Goal: Task Accomplishment & Management: Use online tool/utility

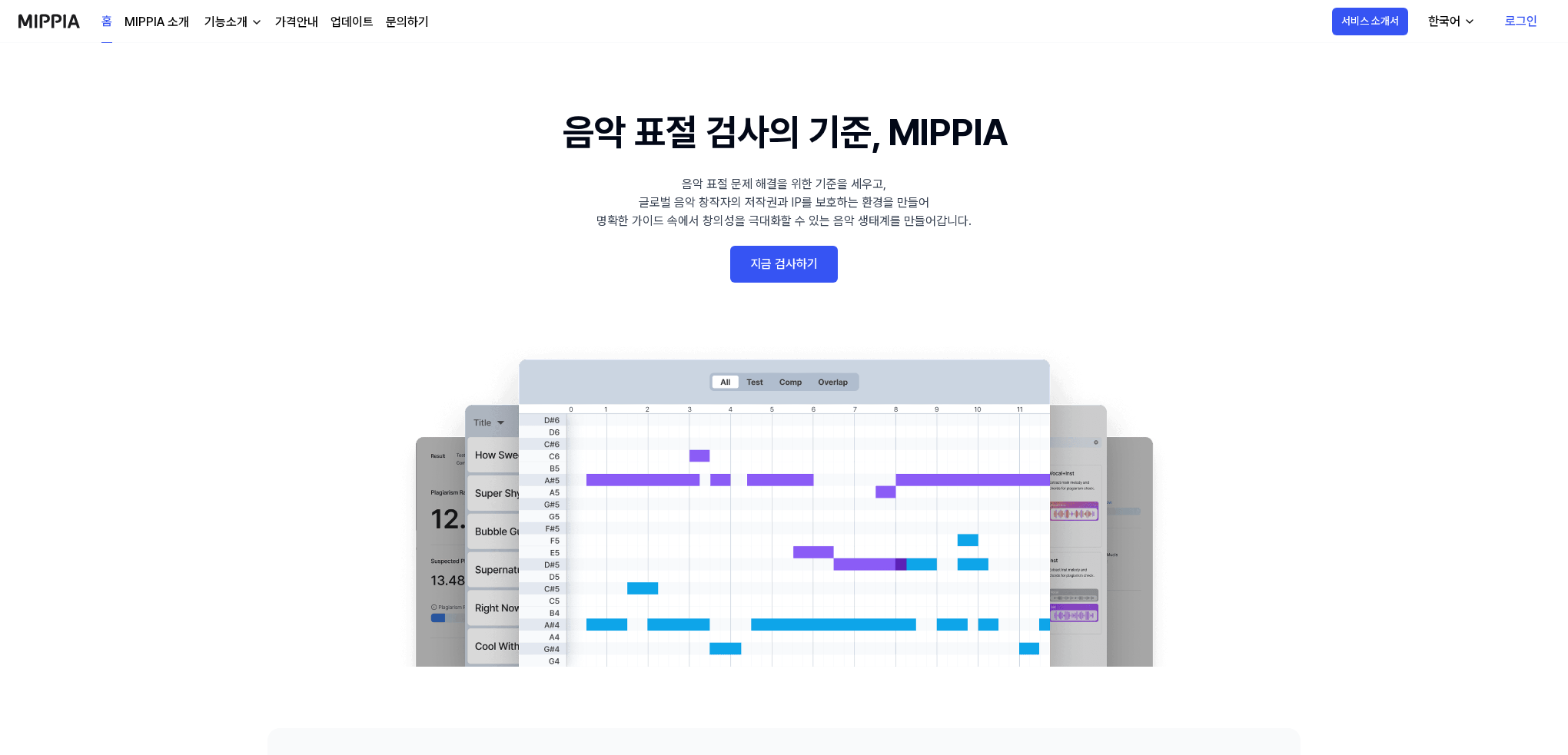
click at [769, 261] on link "지금 검사하기" at bounding box center [784, 265] width 108 height 37
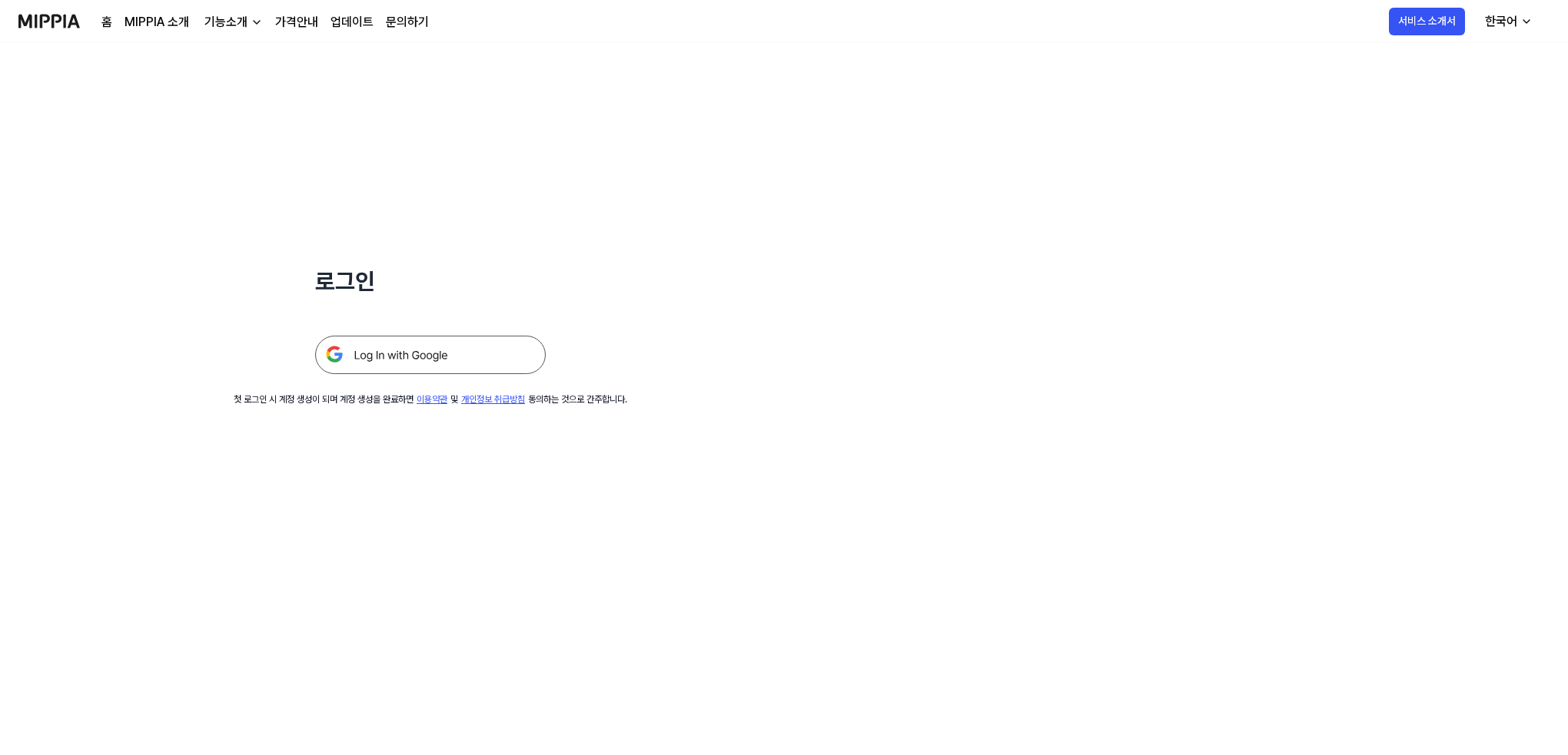
click at [446, 354] on img at bounding box center [430, 355] width 230 height 38
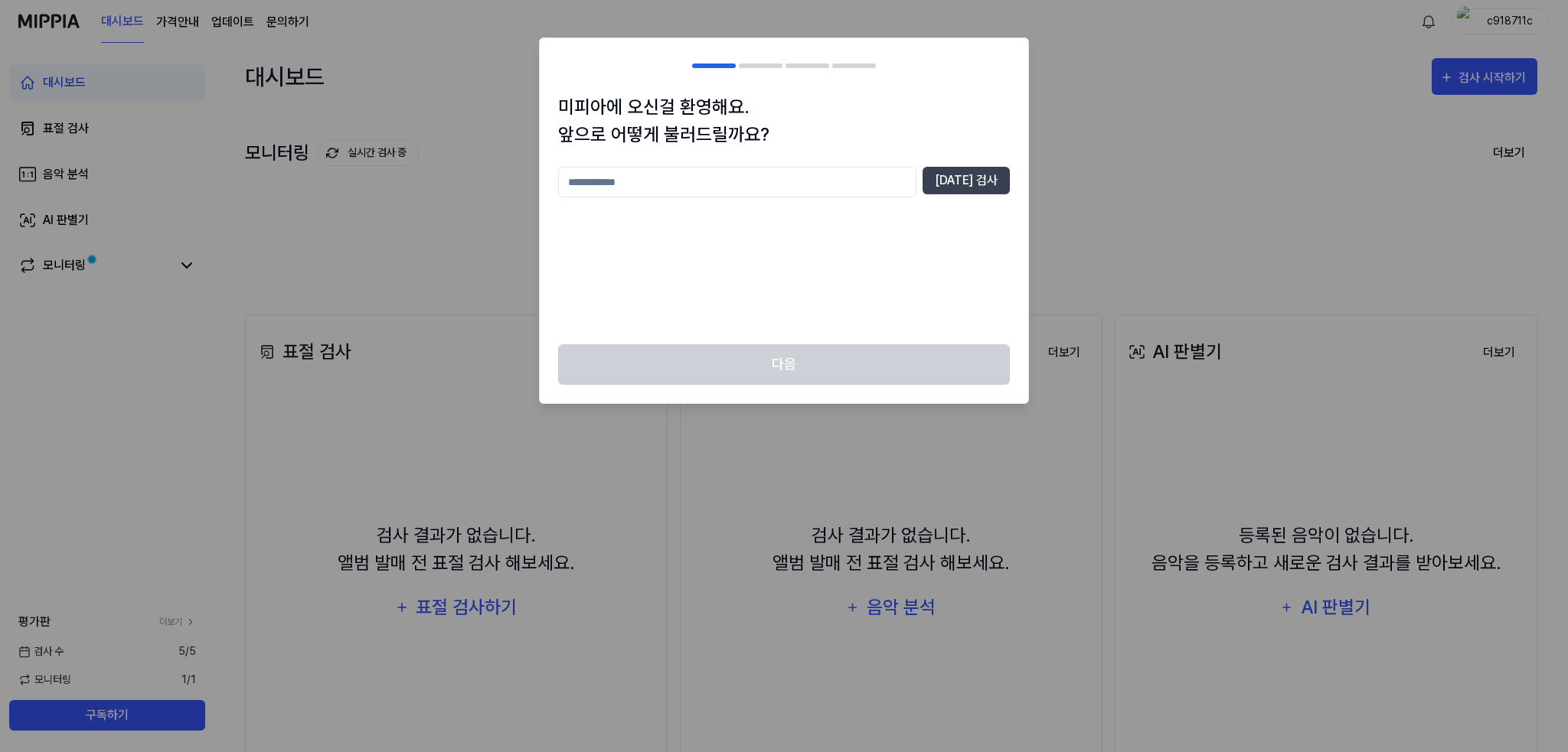
click at [615, 181] on input "text" at bounding box center [736, 181] width 358 height 31
type input "*"
click at [977, 179] on button "중복 검사" at bounding box center [966, 180] width 87 height 28
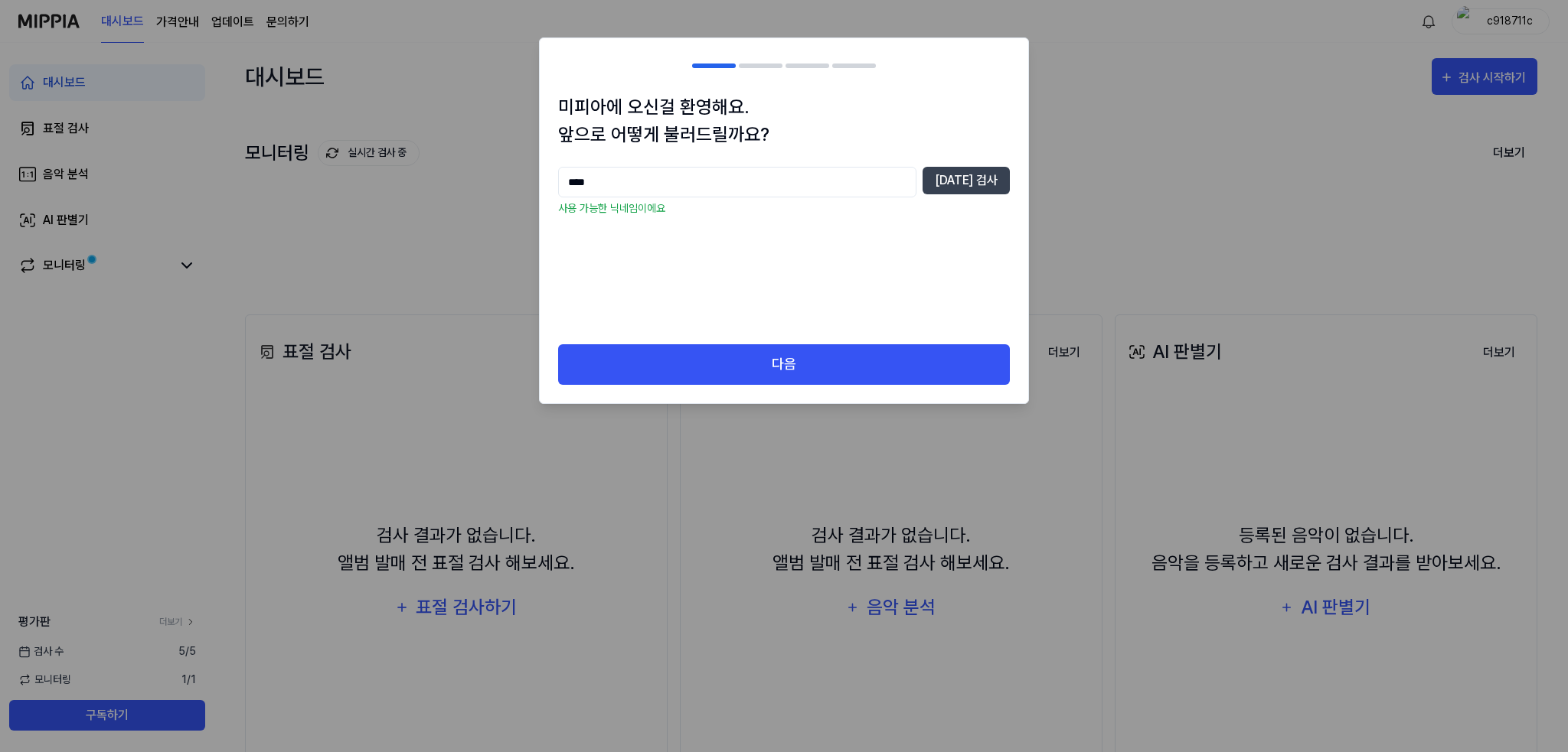
drag, startPoint x: 815, startPoint y: 188, endPoint x: 538, endPoint y: 189, distance: 277.0
click at [538, 189] on body "대시보드 가격안내 업데이트 문의하기 c918711c 대시보드 표절 검사 음악 분석 AI 판별기 모니터링 평가판 더보기 검사 수 5 / 5 모니…" at bounding box center [784, 376] width 1568 height 752
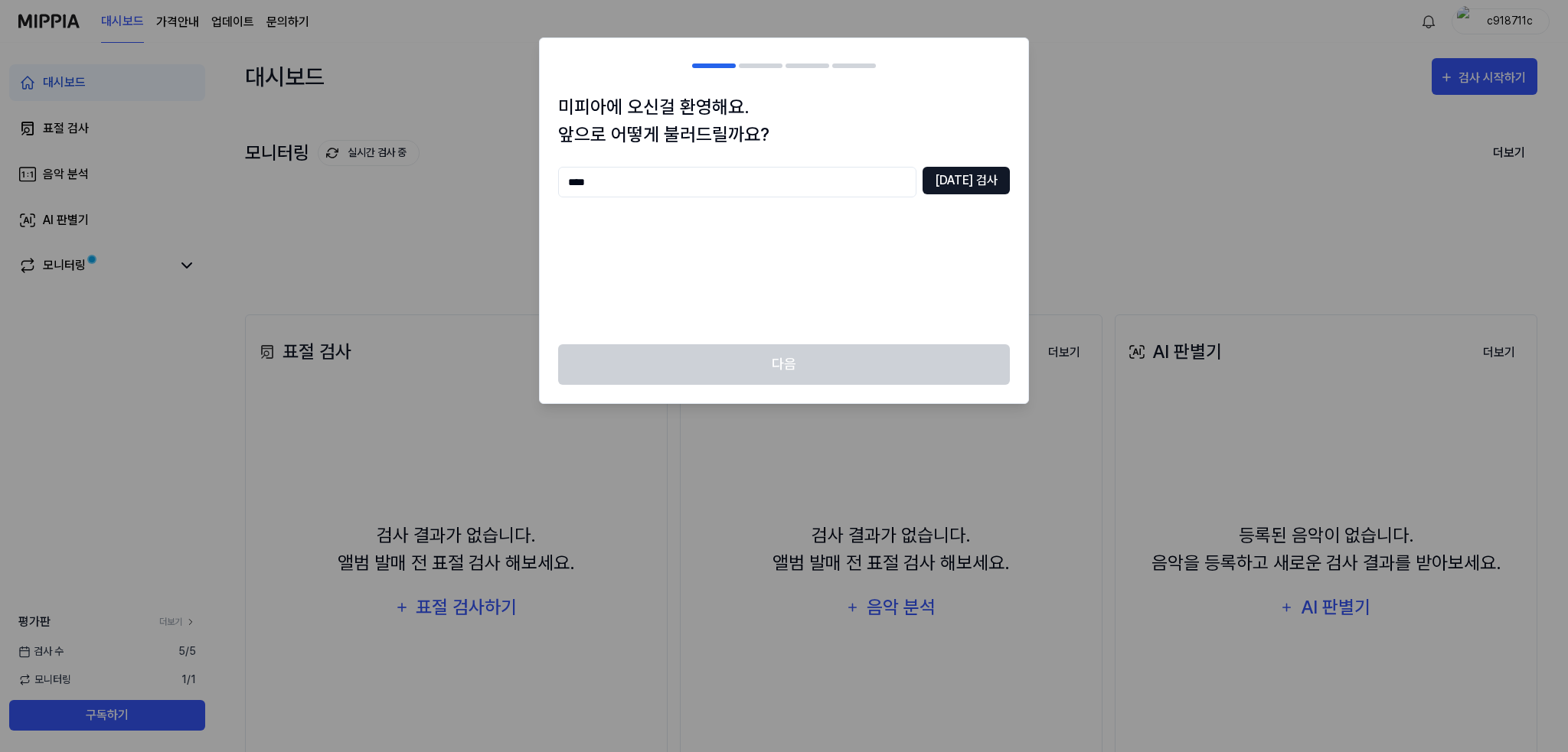
click at [982, 174] on button "중복 검사" at bounding box center [966, 180] width 87 height 28
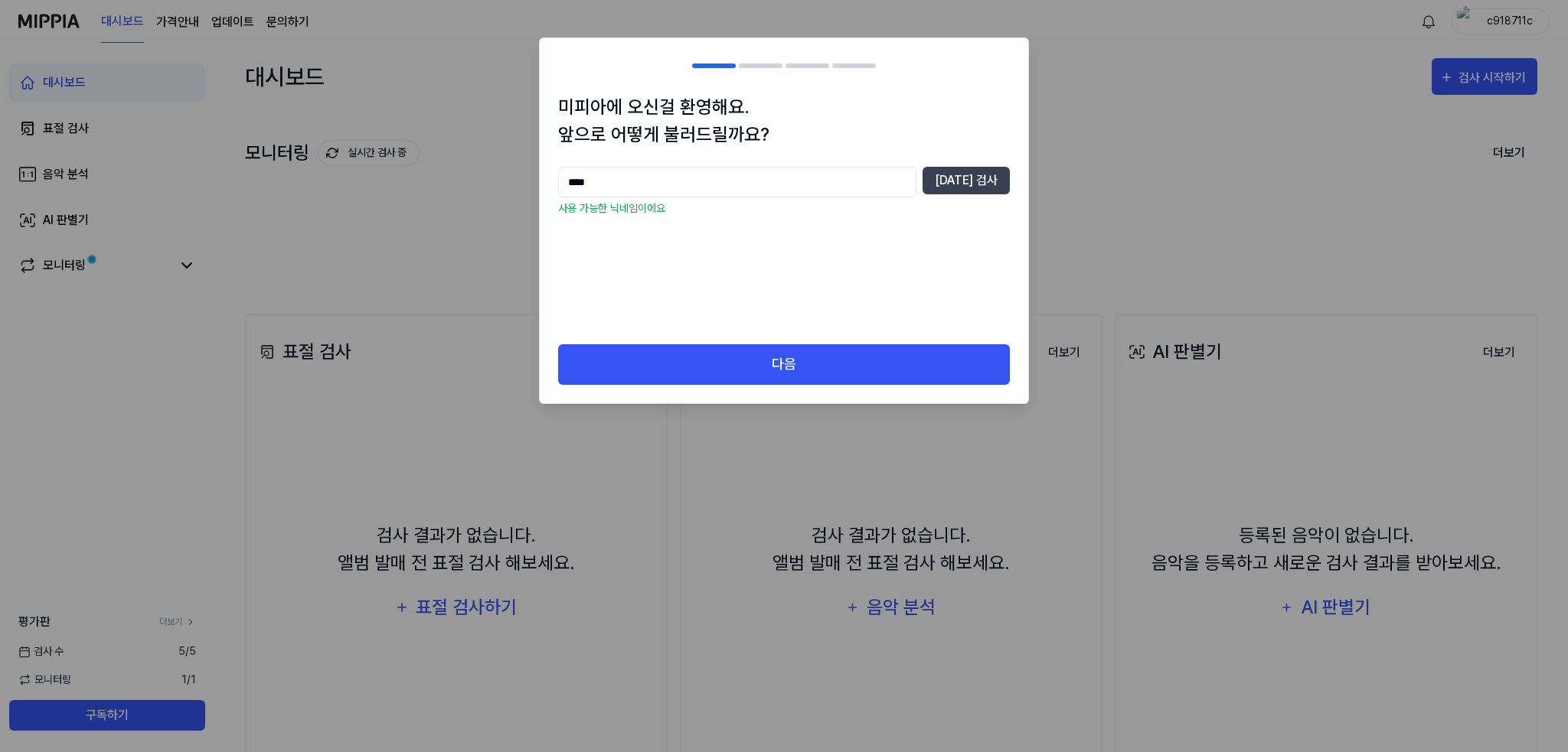
click at [747, 179] on input "****" at bounding box center [736, 181] width 358 height 31
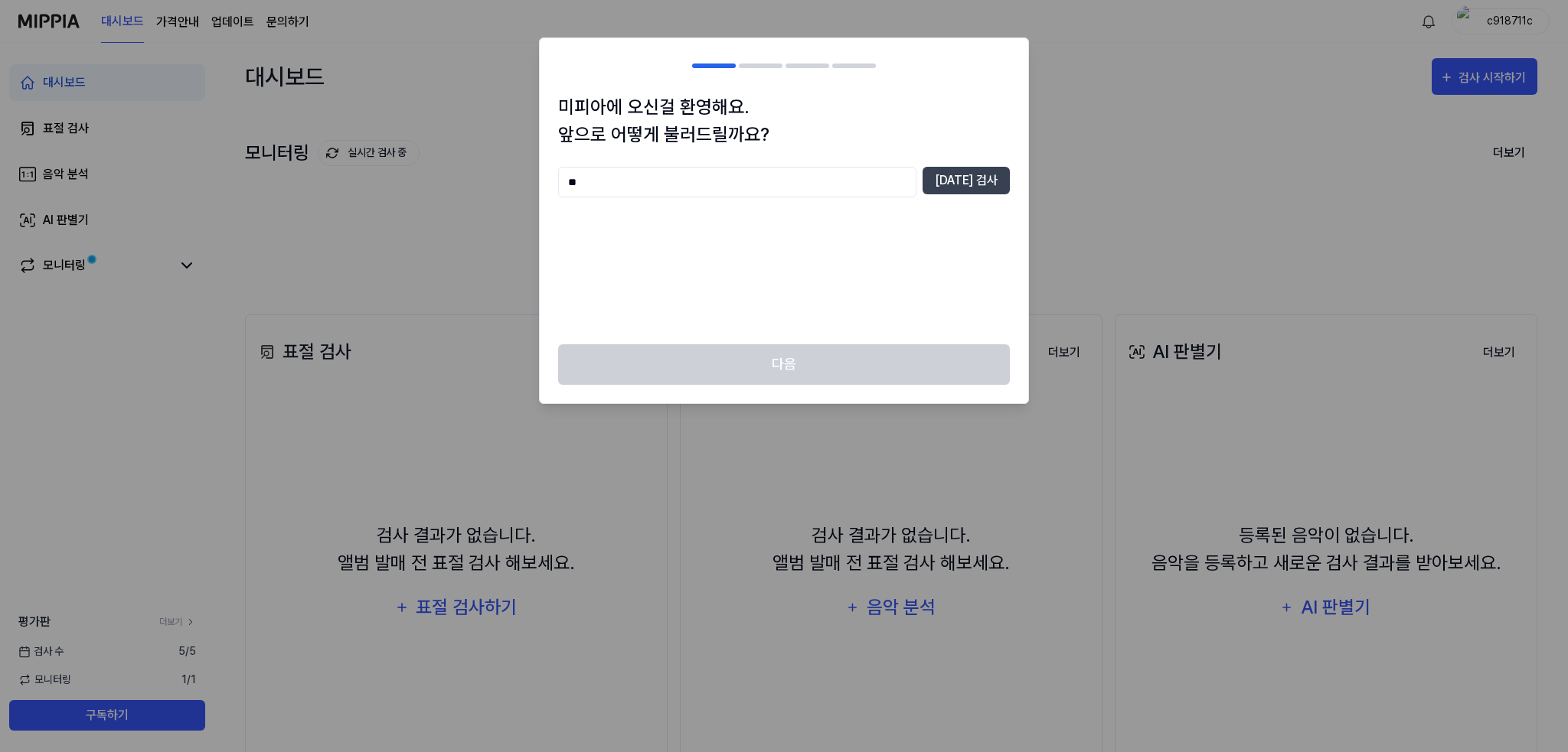
type input "*"
type input "****"
click at [950, 179] on button "중복 검사" at bounding box center [966, 180] width 87 height 28
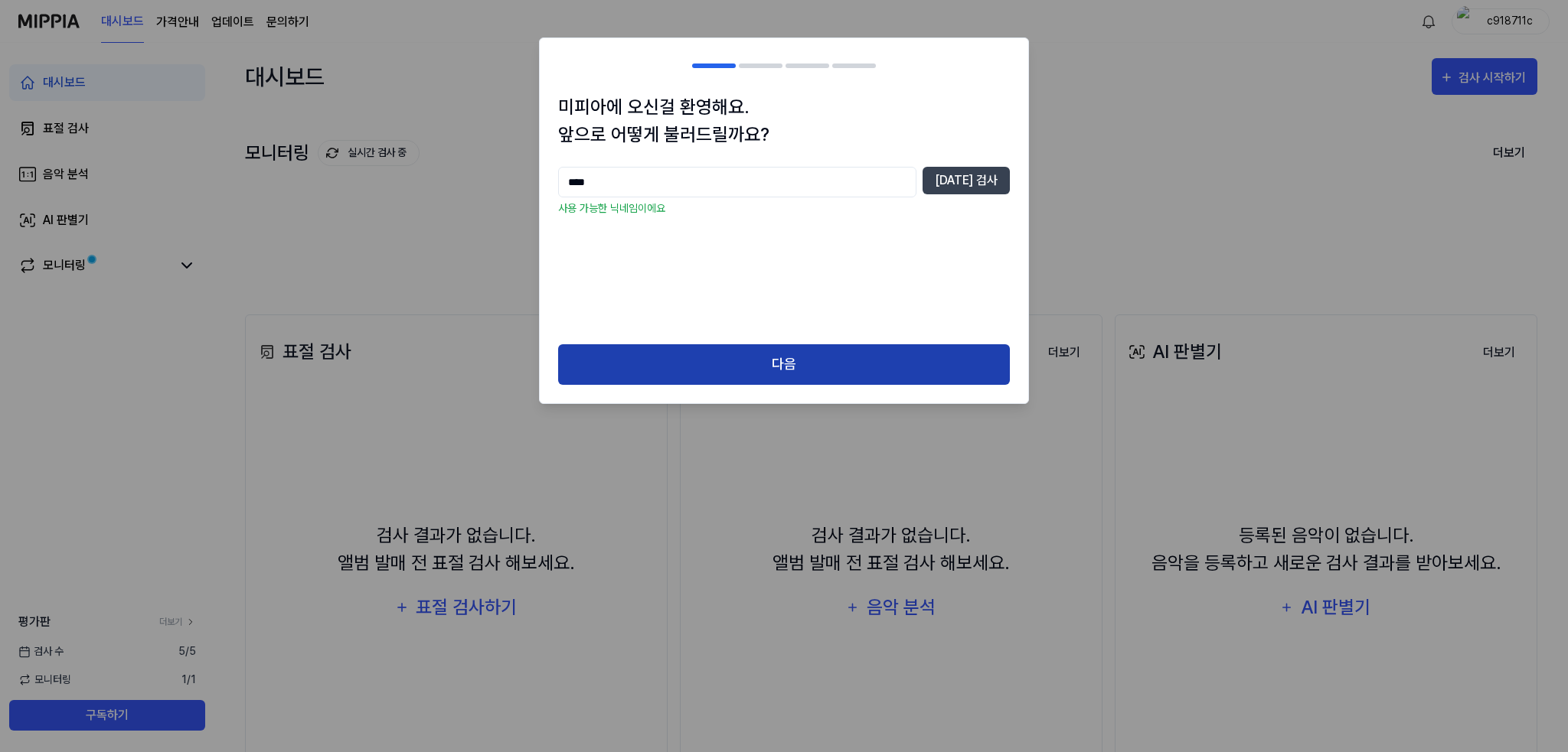
click at [817, 351] on button "다음" at bounding box center [784, 364] width 451 height 41
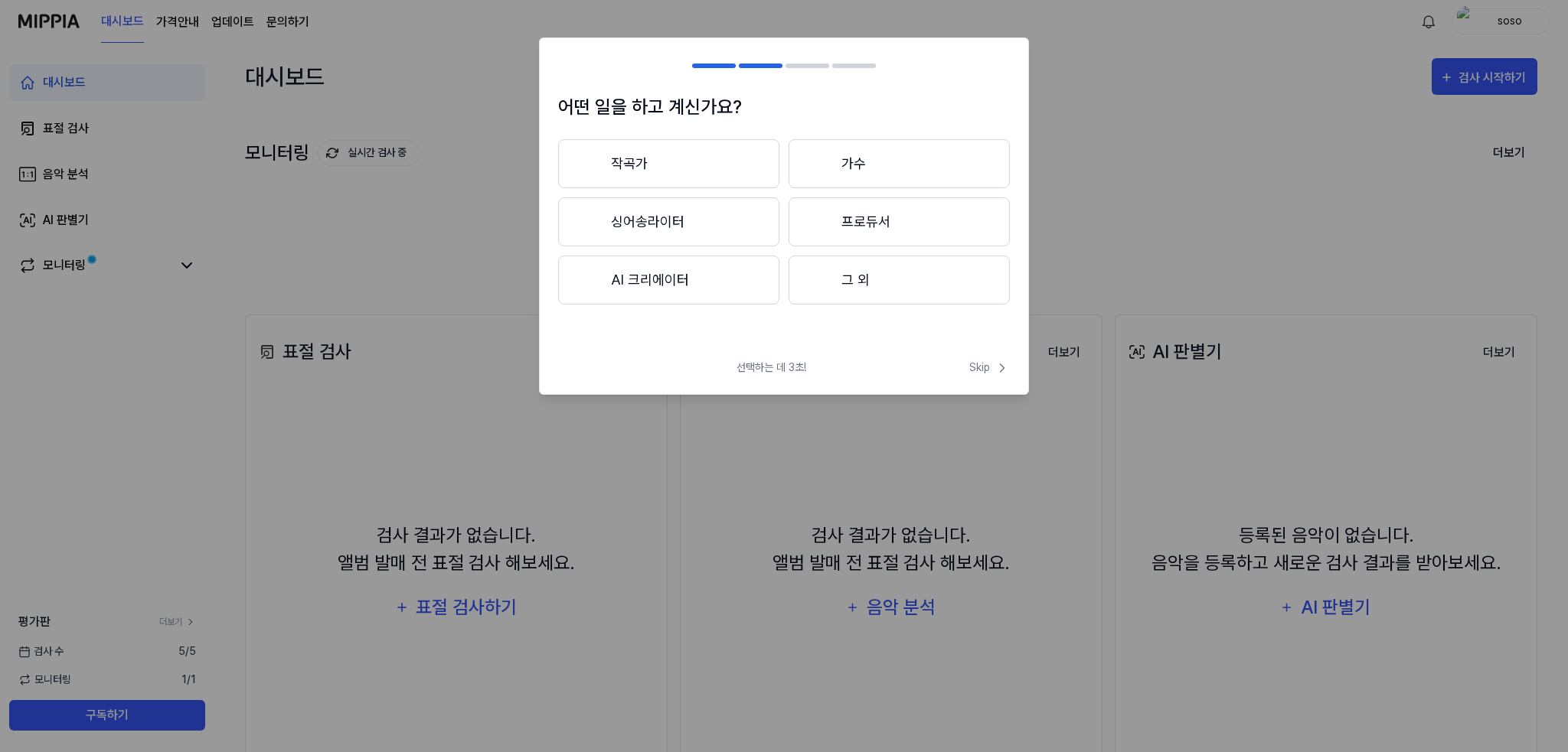
click at [858, 230] on button "프로듀서" at bounding box center [898, 222] width 221 height 49
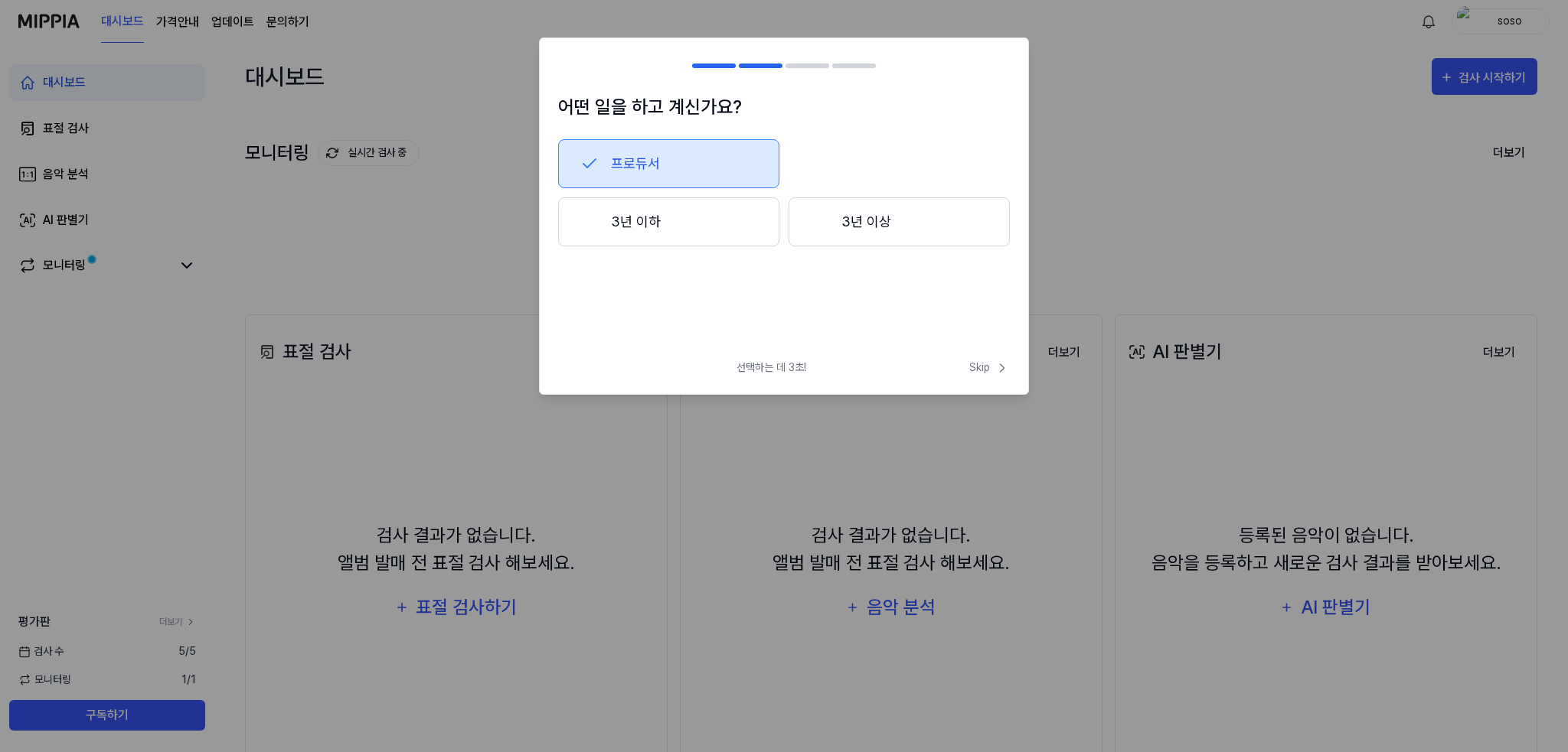
click at [708, 237] on button "3년 이하" at bounding box center [668, 222] width 221 height 49
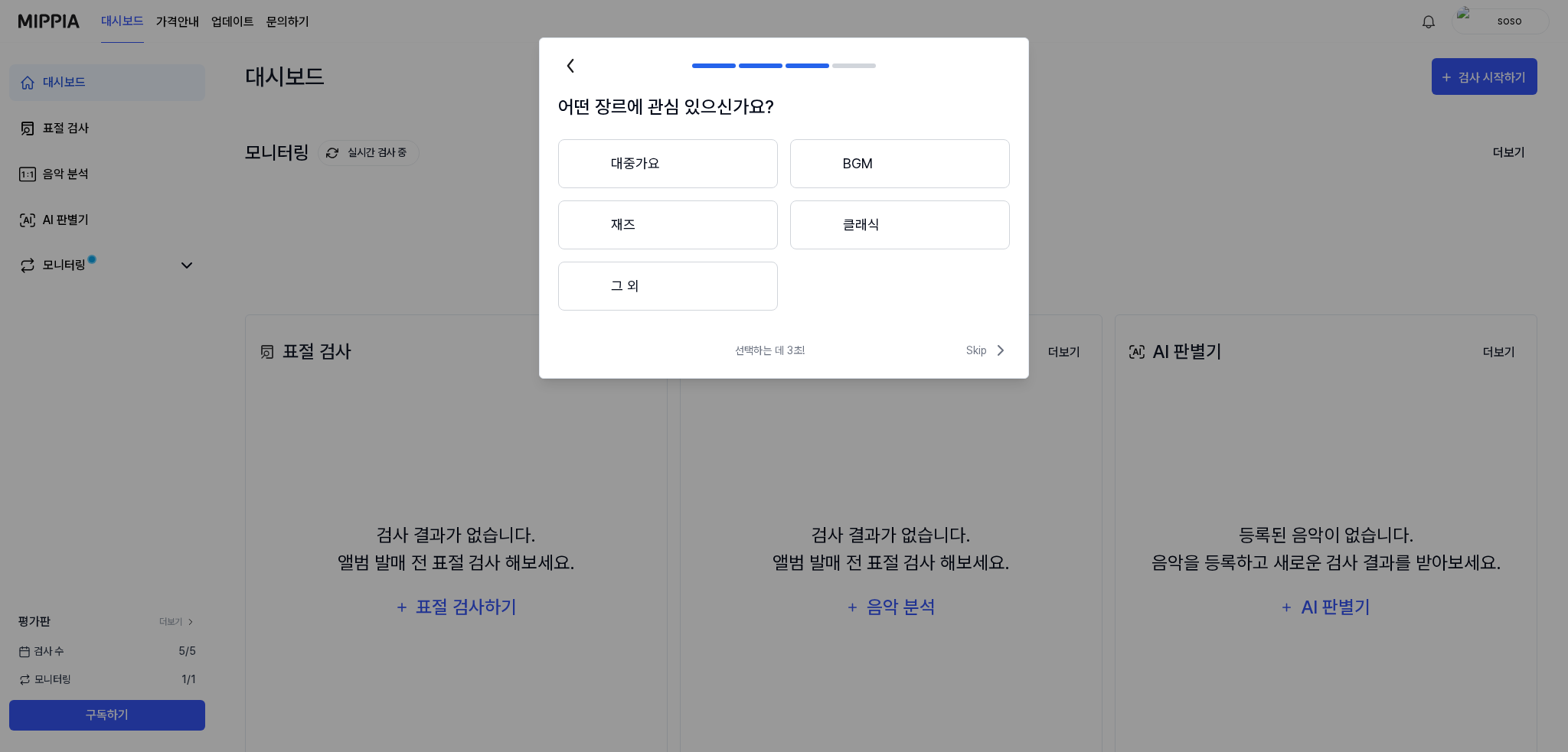
click at [714, 288] on button "그 외" at bounding box center [668, 286] width 220 height 49
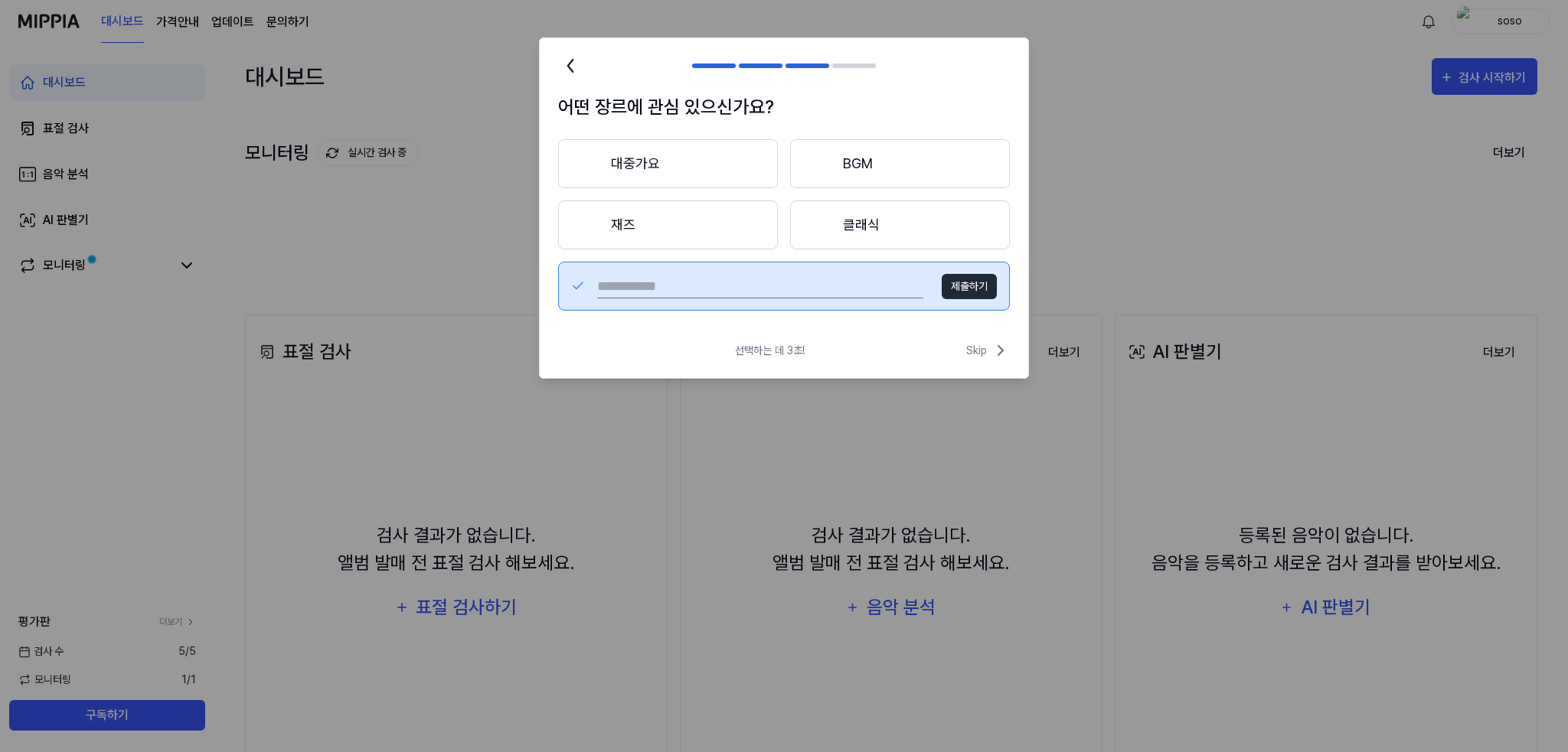
click at [570, 69] on icon at bounding box center [570, 66] width 24 height 24
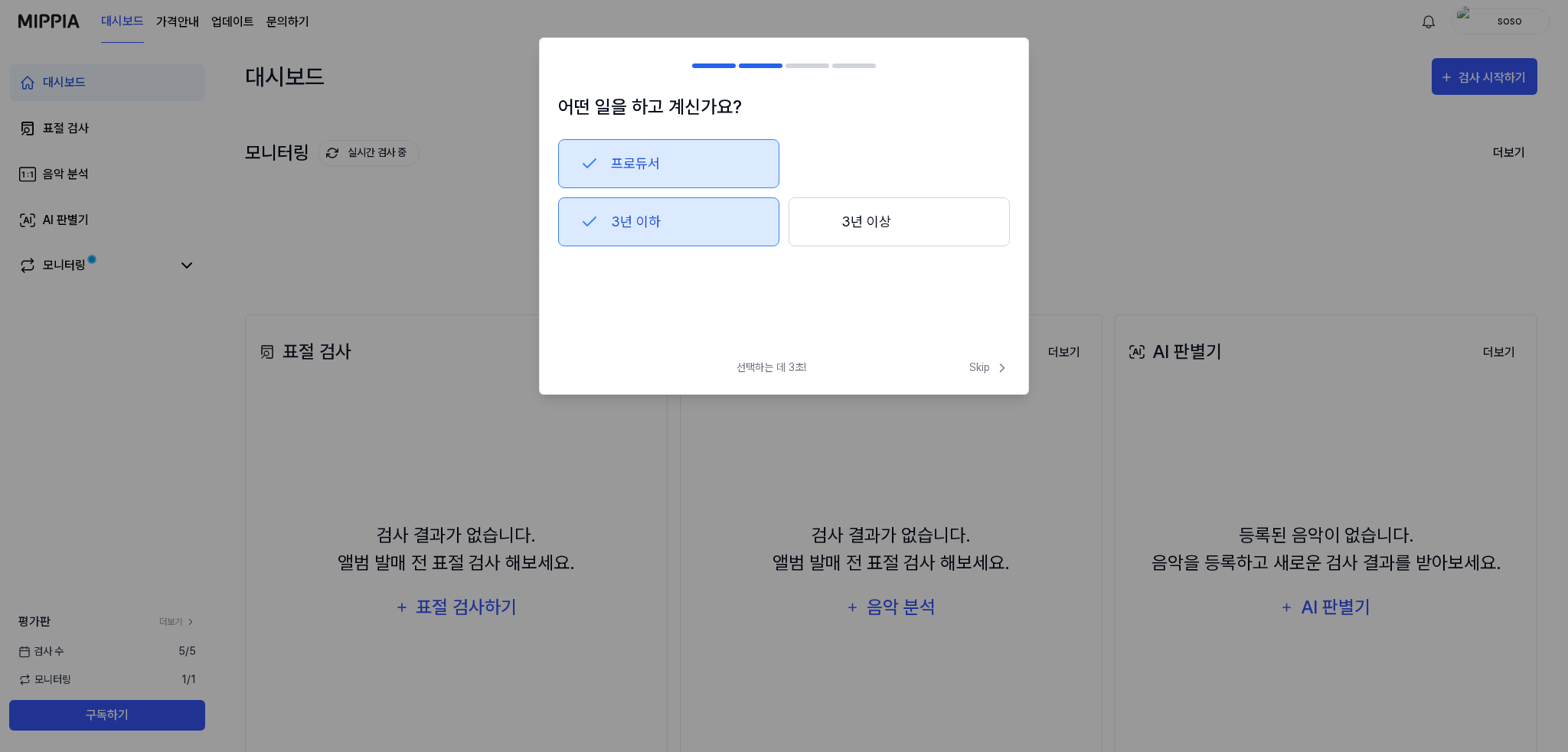
click at [570, 69] on div at bounding box center [567, 66] width 19 height 18
click at [974, 366] on span "Skip" at bounding box center [990, 367] width 41 height 16
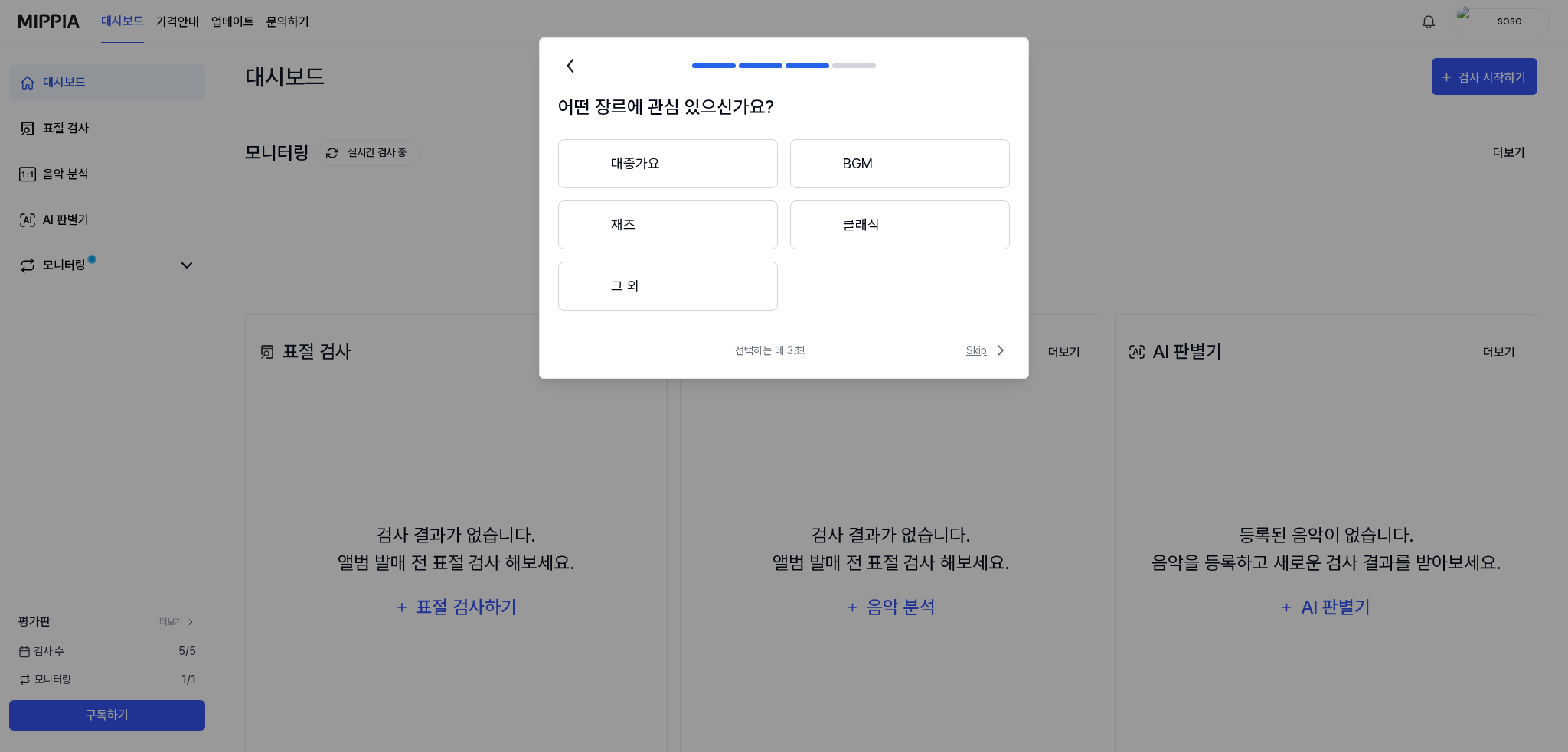
click at [982, 353] on span "Skip" at bounding box center [987, 351] width 43 height 18
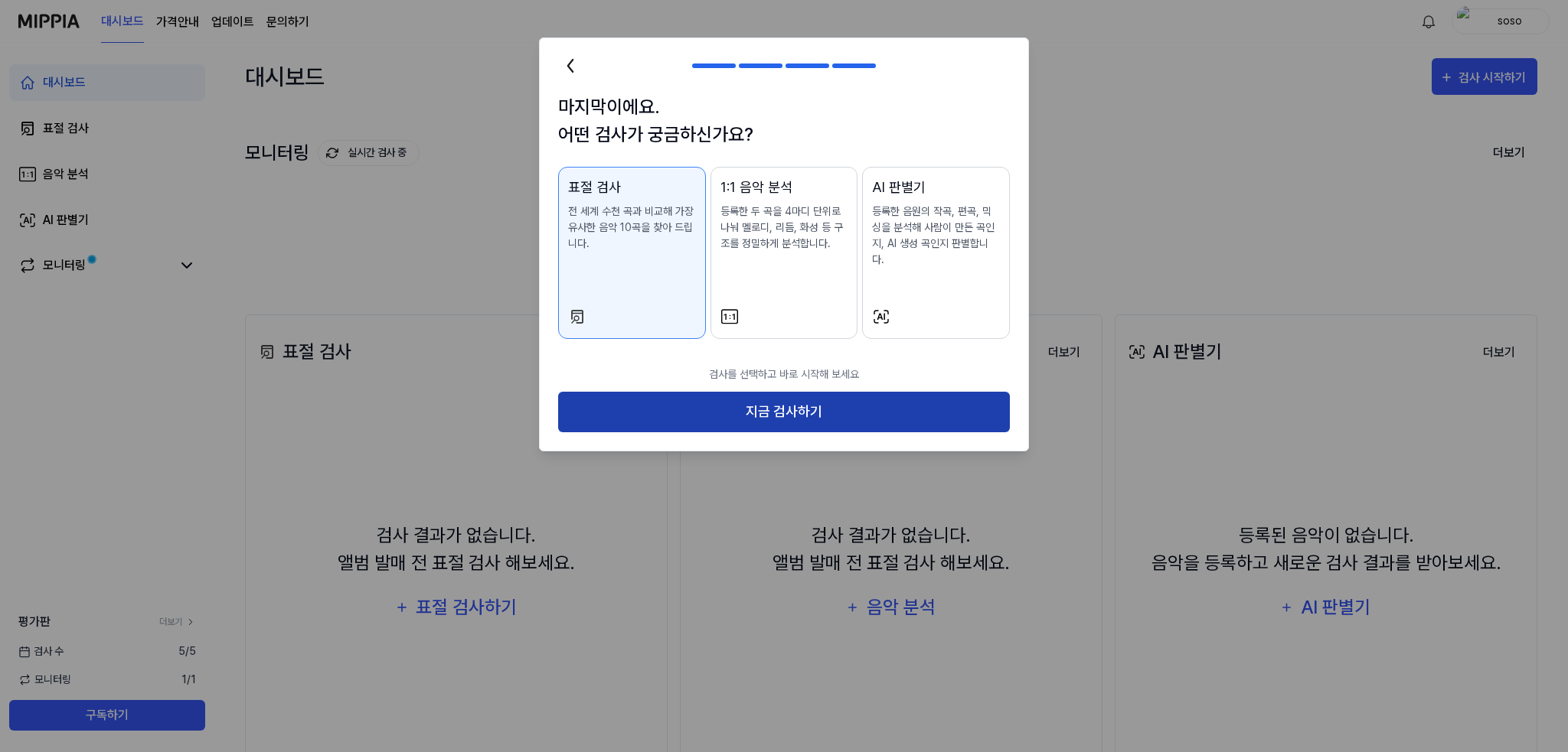
click at [899, 392] on button "지금 검사하기" at bounding box center [784, 413] width 451 height 41
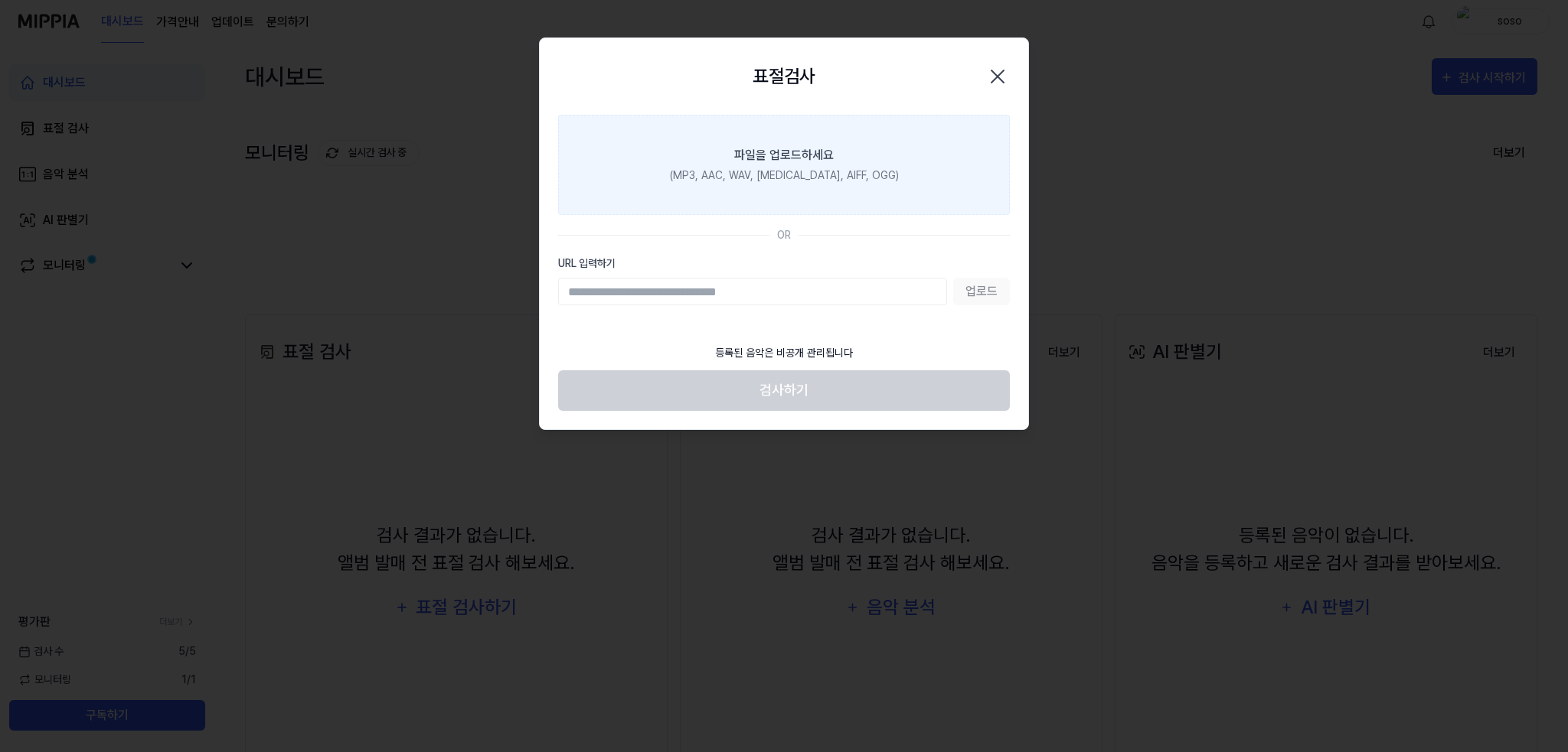
click at [769, 186] on label "파일을 업로드하세요 (MP3, AAC, WAV, FLAC, AIFF, OGG)" at bounding box center [784, 165] width 451 height 100
click at [0, 0] on input "파일을 업로드하세요 (MP3, AAC, WAV, FLAC, AIFF, OGG)" at bounding box center [0, 0] width 0 height 0
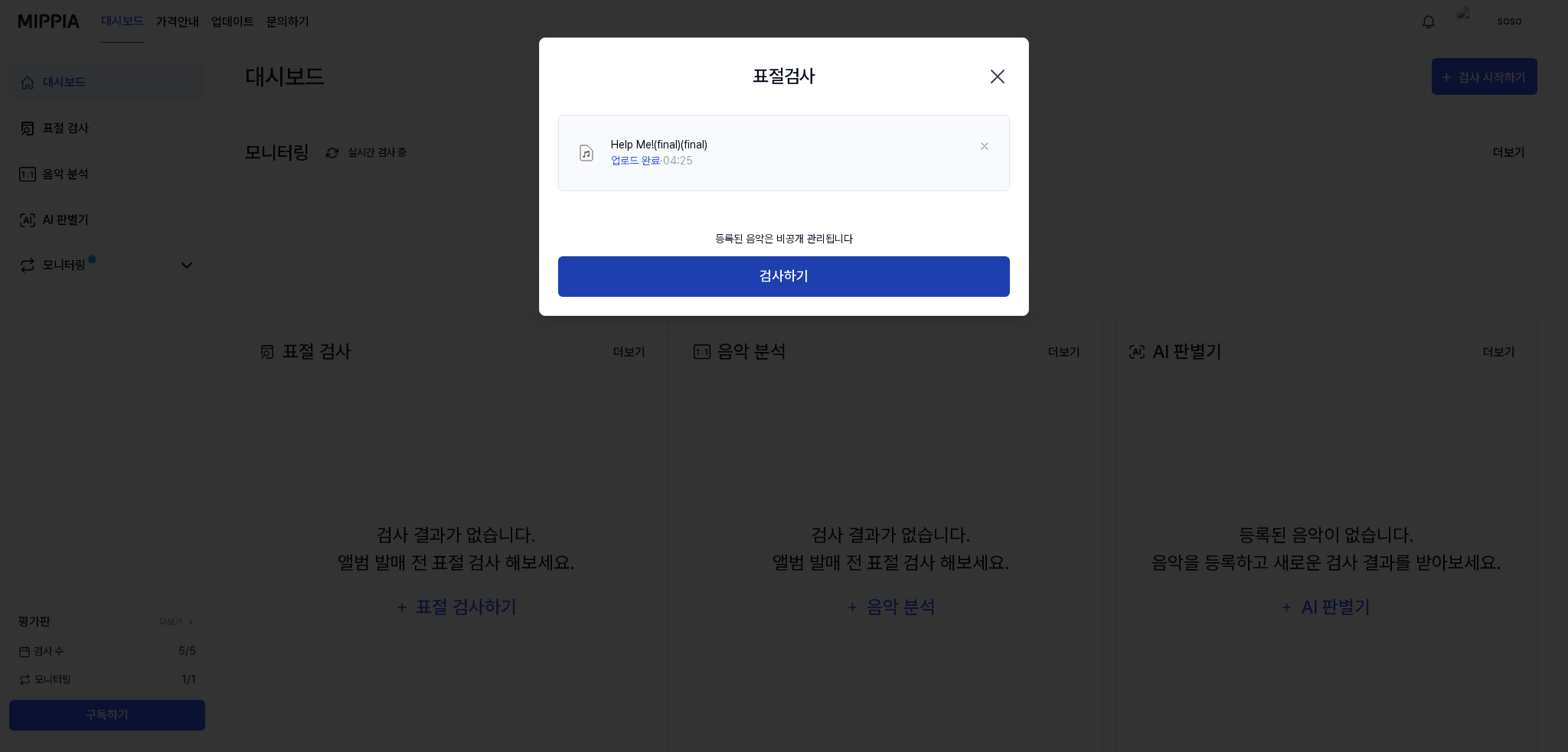
click at [637, 260] on button "검사하기" at bounding box center [784, 277] width 451 height 41
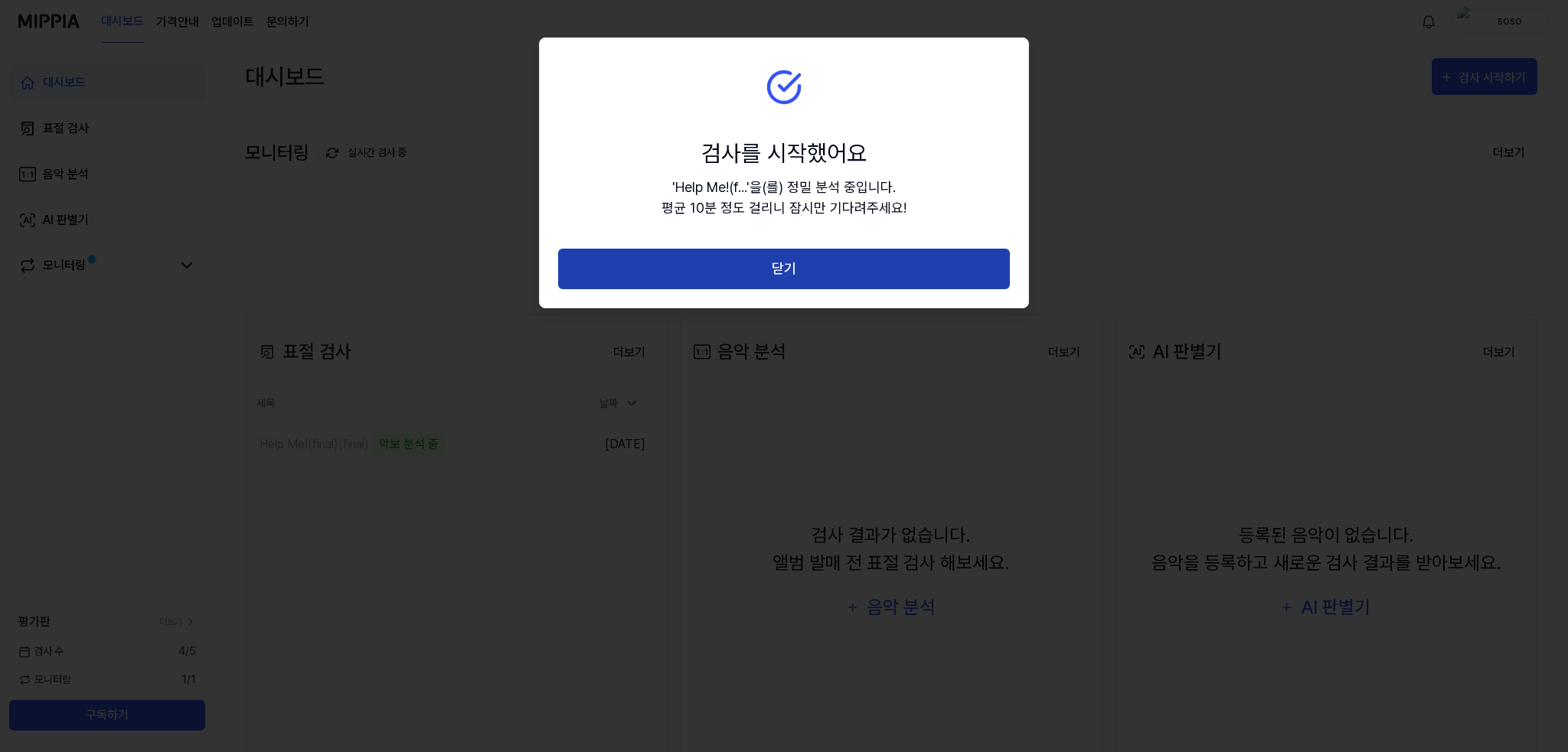
click at [863, 263] on button "닫기" at bounding box center [784, 269] width 451 height 41
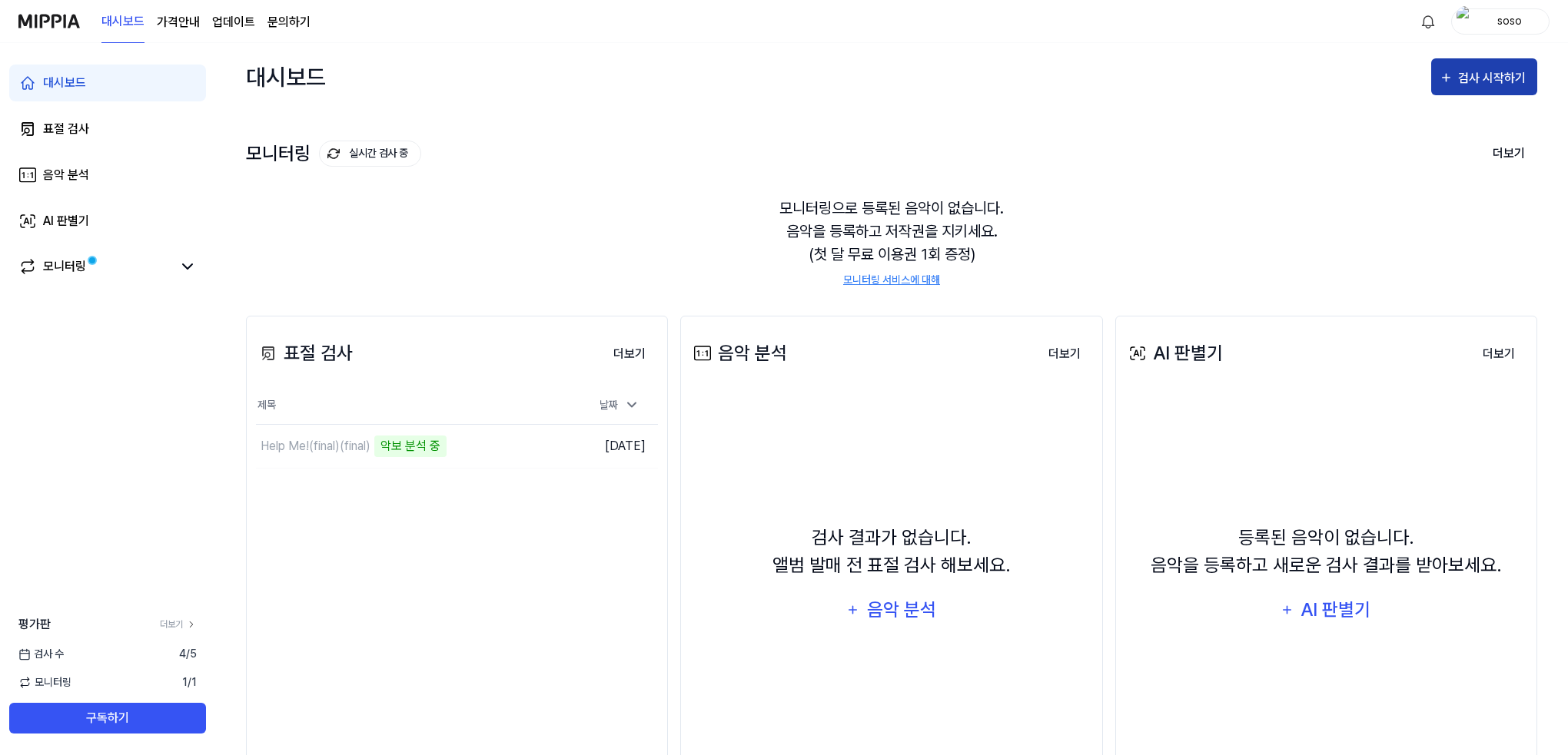
click at [1447, 69] on icon "button" at bounding box center [1446, 78] width 15 height 19
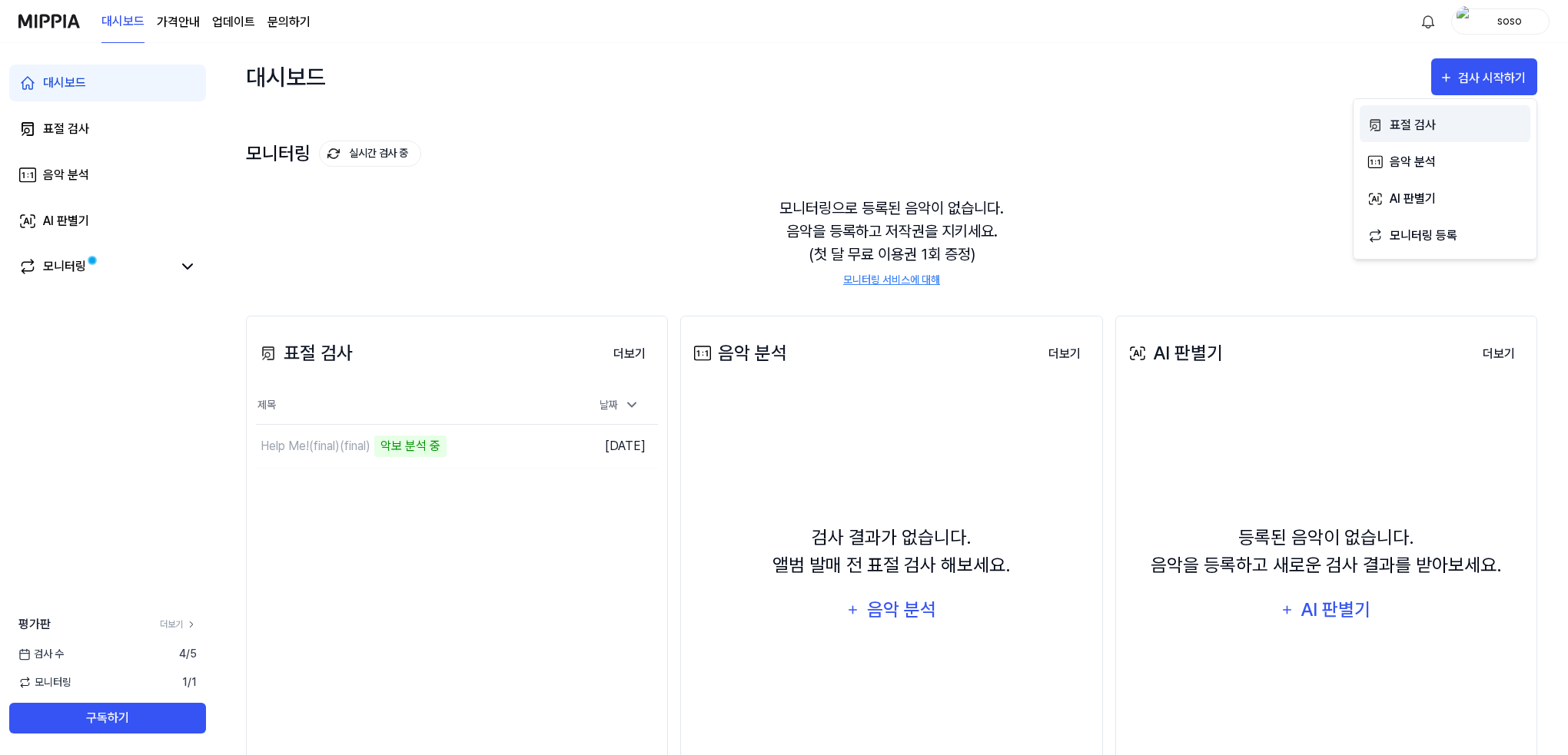
click at [1420, 125] on div "표절 검사" at bounding box center [1457, 125] width 134 height 20
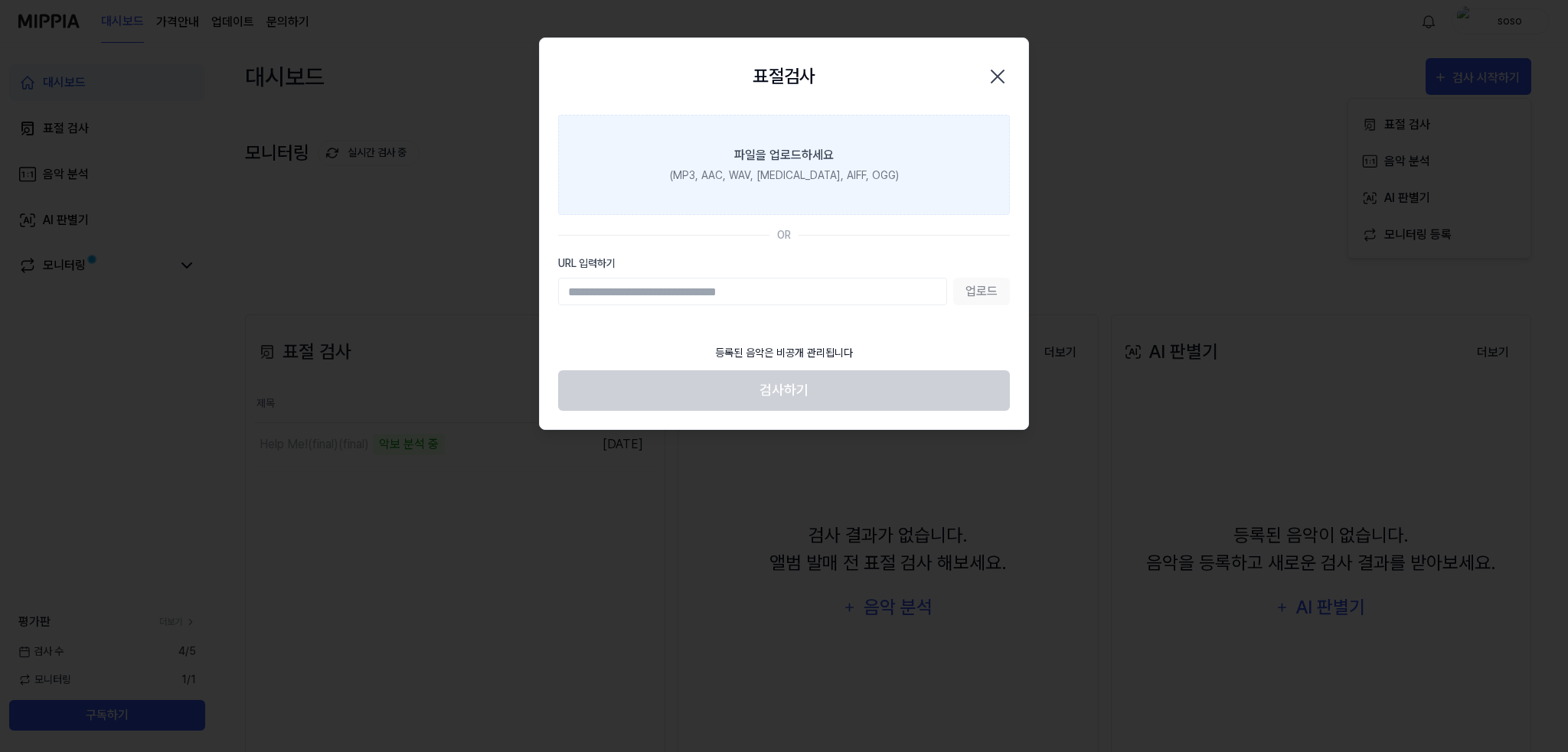
click at [744, 175] on div "(MP3, AAC, WAV, FLAC, AIFF, OGG)" at bounding box center [784, 175] width 228 height 16
click at [0, 0] on input "파일을 업로드하세요 (MP3, AAC, WAV, FLAC, AIFF, OGG)" at bounding box center [0, 0] width 0 height 0
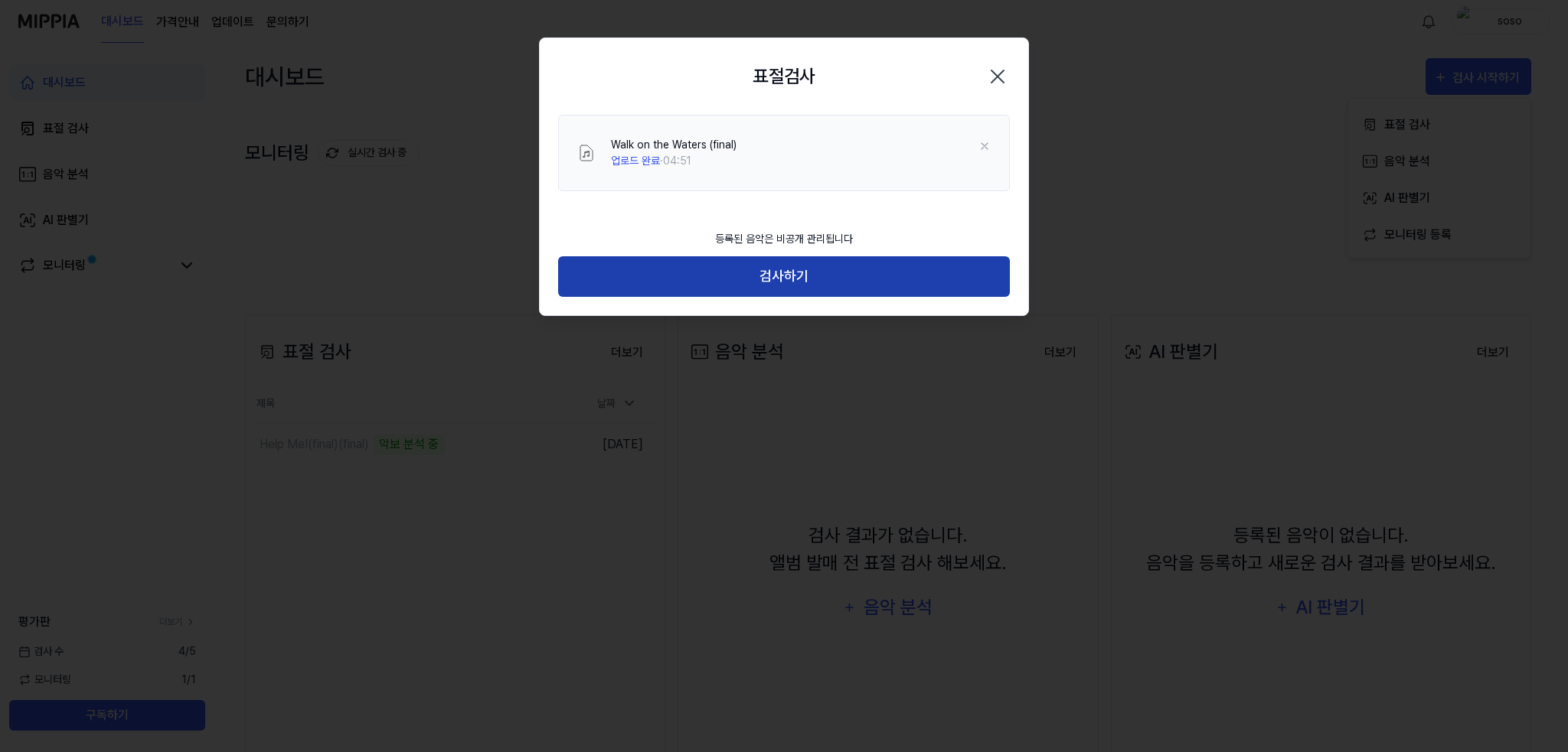
click at [799, 273] on button "검사하기" at bounding box center [784, 277] width 451 height 41
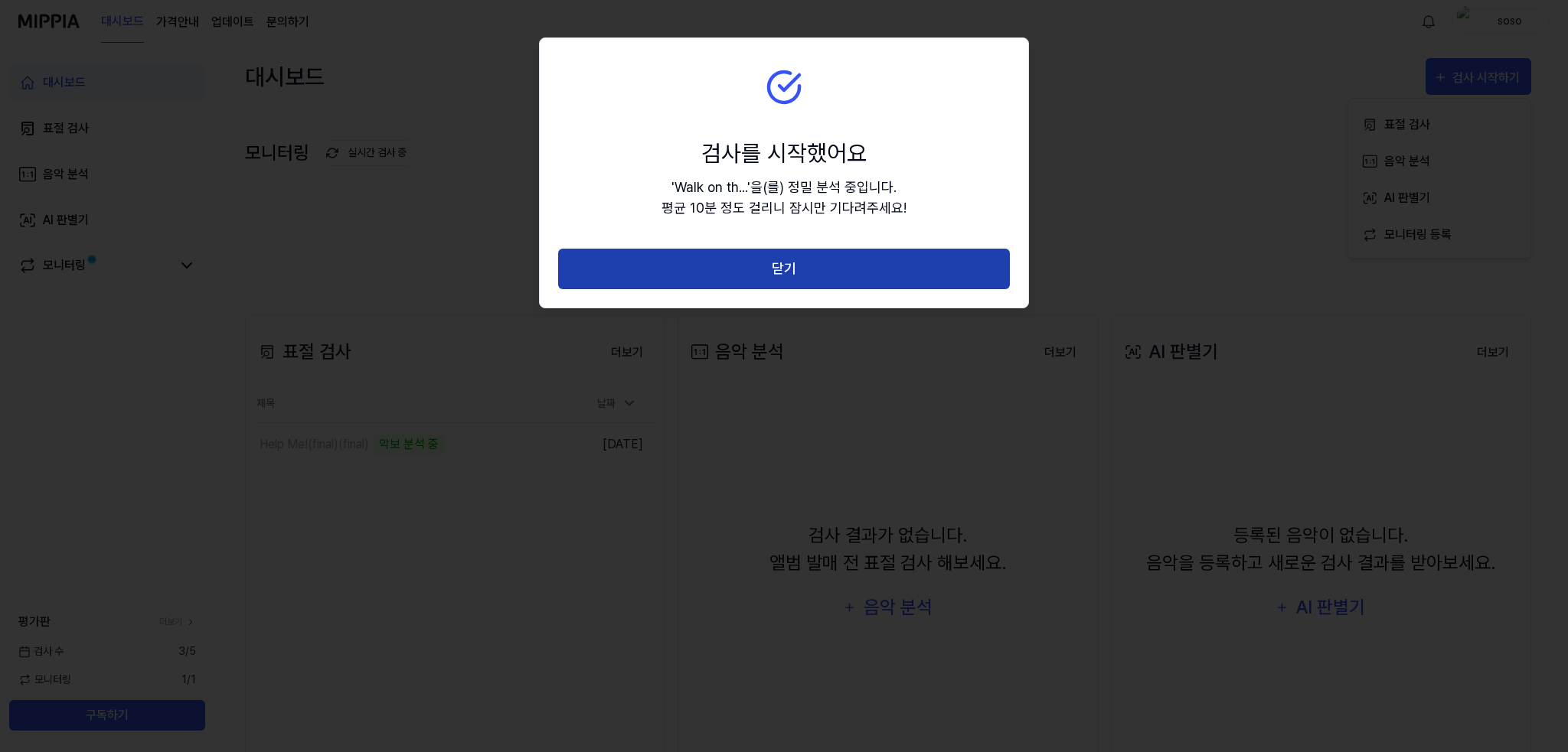
click at [871, 259] on button "닫기" at bounding box center [784, 269] width 451 height 41
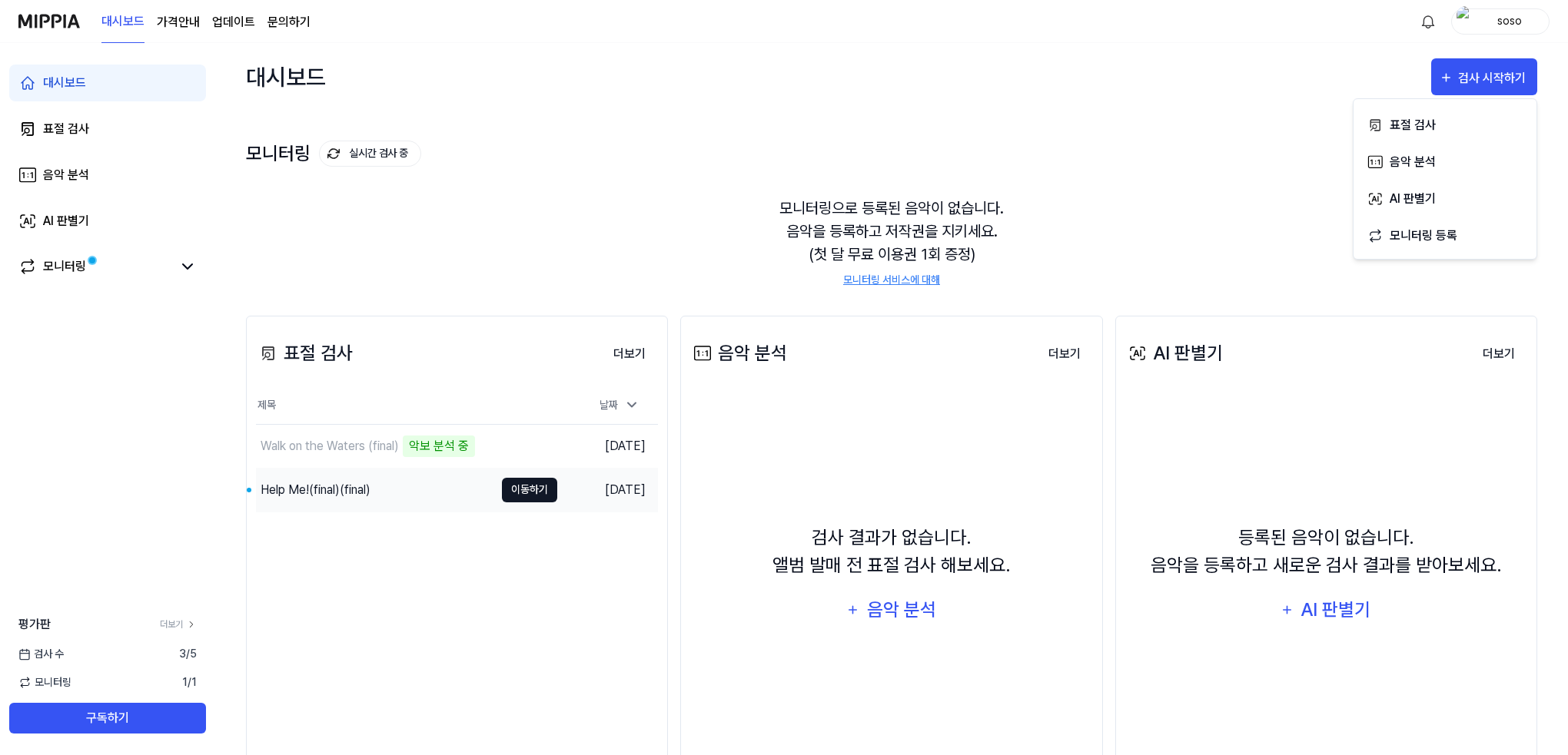
click at [515, 490] on button "이동하기" at bounding box center [529, 490] width 56 height 24
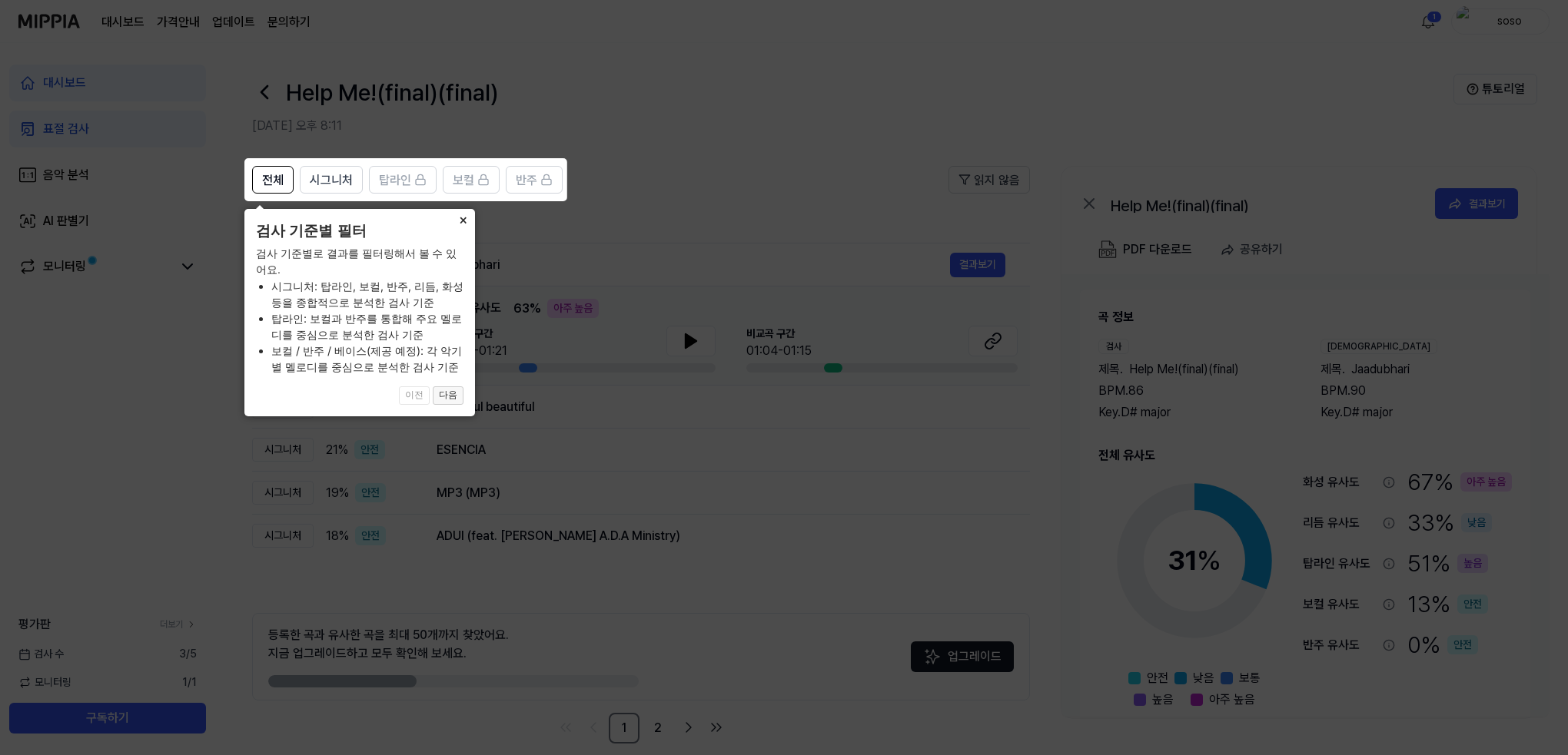
click at [457, 389] on button "다음" at bounding box center [448, 396] width 31 height 19
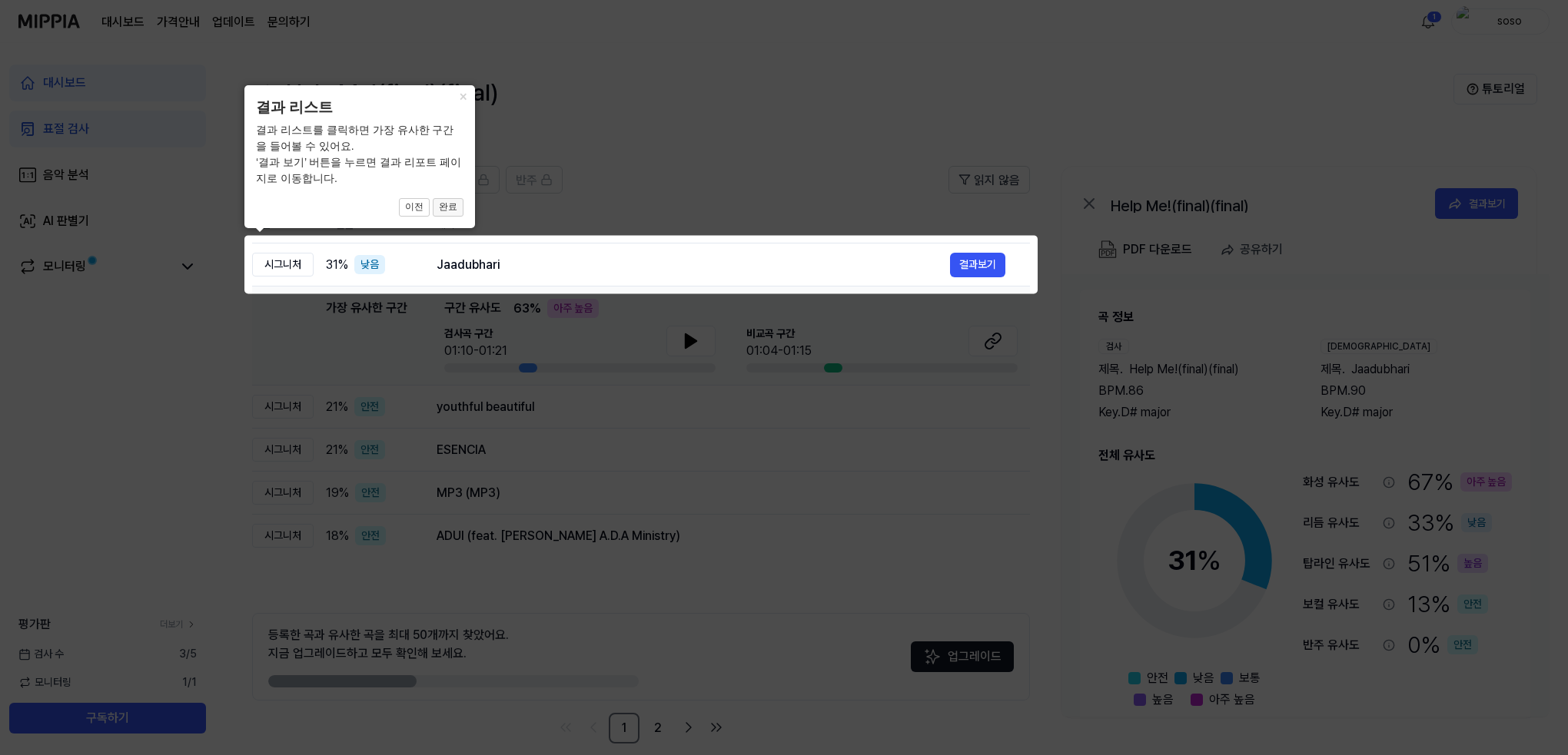
click at [439, 212] on button "완료" at bounding box center [448, 208] width 31 height 19
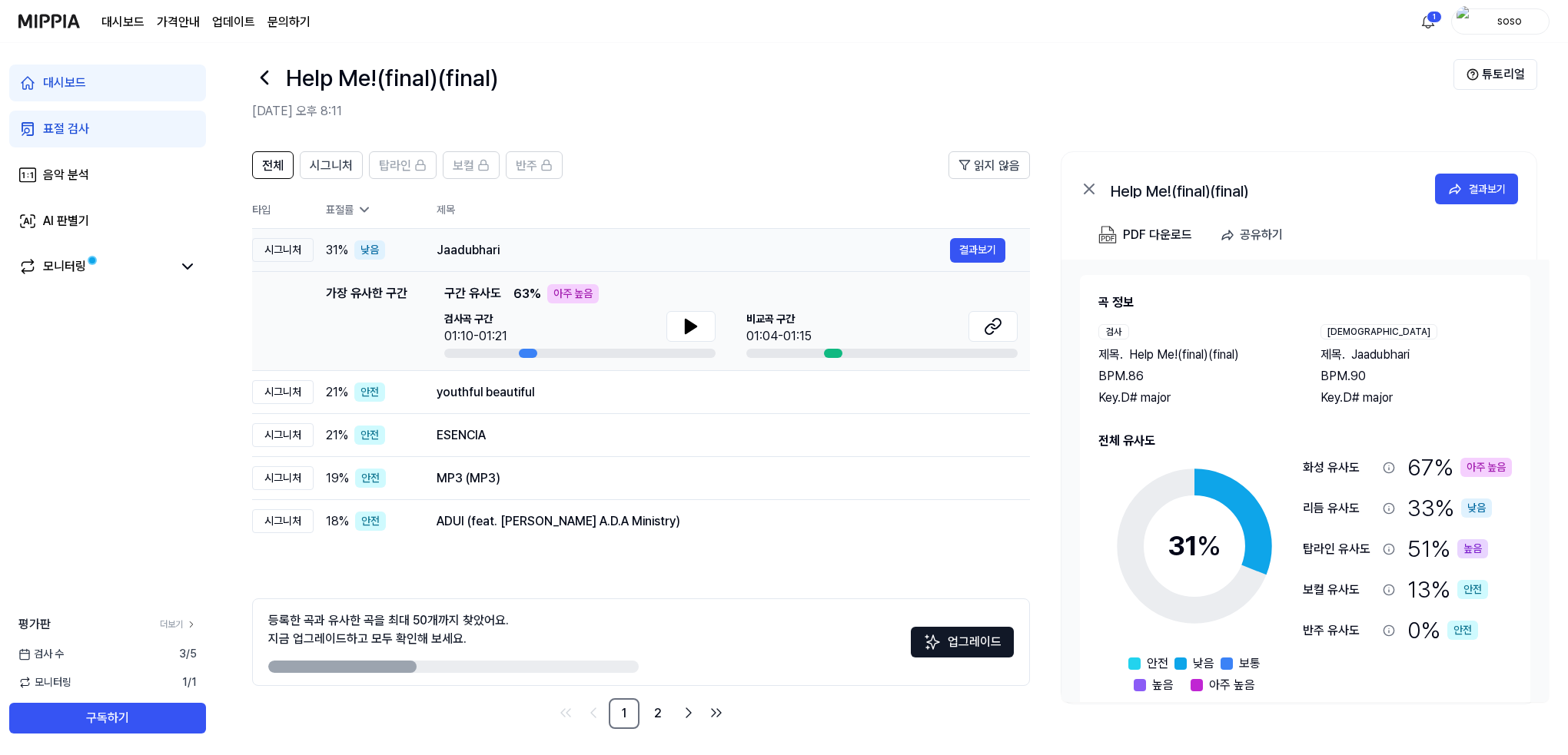
scroll to position [19, 0]
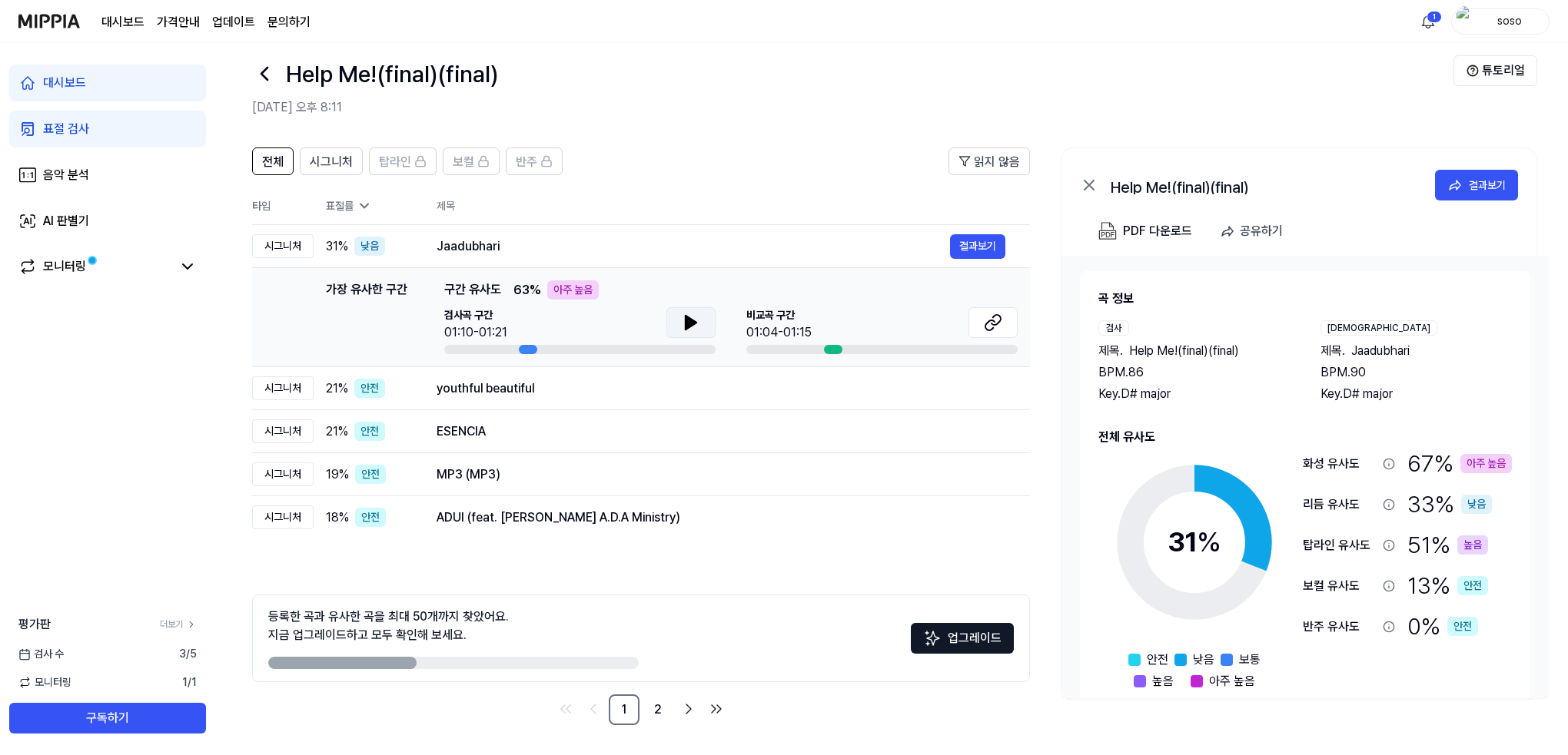
click at [683, 314] on icon at bounding box center [691, 323] width 19 height 19
click at [698, 322] on icon at bounding box center [691, 323] width 19 height 19
click at [1004, 240] on button "결과보기" at bounding box center [978, 246] width 56 height 24
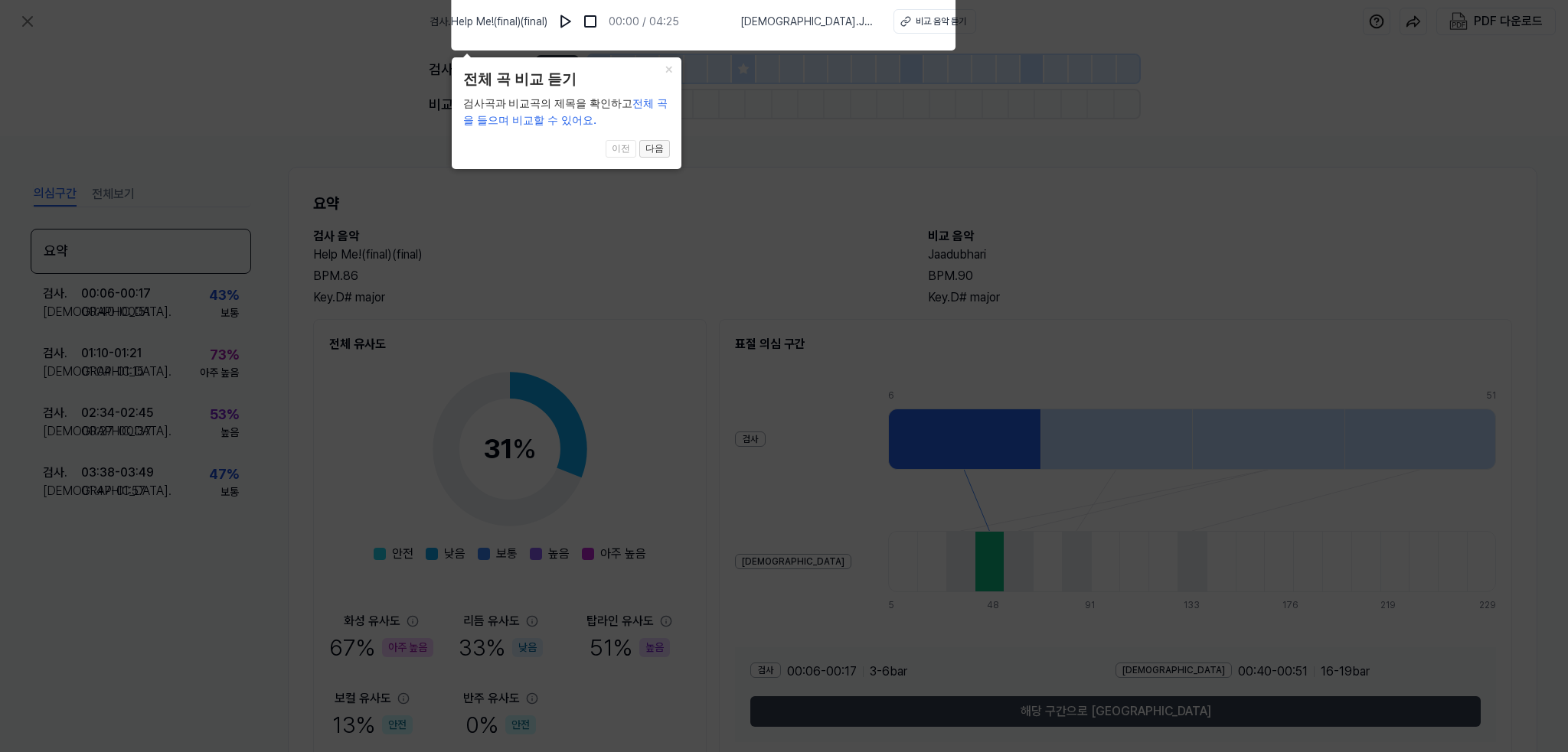
click at [659, 149] on button "다음" at bounding box center [654, 149] width 31 height 18
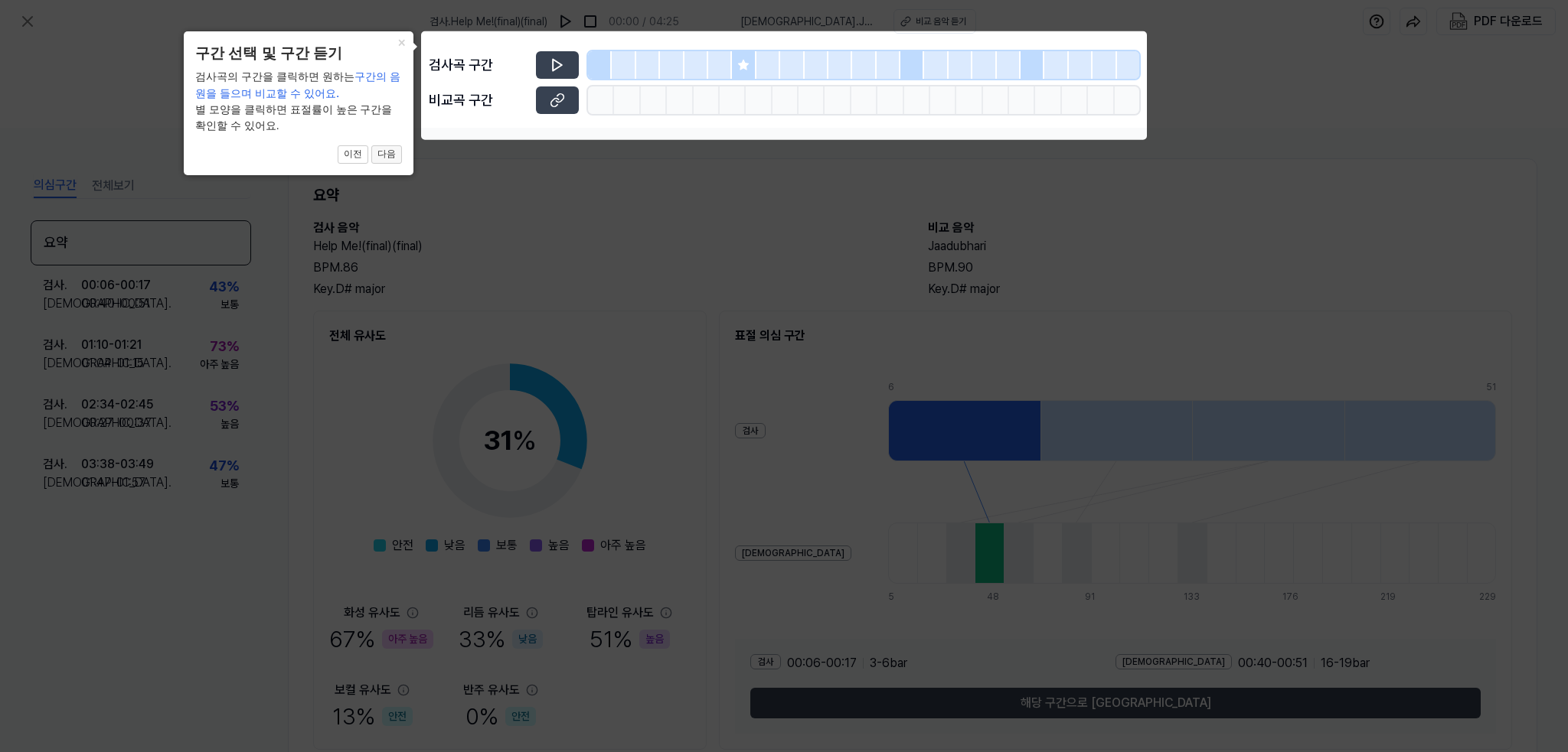
click at [385, 158] on button "다음" at bounding box center [386, 154] width 31 height 18
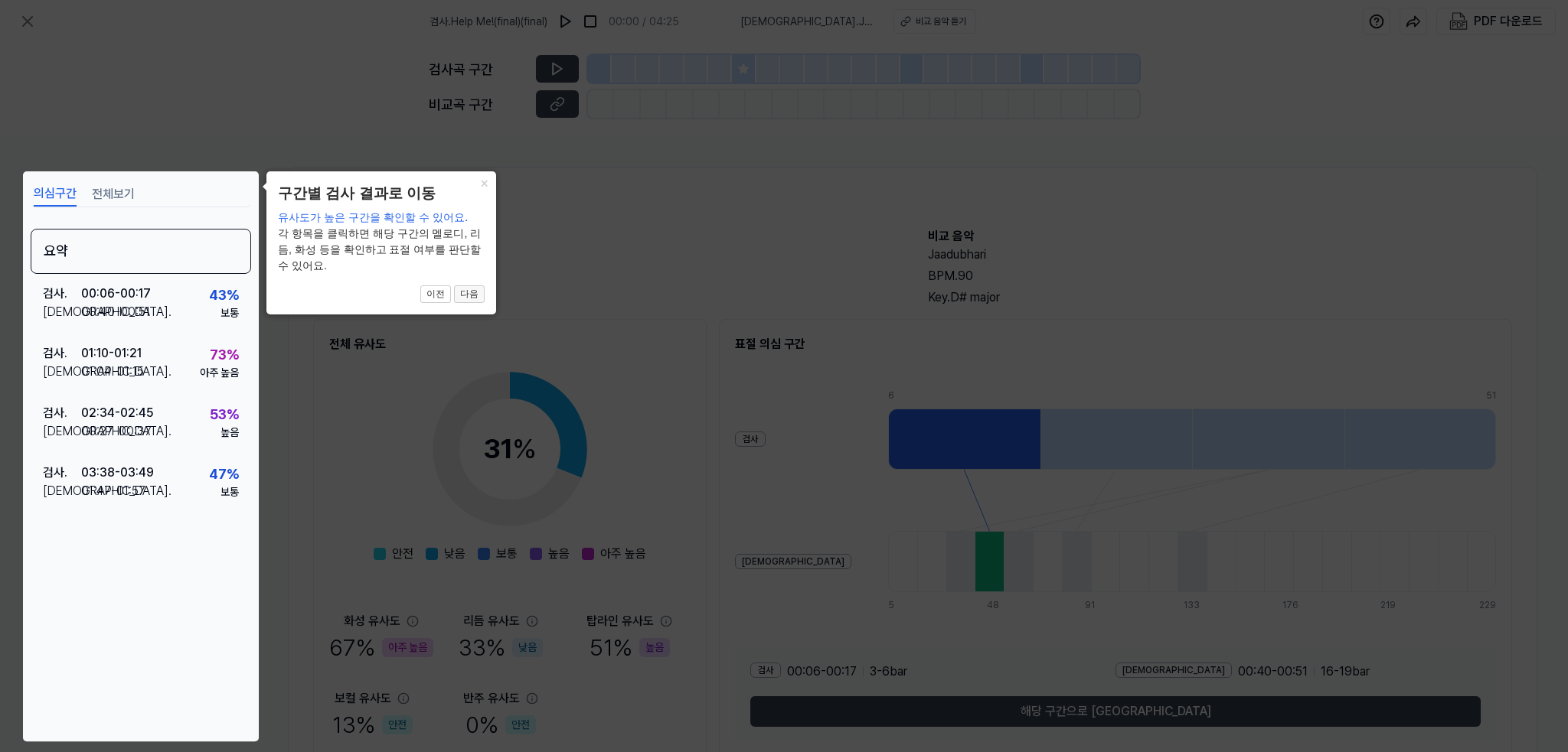
click at [467, 287] on button "다음" at bounding box center [469, 295] width 31 height 18
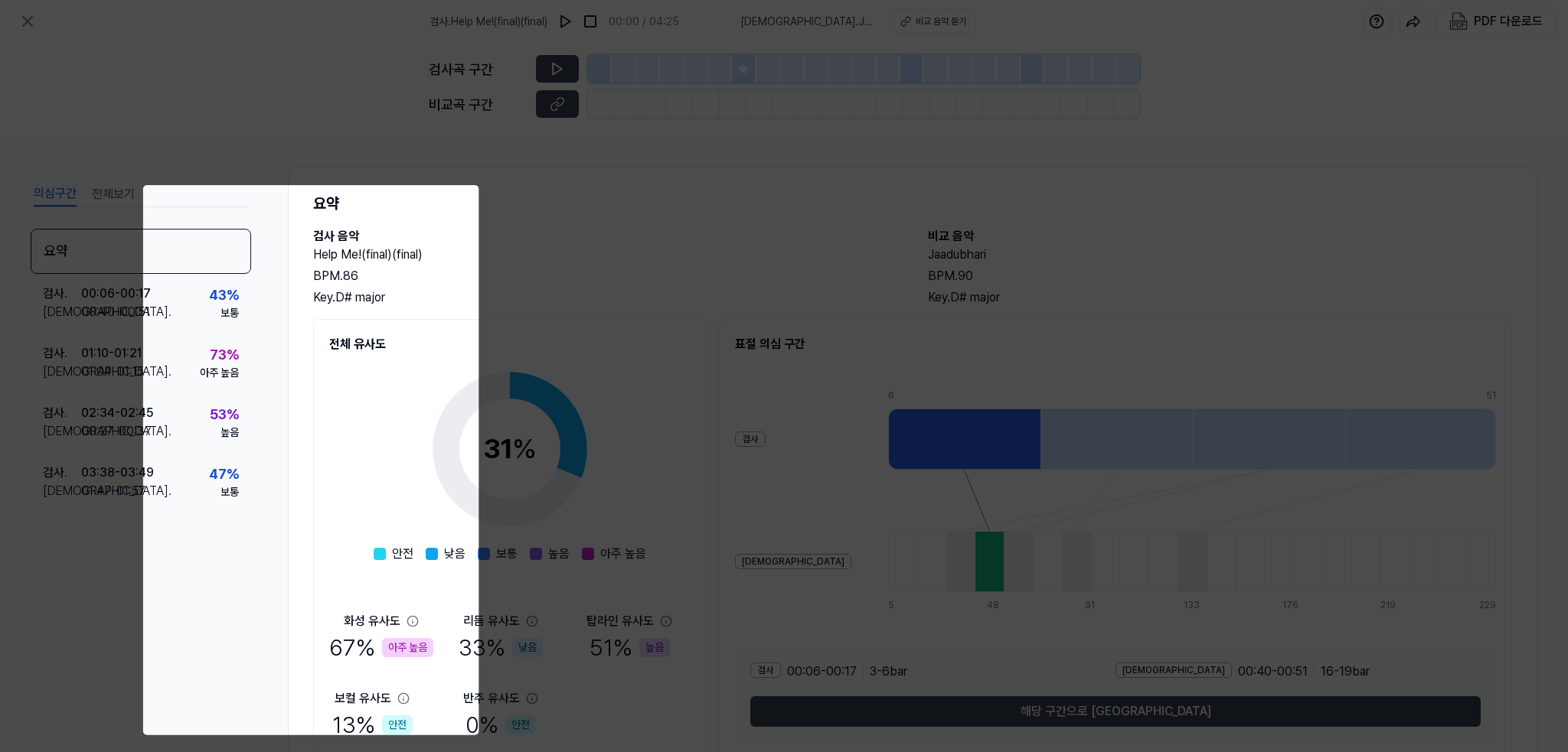
scroll to position [61, 0]
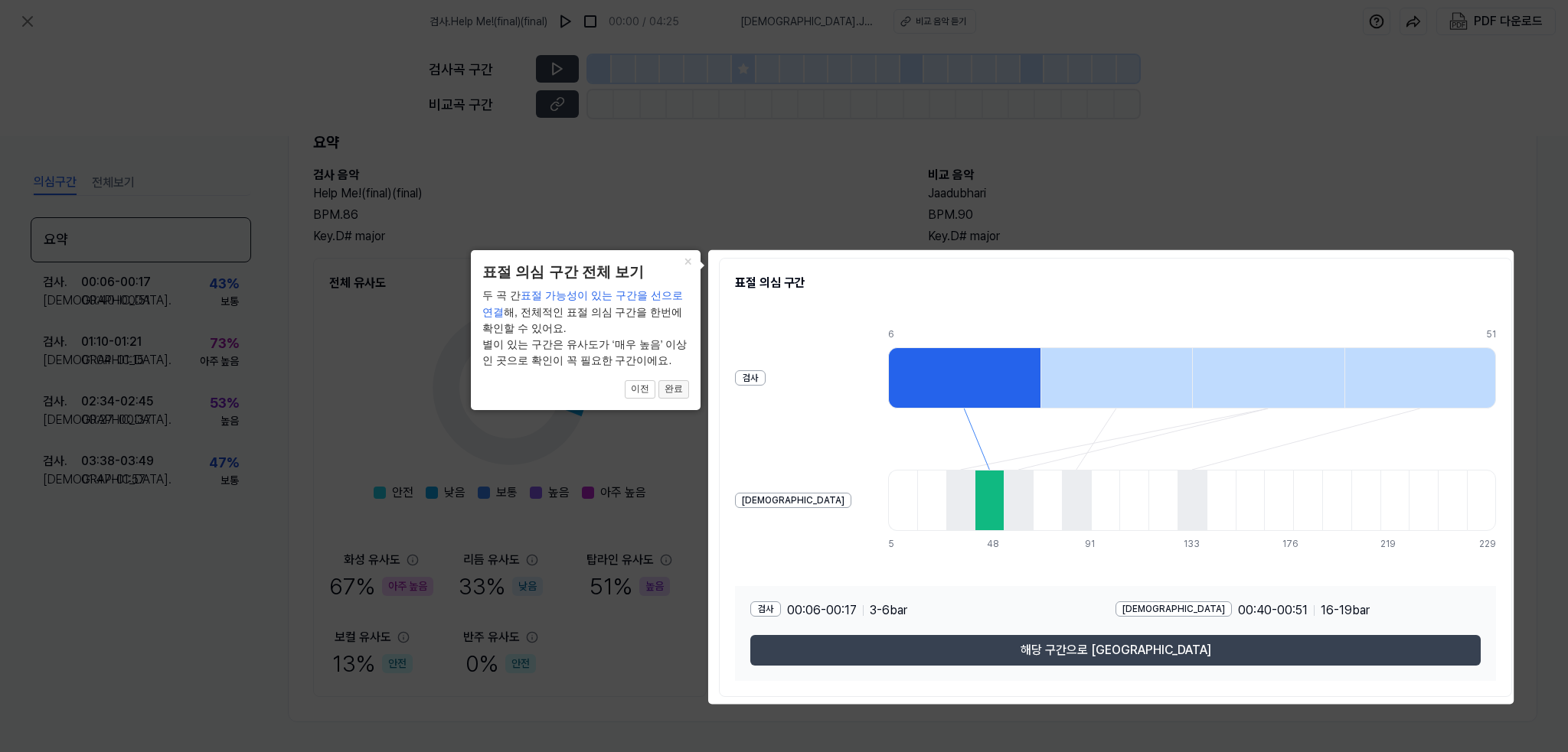
click at [664, 394] on button "완료" at bounding box center [673, 389] width 31 height 18
click at [664, 394] on div "31 % 안전 낮음 보통 높음 아주 높음 화성 유사도 67 % 아주 높음 리듬 유사도 33 % 낮음 탑라인 유사도 51 % 높음 보컬 유사도 …" at bounding box center [510, 487] width 362 height 388
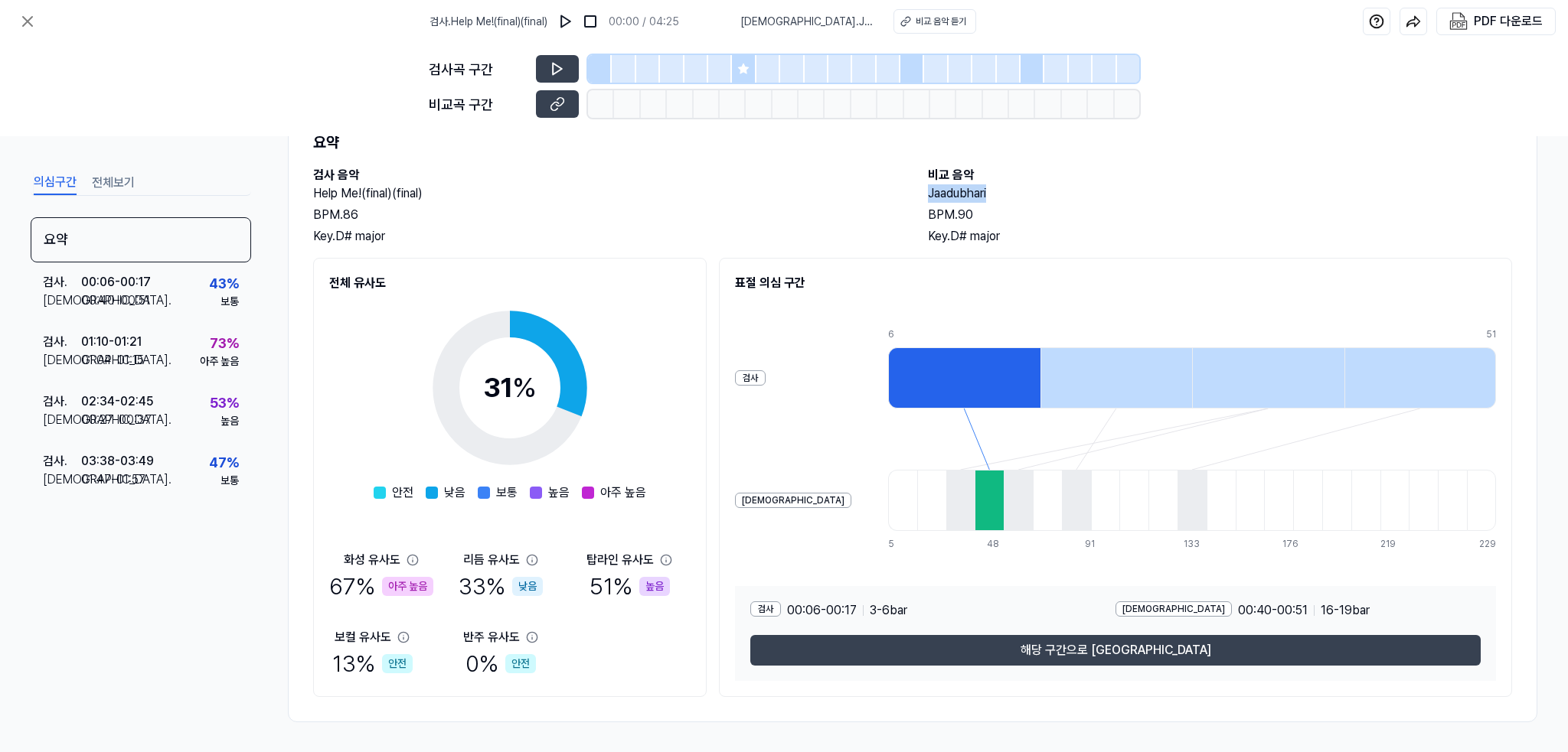
drag, startPoint x: 925, startPoint y: 189, endPoint x: 986, endPoint y: 192, distance: 61.1
click at [986, 192] on h2 "Jaadubhari" at bounding box center [1219, 193] width 584 height 18
click at [916, 20] on div "비교 음악 듣기" at bounding box center [941, 21] width 51 height 14
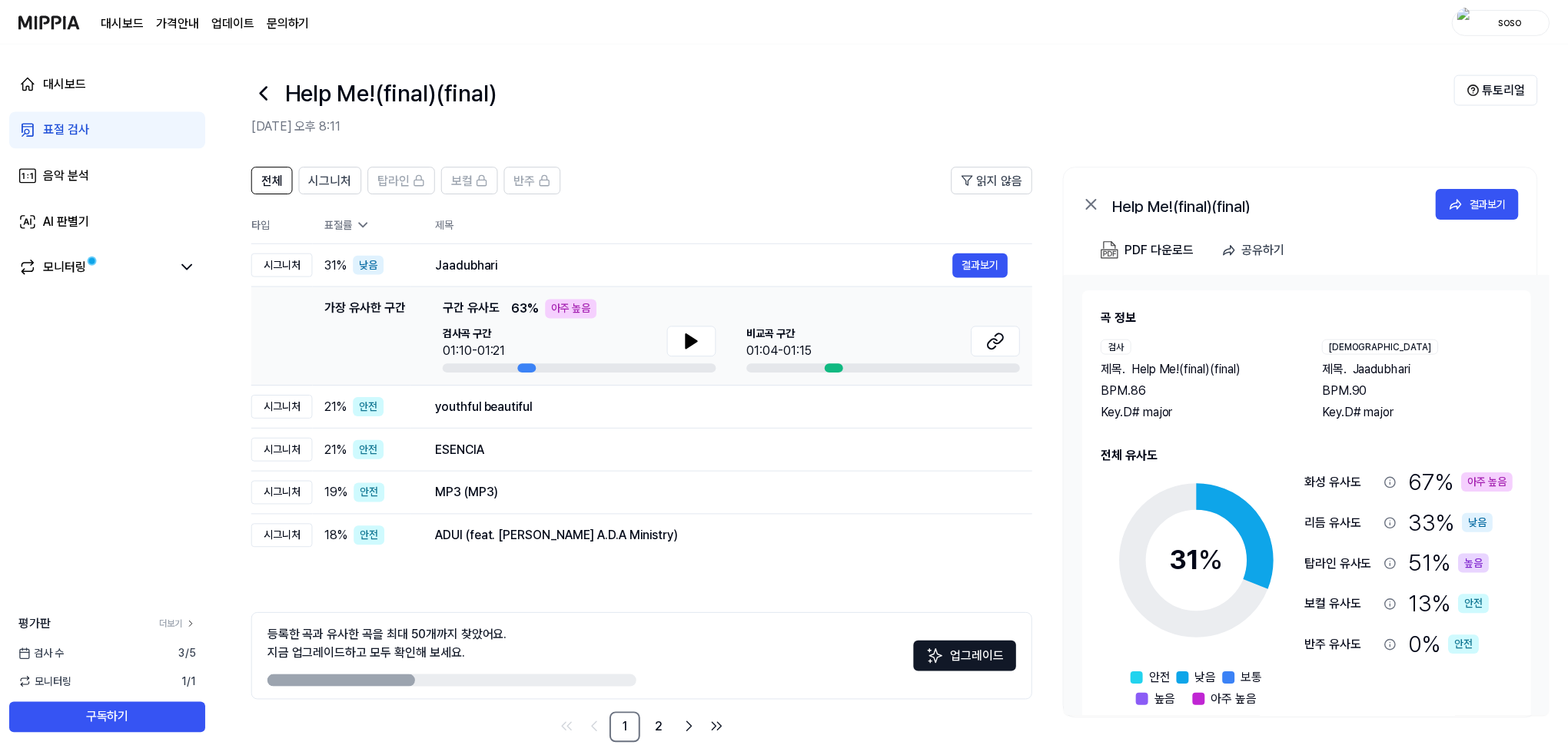
scroll to position [19, 0]
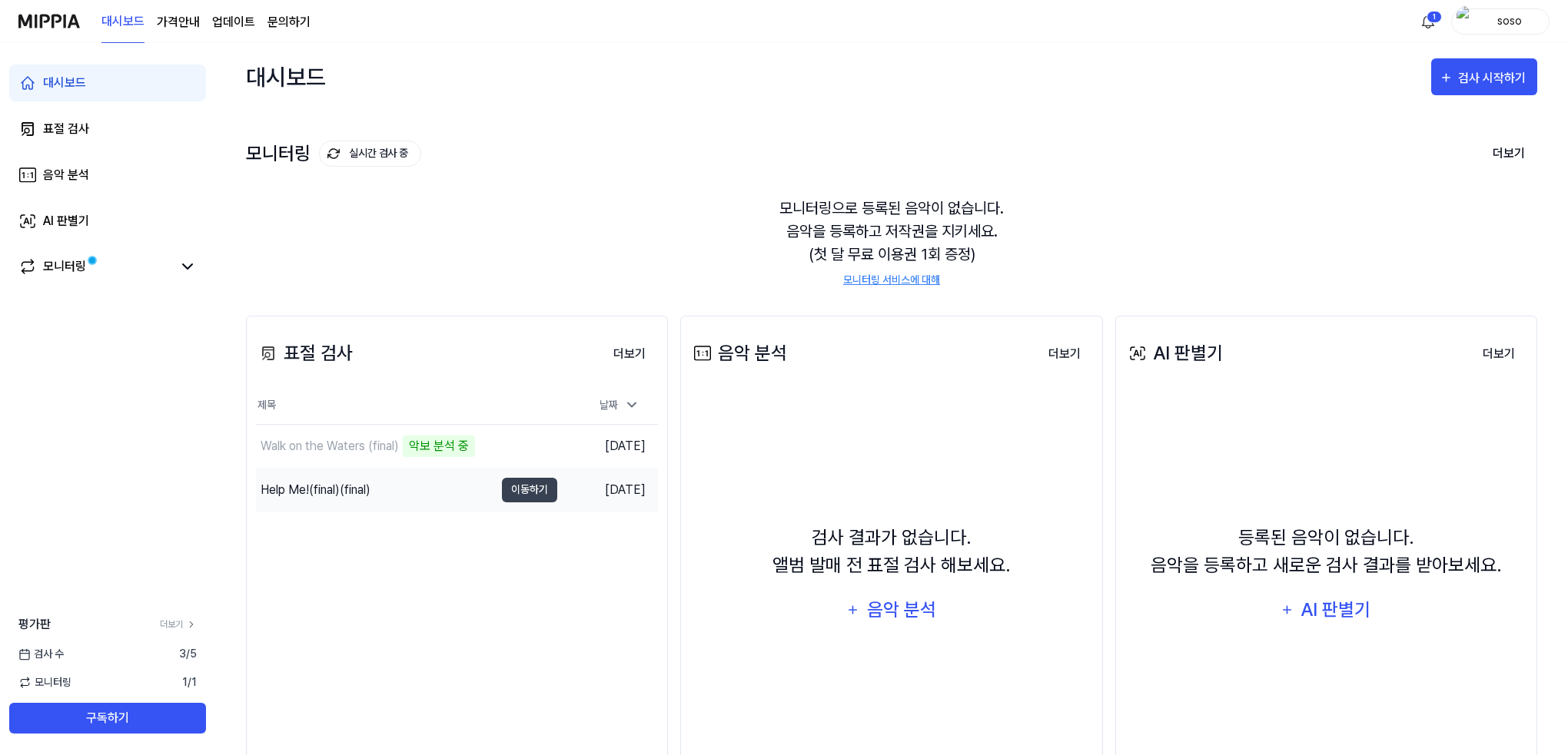
click at [371, 486] on div "Help Me!(final)(final)" at bounding box center [316, 490] width 110 height 19
click at [321, 501] on div "Help Me!(final)(final)" at bounding box center [375, 490] width 239 height 43
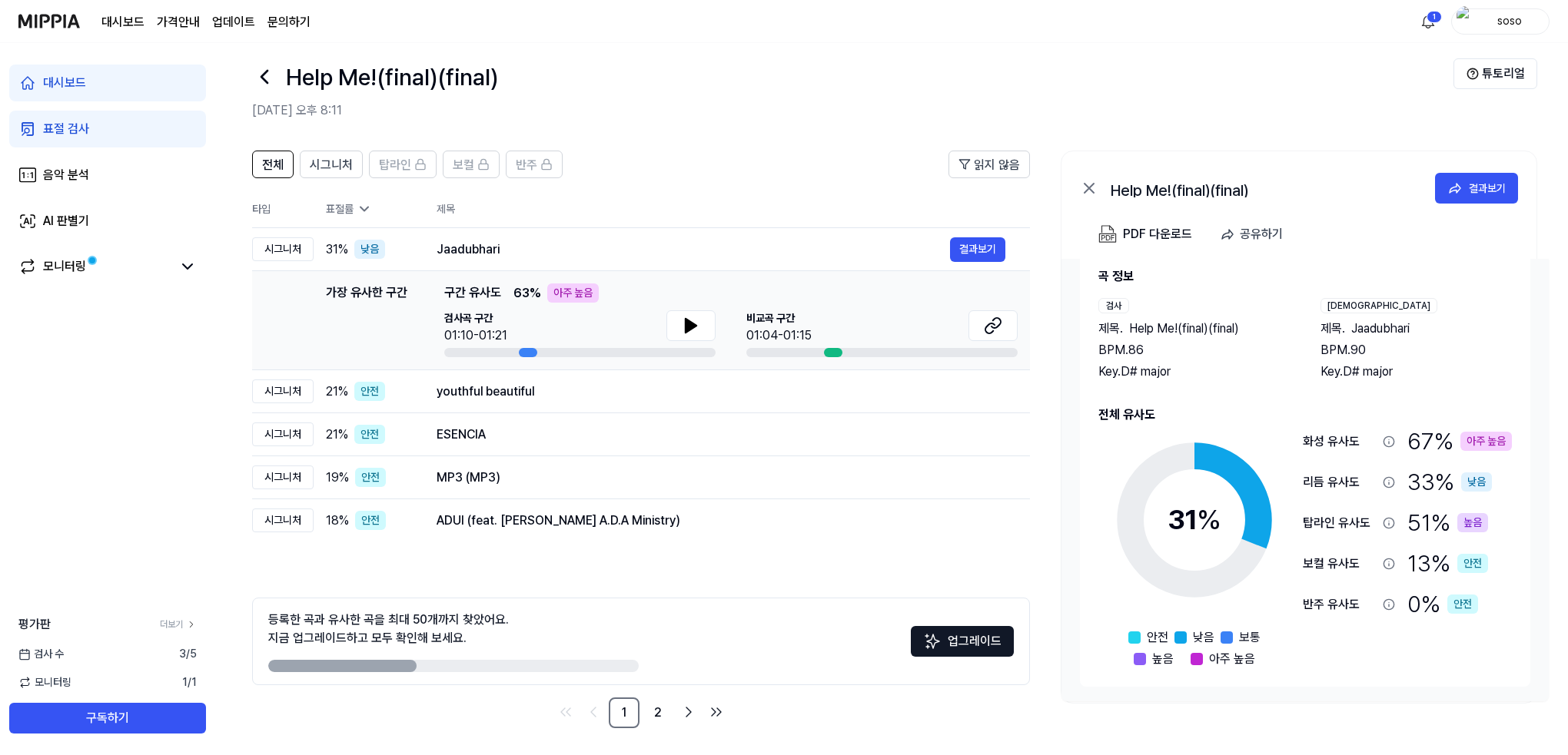
scroll to position [19, 0]
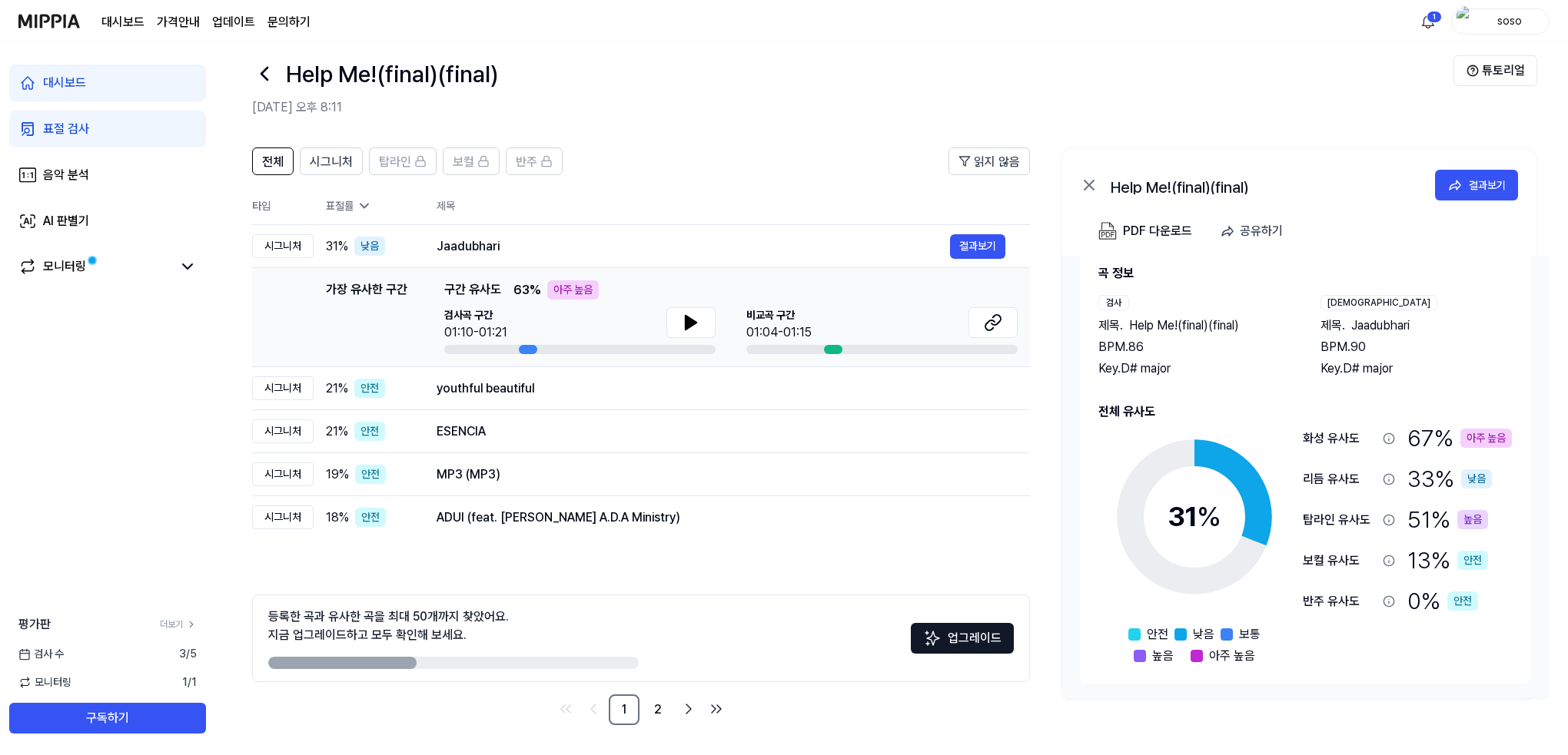
click at [1335, 519] on div "탑라인 유사도" at bounding box center [1339, 520] width 73 height 19
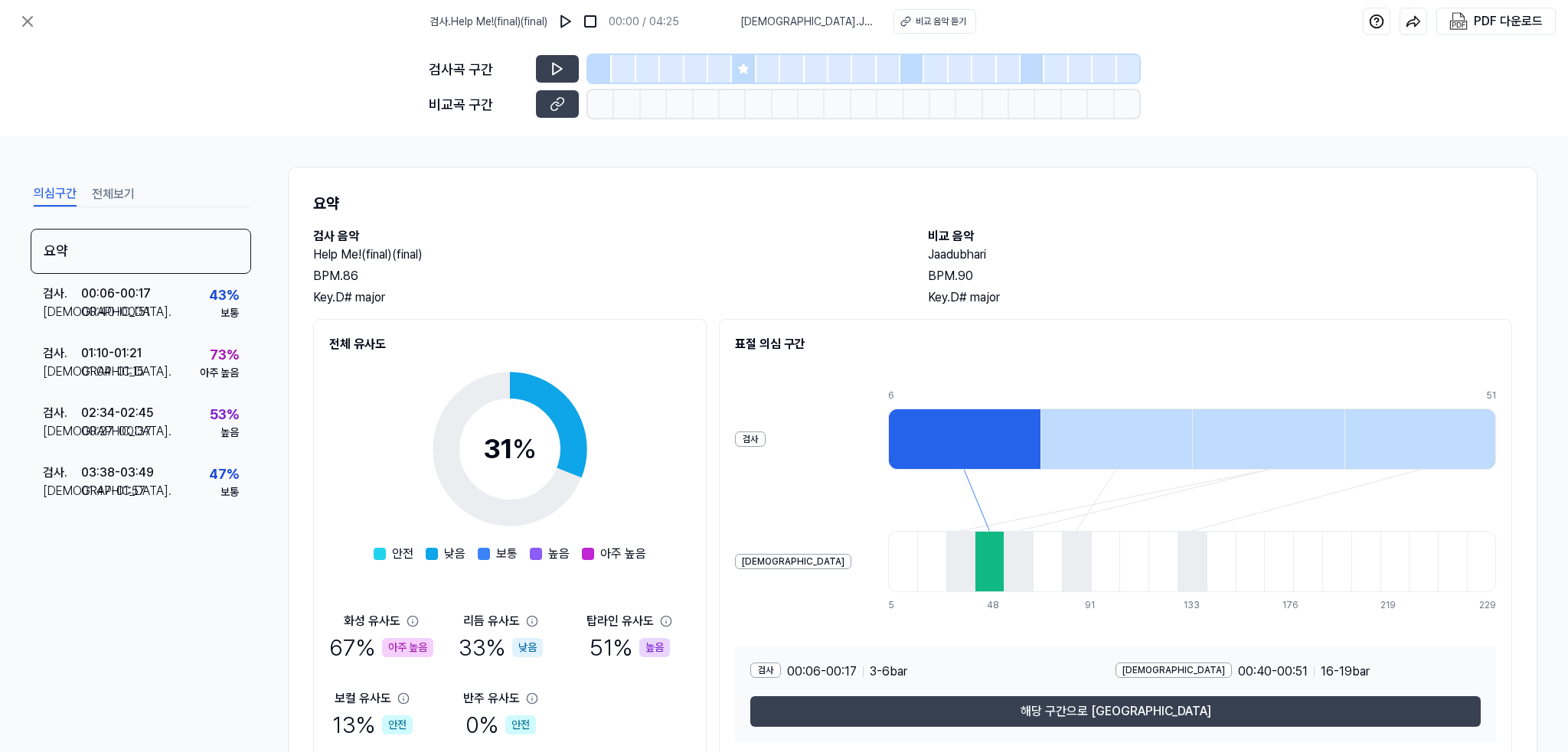
scroll to position [0, 0]
click at [151, 382] on div "검사 . 01:10 - 01:21 비교 . 01:04 - 01:15 73 % 아주 높음" at bounding box center [141, 364] width 220 height 60
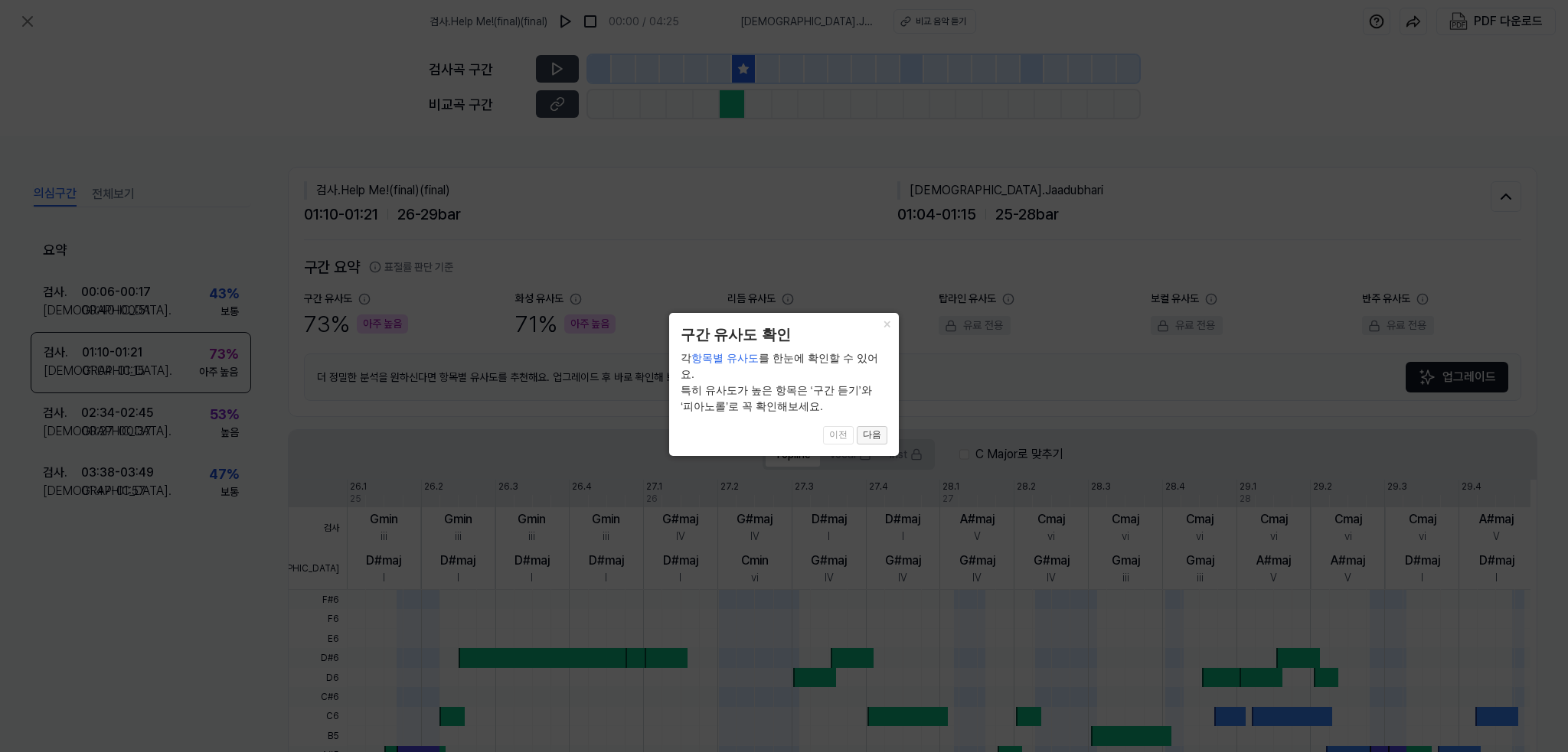
click at [870, 426] on button "다음" at bounding box center [871, 436] width 31 height 18
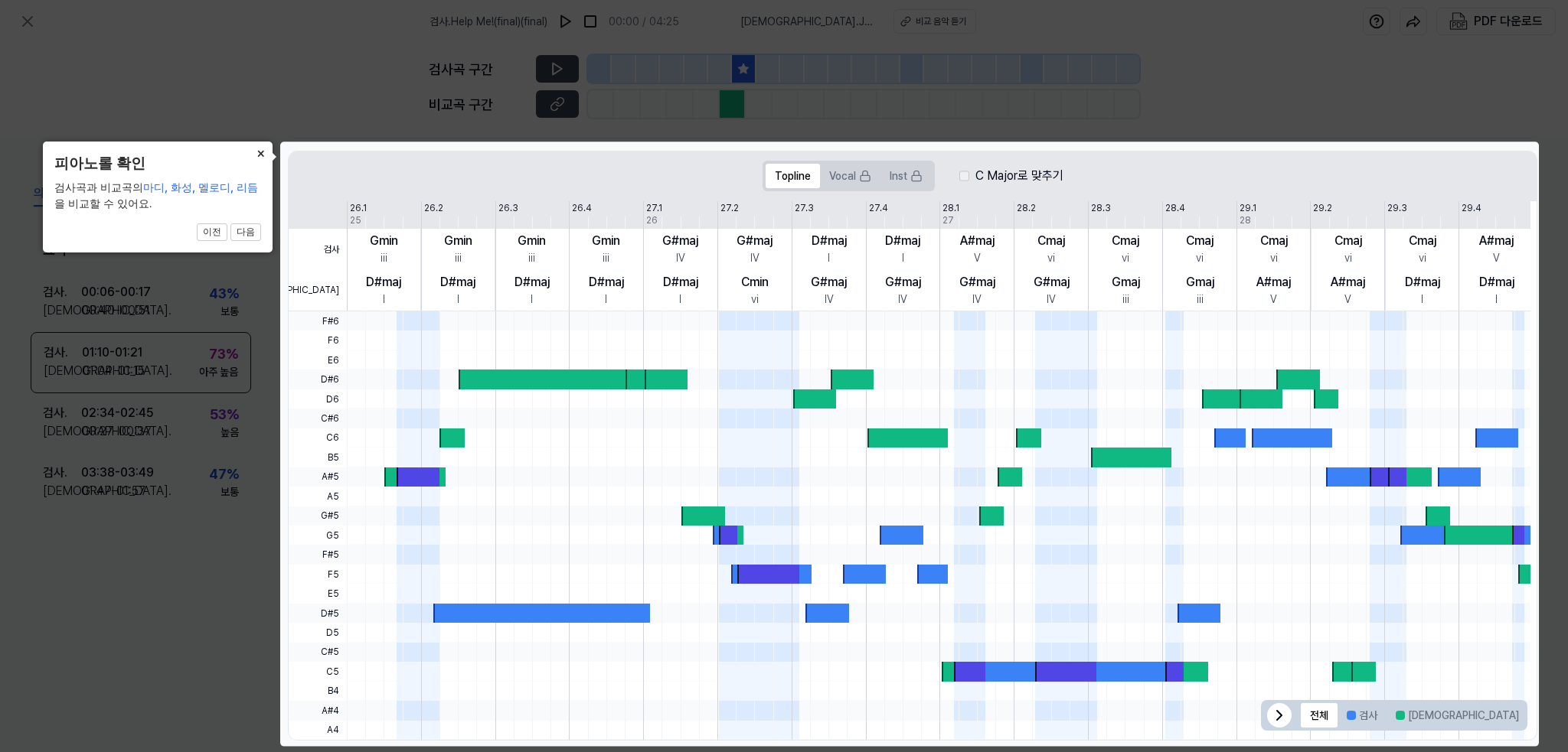
click at [266, 153] on button "×" at bounding box center [260, 152] width 24 height 21
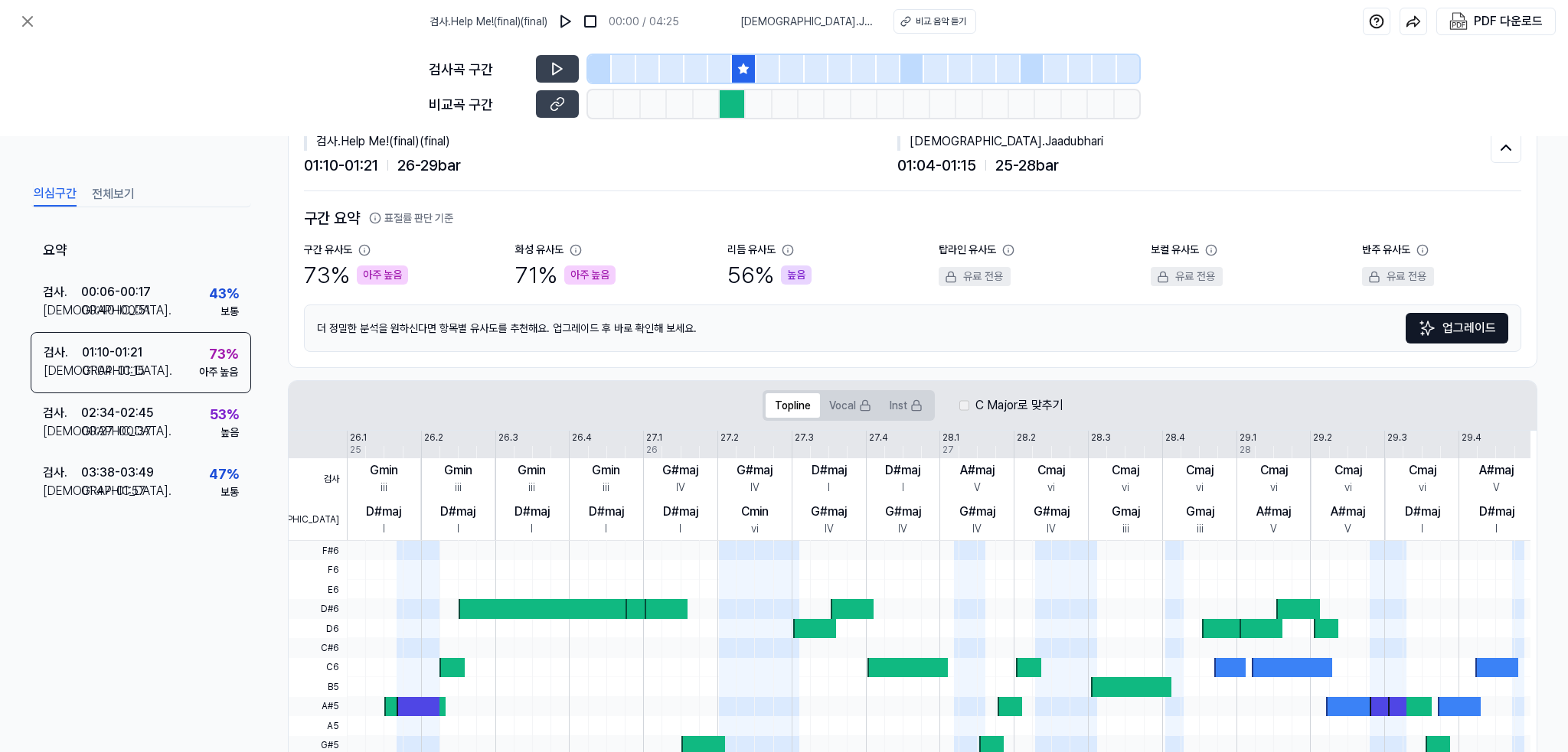
scroll to position [0, 0]
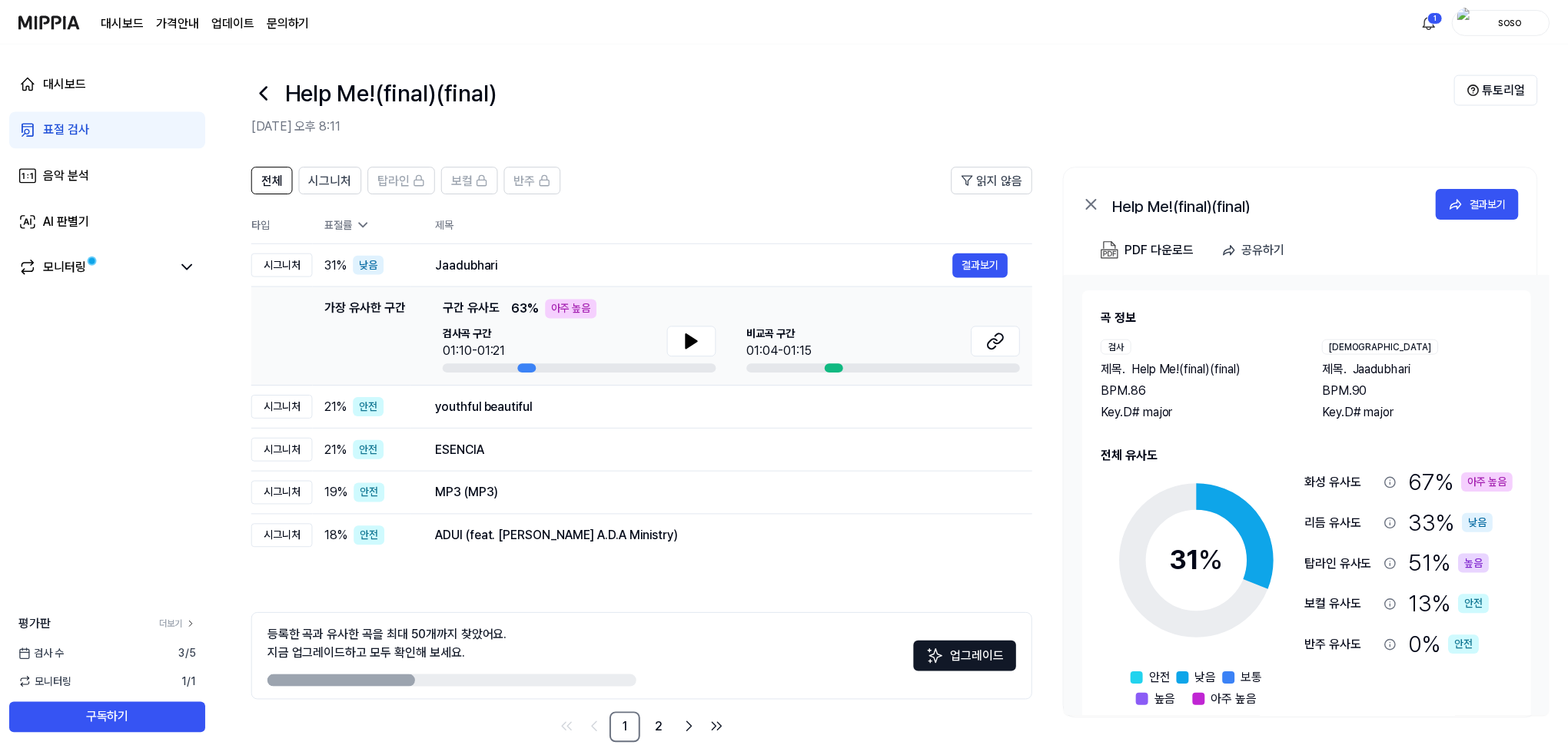
scroll to position [19, 0]
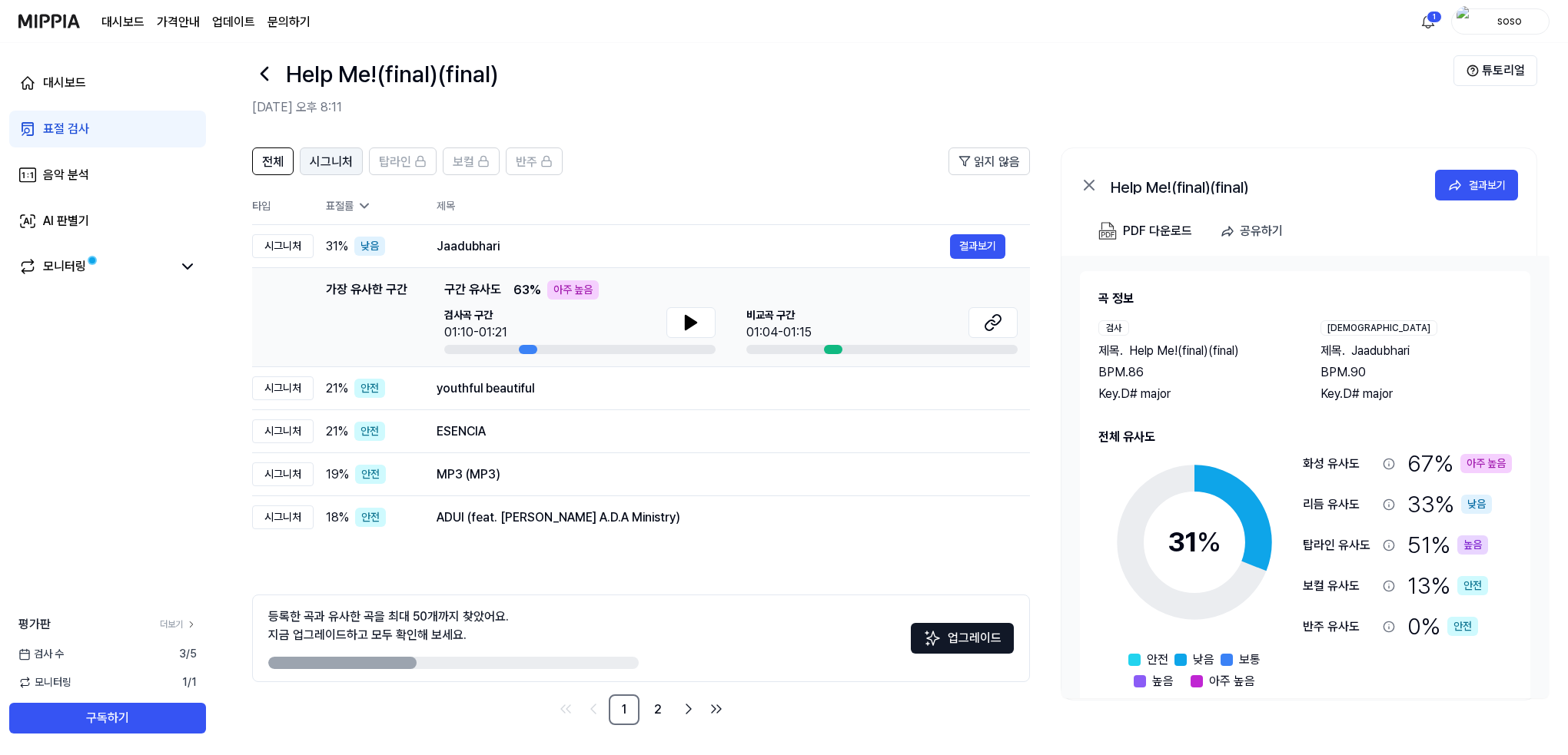
click at [326, 151] on div "시그니처" at bounding box center [332, 162] width 43 height 20
click at [268, 162] on span "전체" at bounding box center [272, 163] width 21 height 19
click at [381, 162] on span "탑라인" at bounding box center [395, 163] width 33 height 19
click at [407, 163] on span "탑라인" at bounding box center [395, 163] width 33 height 19
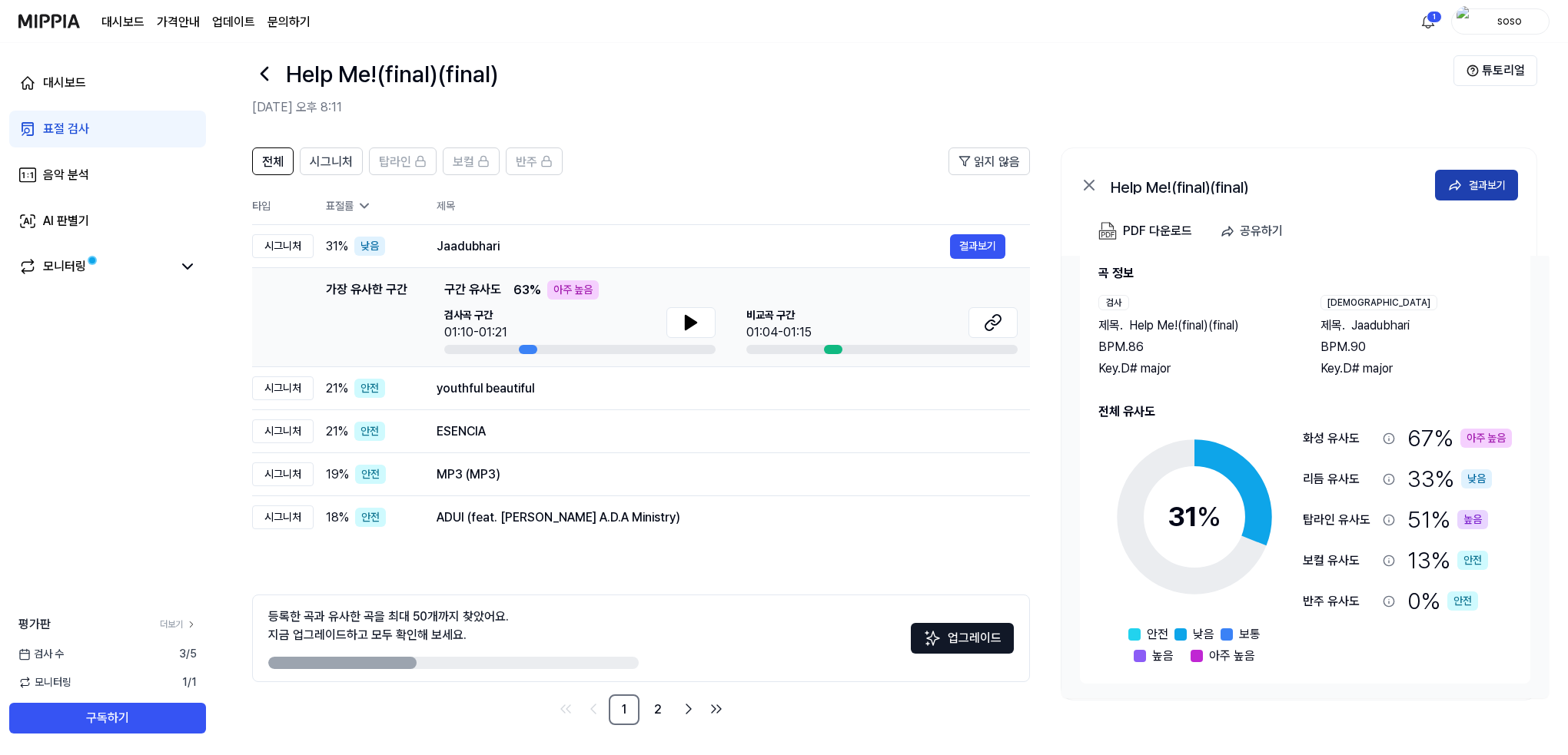
click at [1503, 181] on div "결과보기" at bounding box center [1487, 185] width 37 height 17
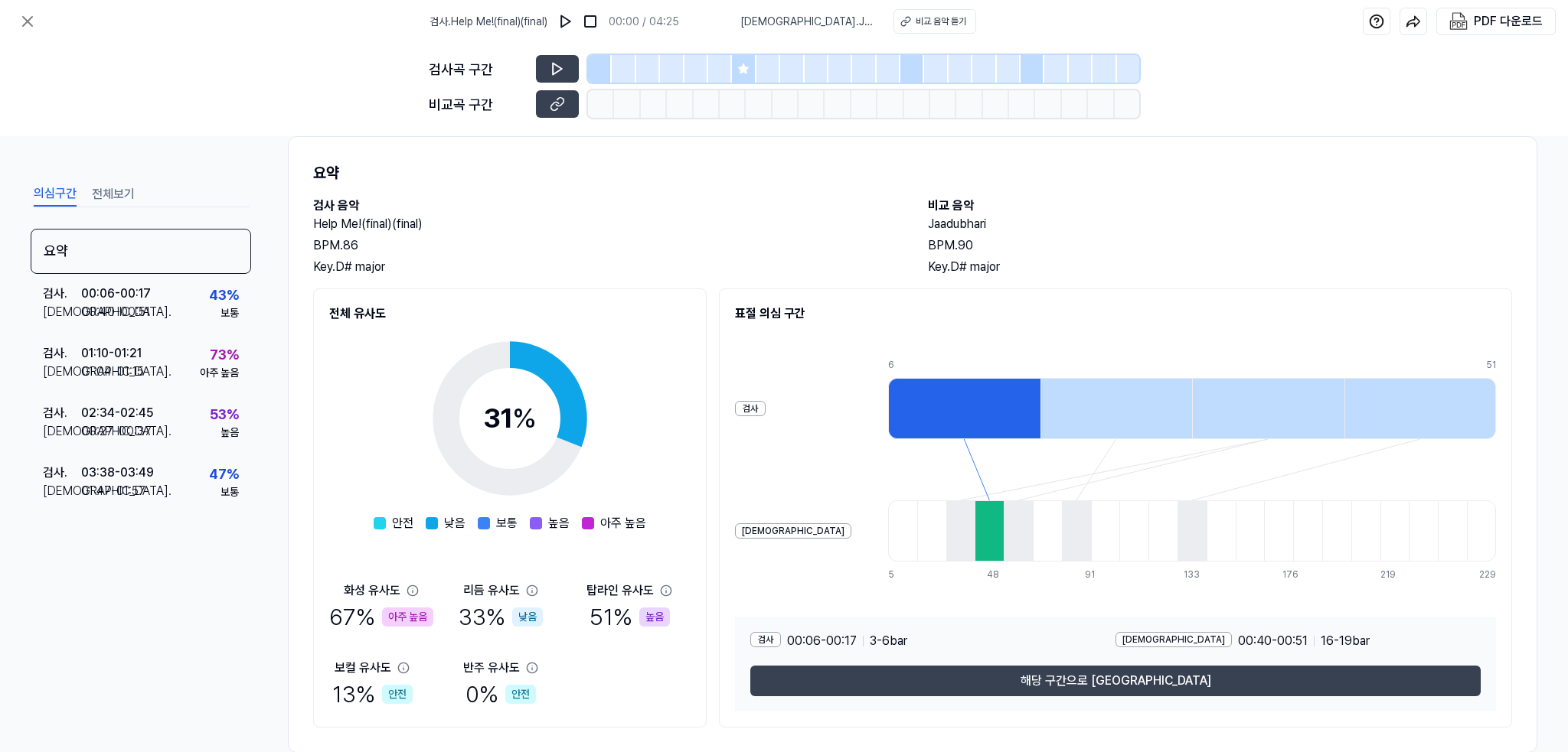
scroll to position [61, 0]
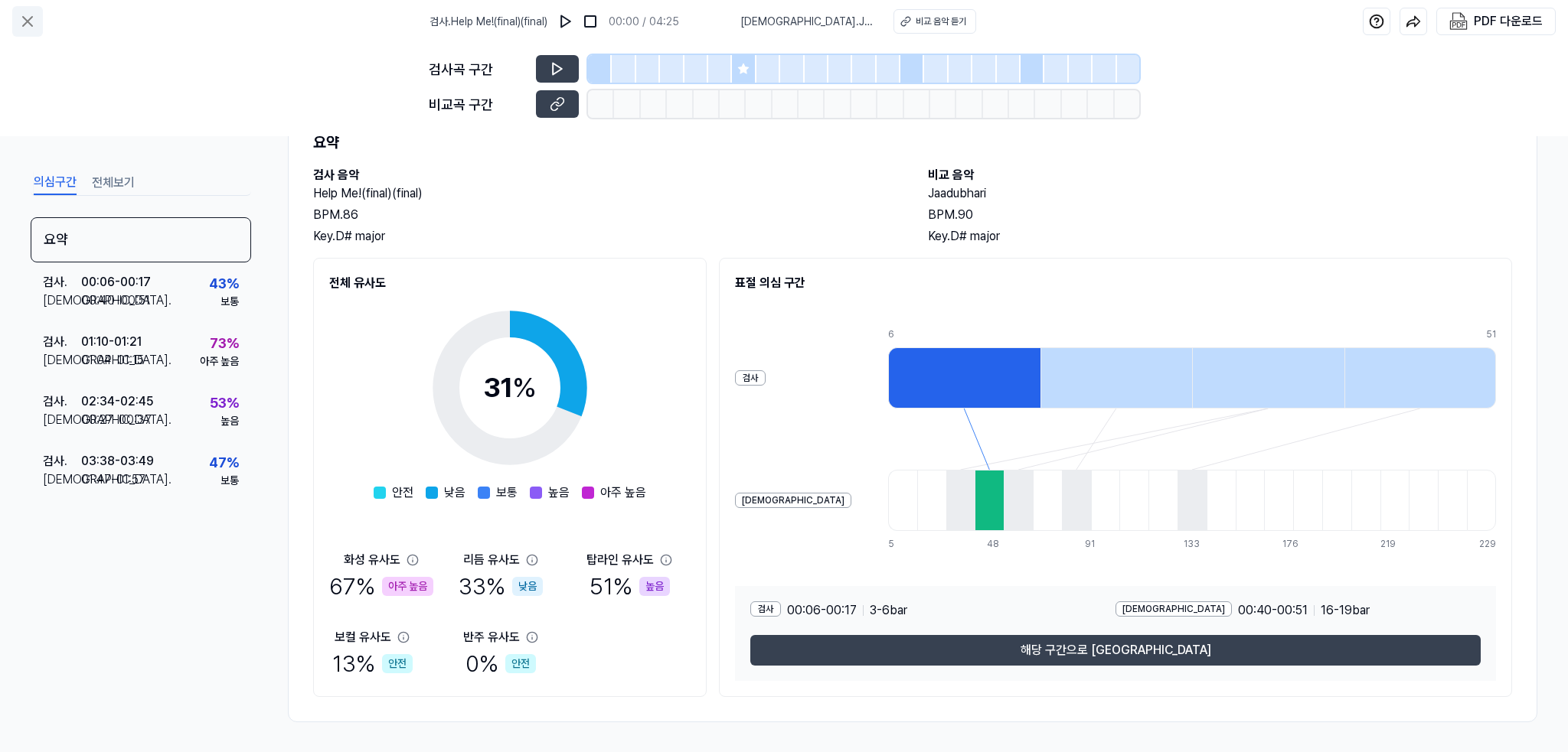
click at [28, 21] on icon at bounding box center [28, 21] width 9 height 9
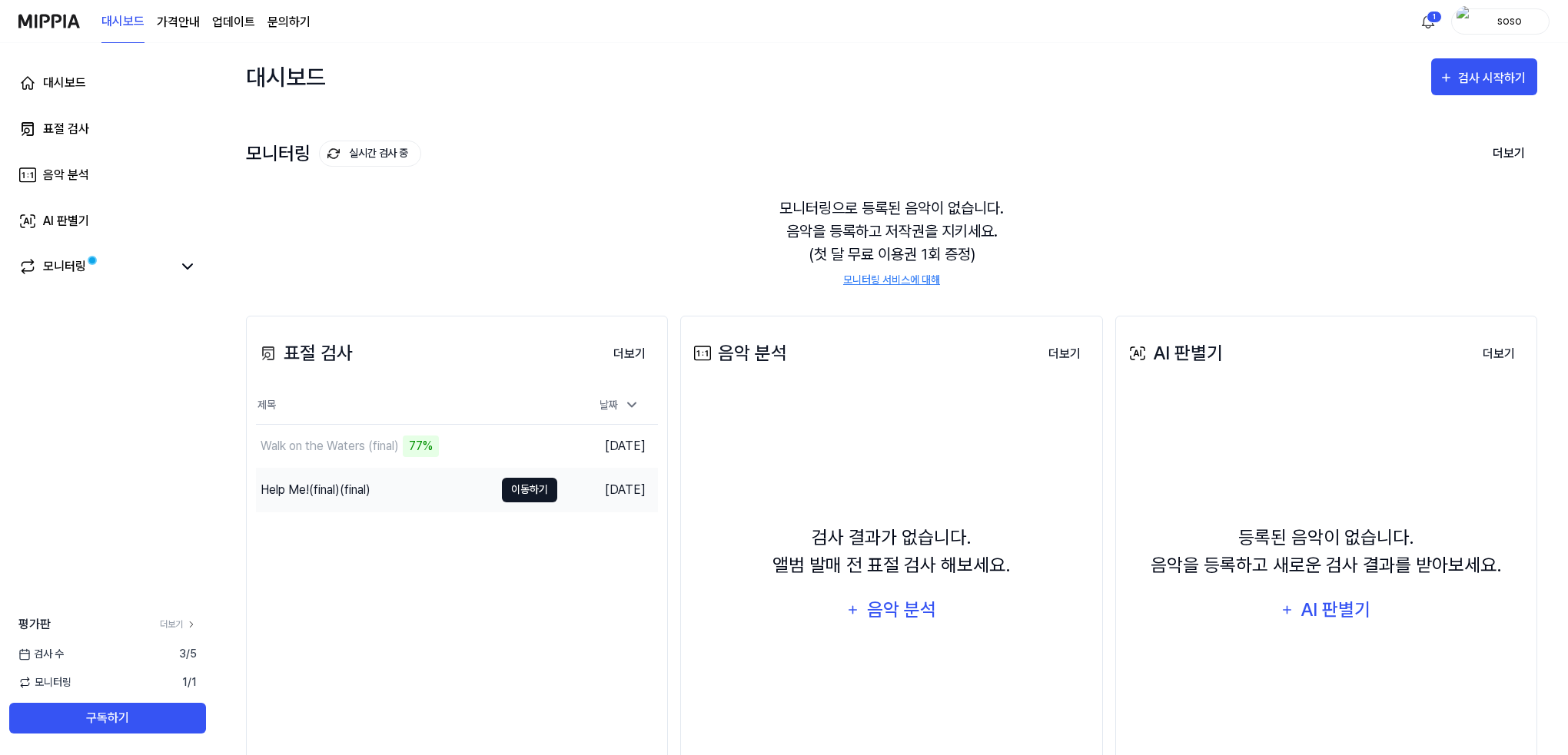
click at [514, 497] on button "이동하기" at bounding box center [529, 490] width 56 height 24
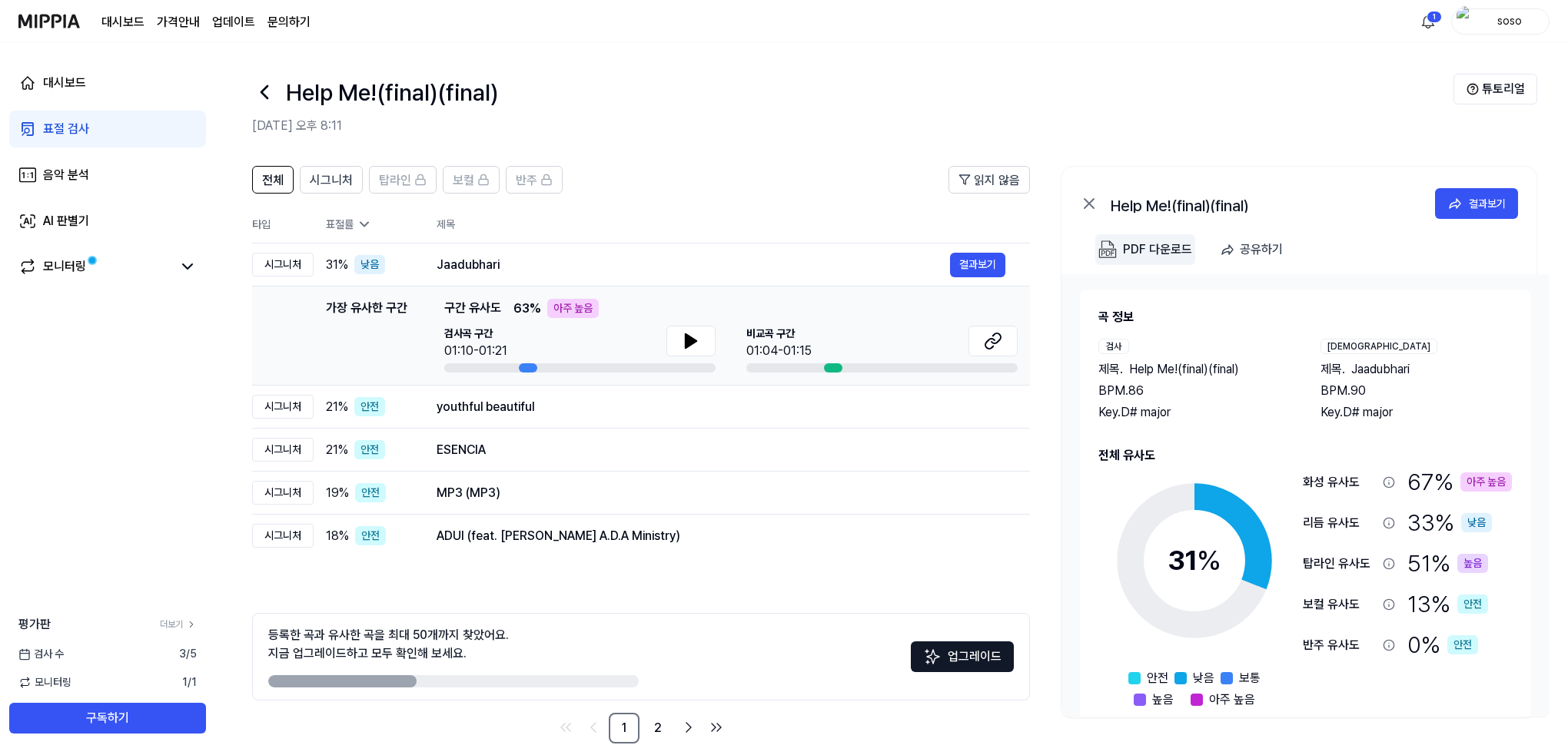
click at [1131, 254] on div "PDF 다운로드" at bounding box center [1157, 250] width 69 height 20
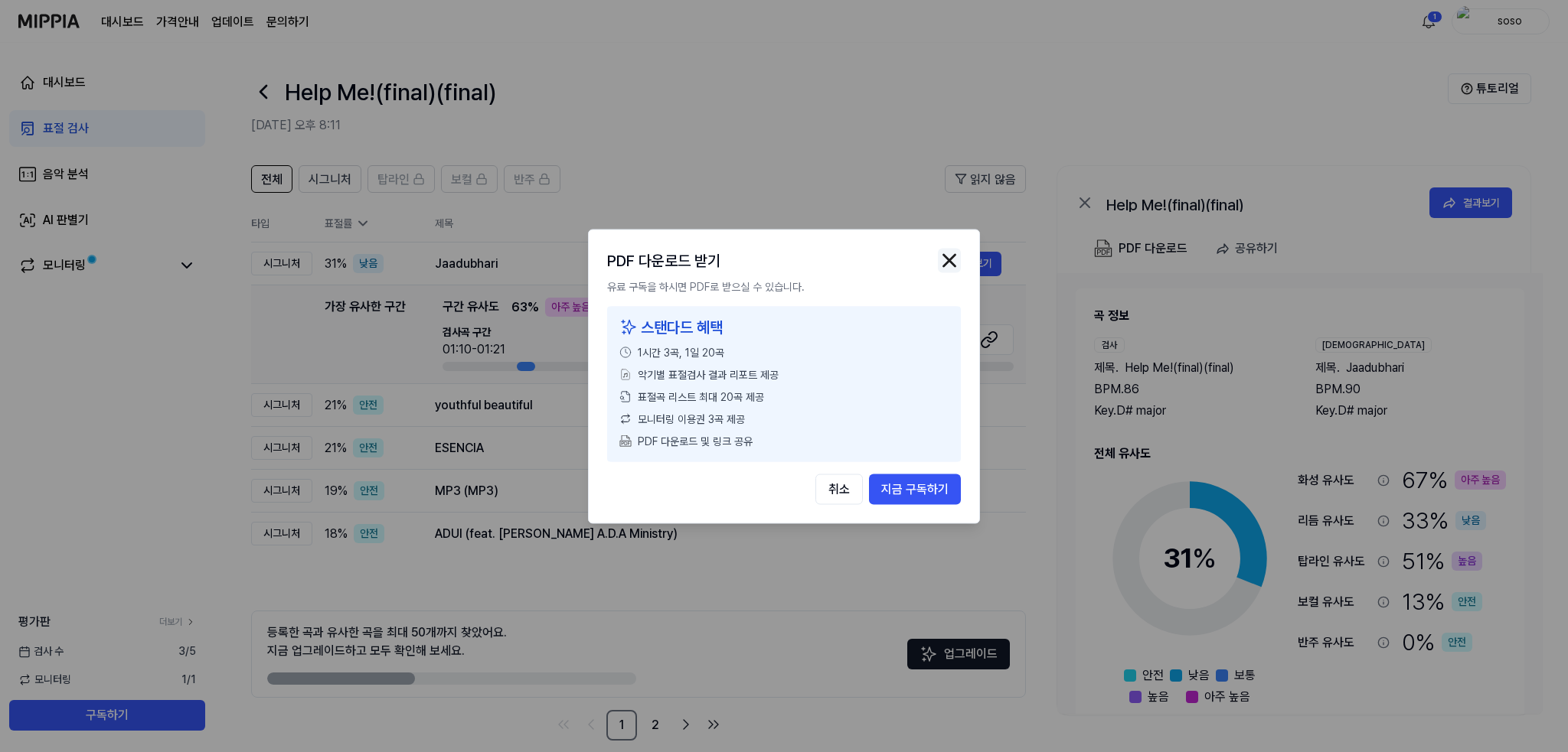
click at [948, 261] on img "button" at bounding box center [949, 260] width 23 height 23
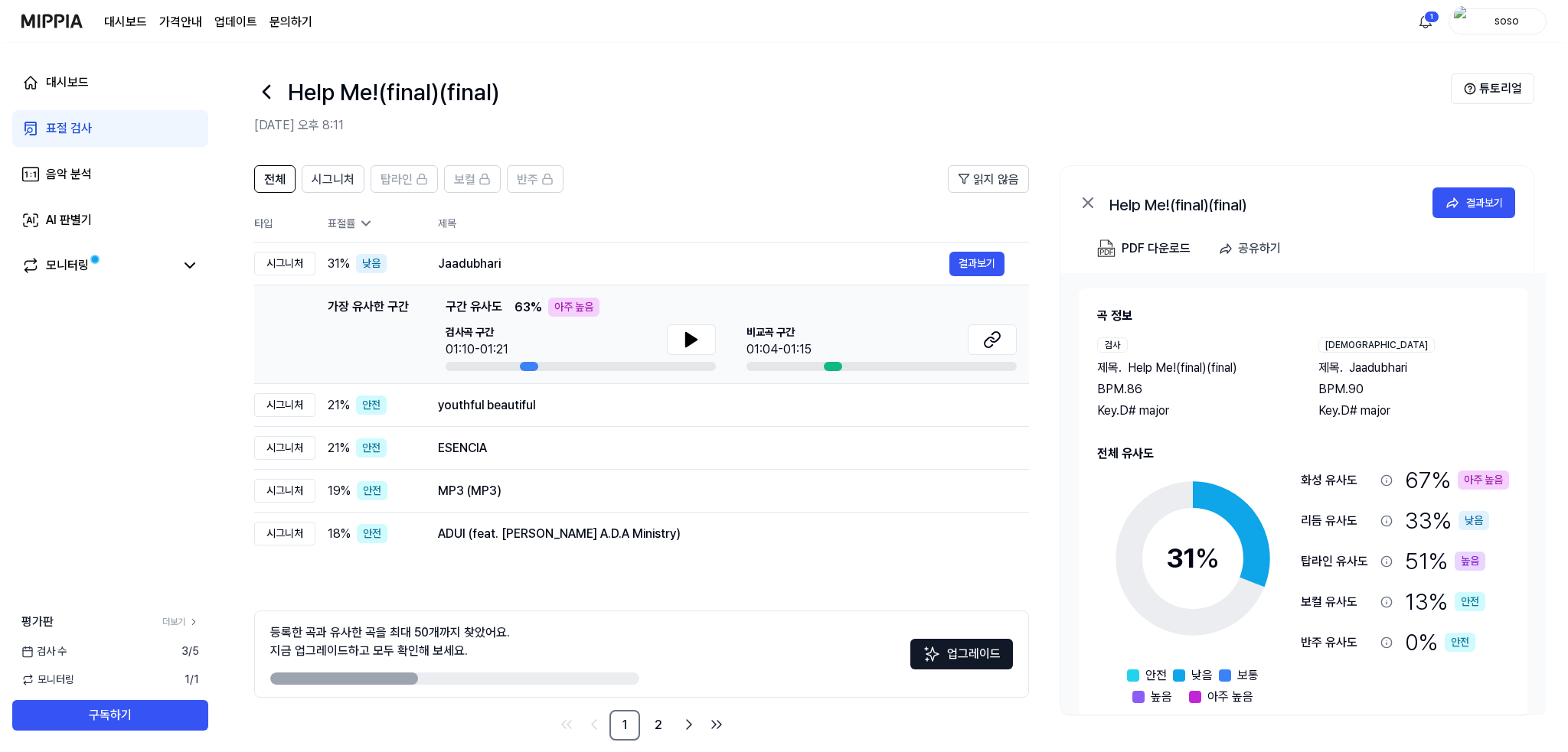
scroll to position [25, 0]
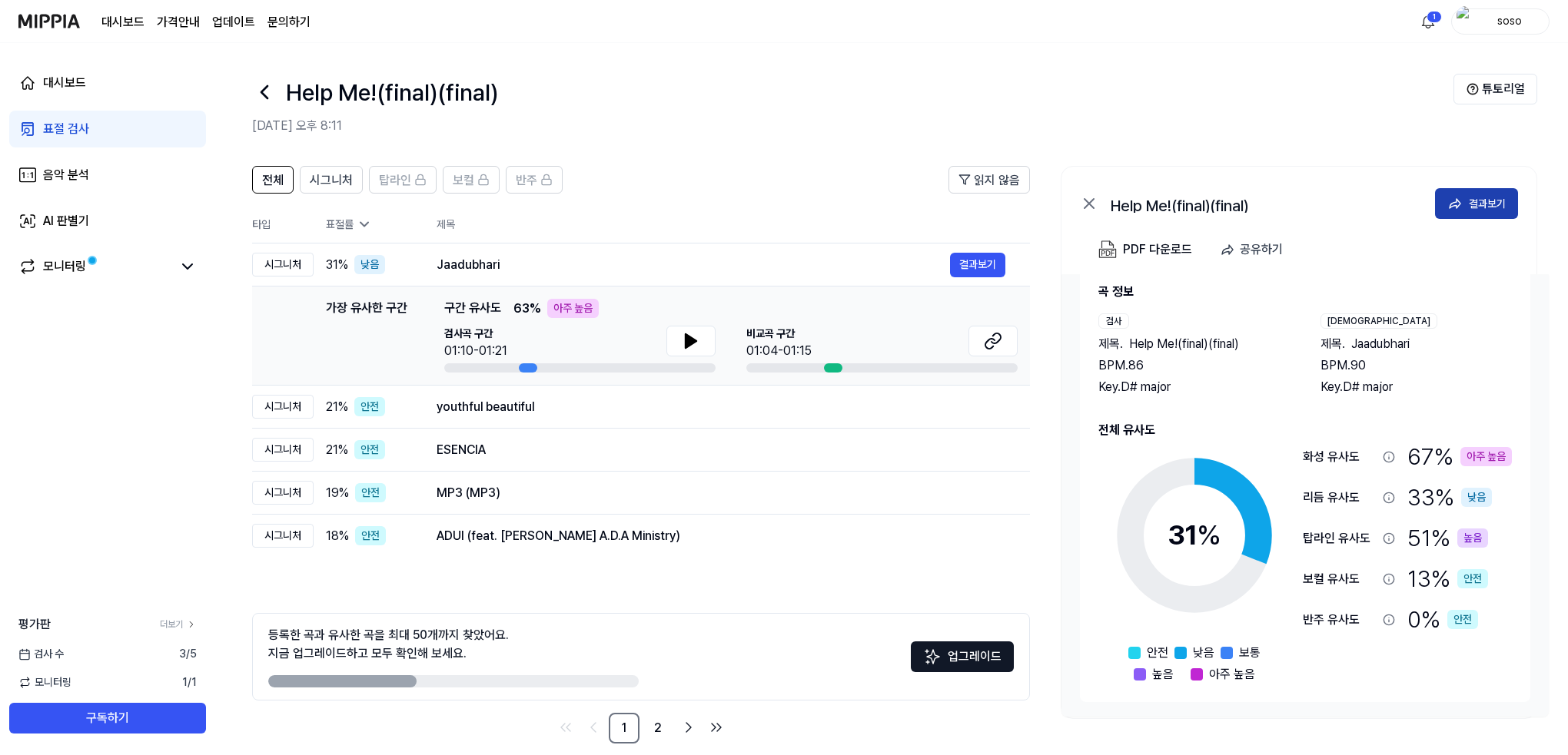
click at [1464, 206] on button "결과보기" at bounding box center [1476, 203] width 83 height 31
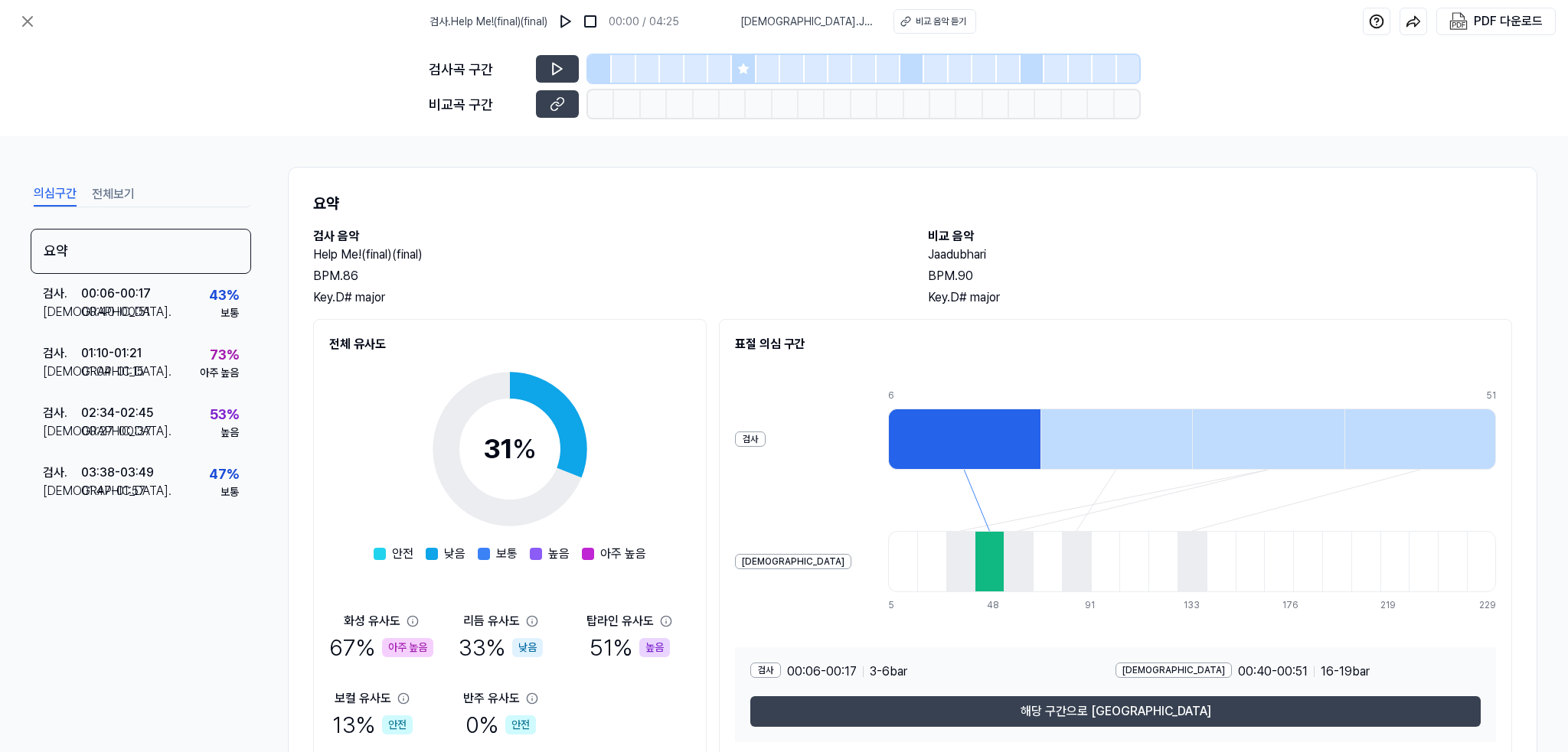
scroll to position [61, 0]
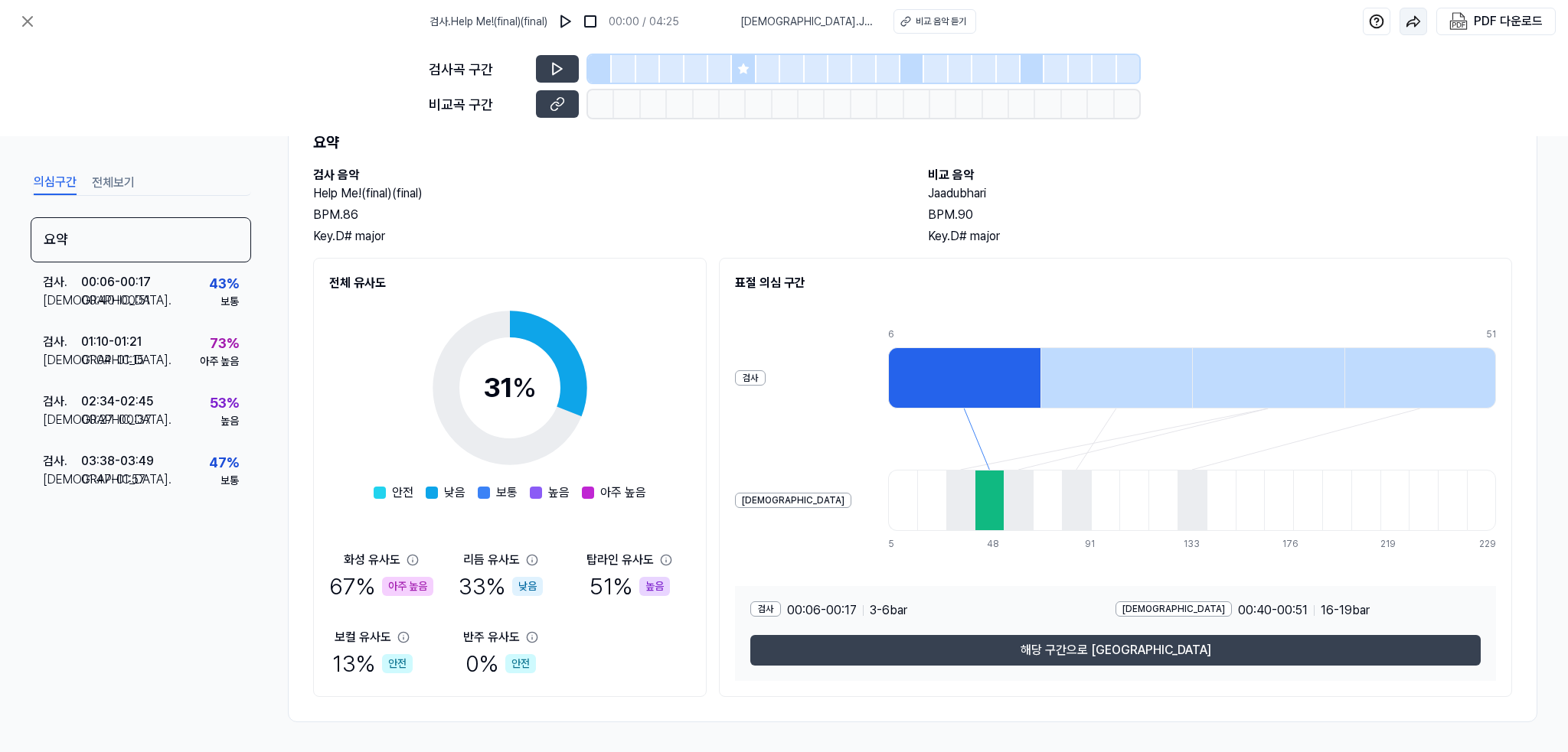
click at [1409, 21] on img "button" at bounding box center [1413, 21] width 16 height 16
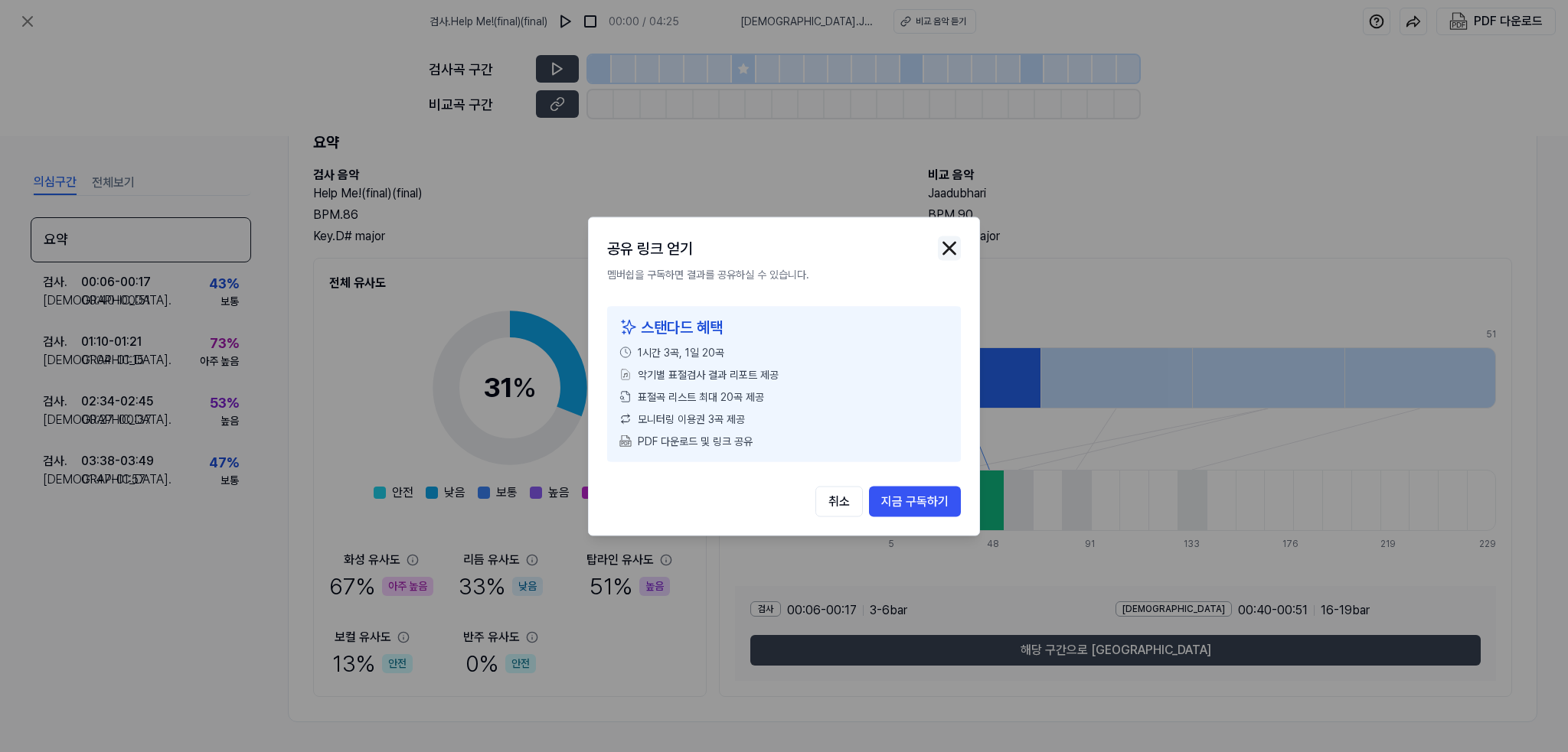
click at [956, 241] on img "button" at bounding box center [949, 248] width 23 height 23
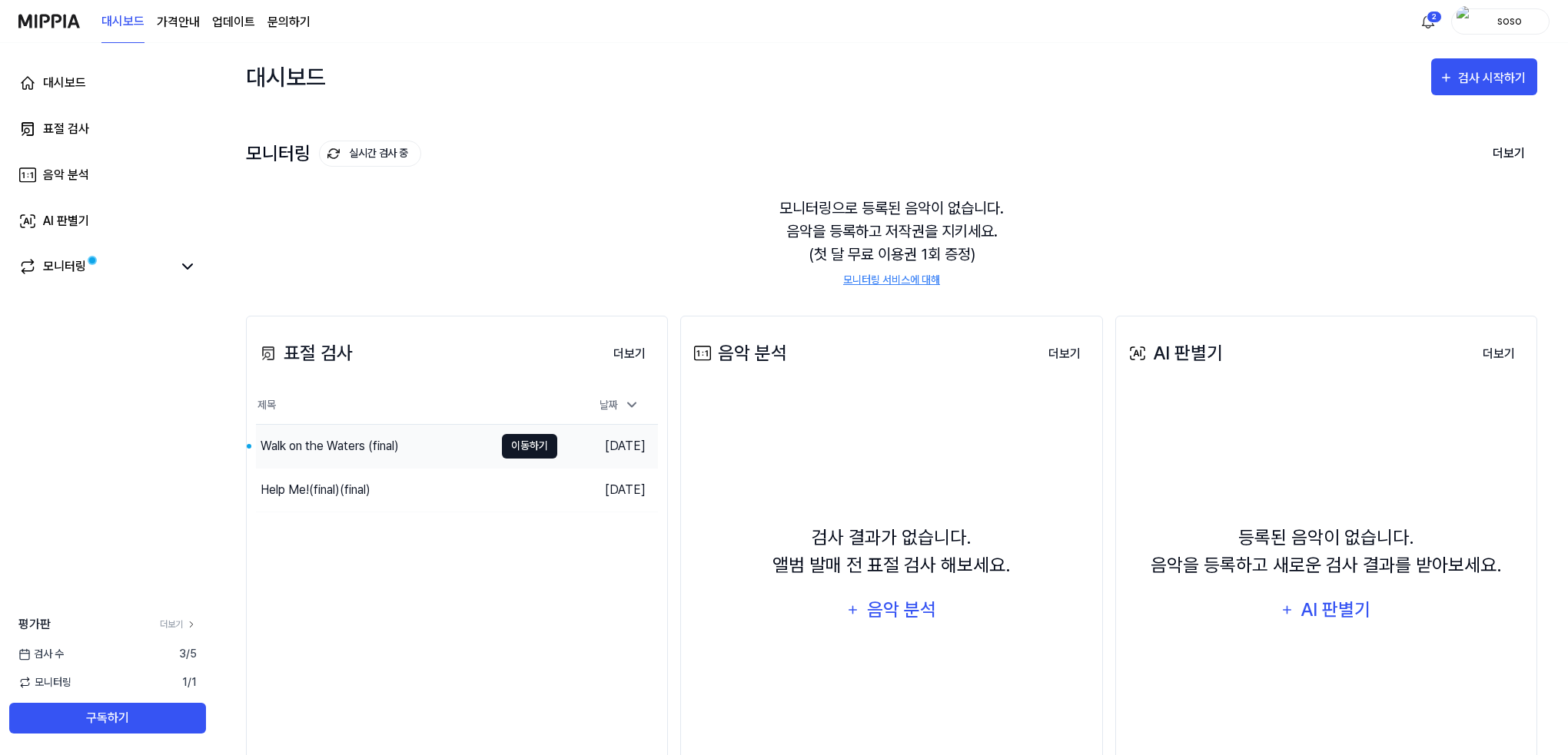
click at [516, 449] on button "이동하기" at bounding box center [529, 447] width 56 height 24
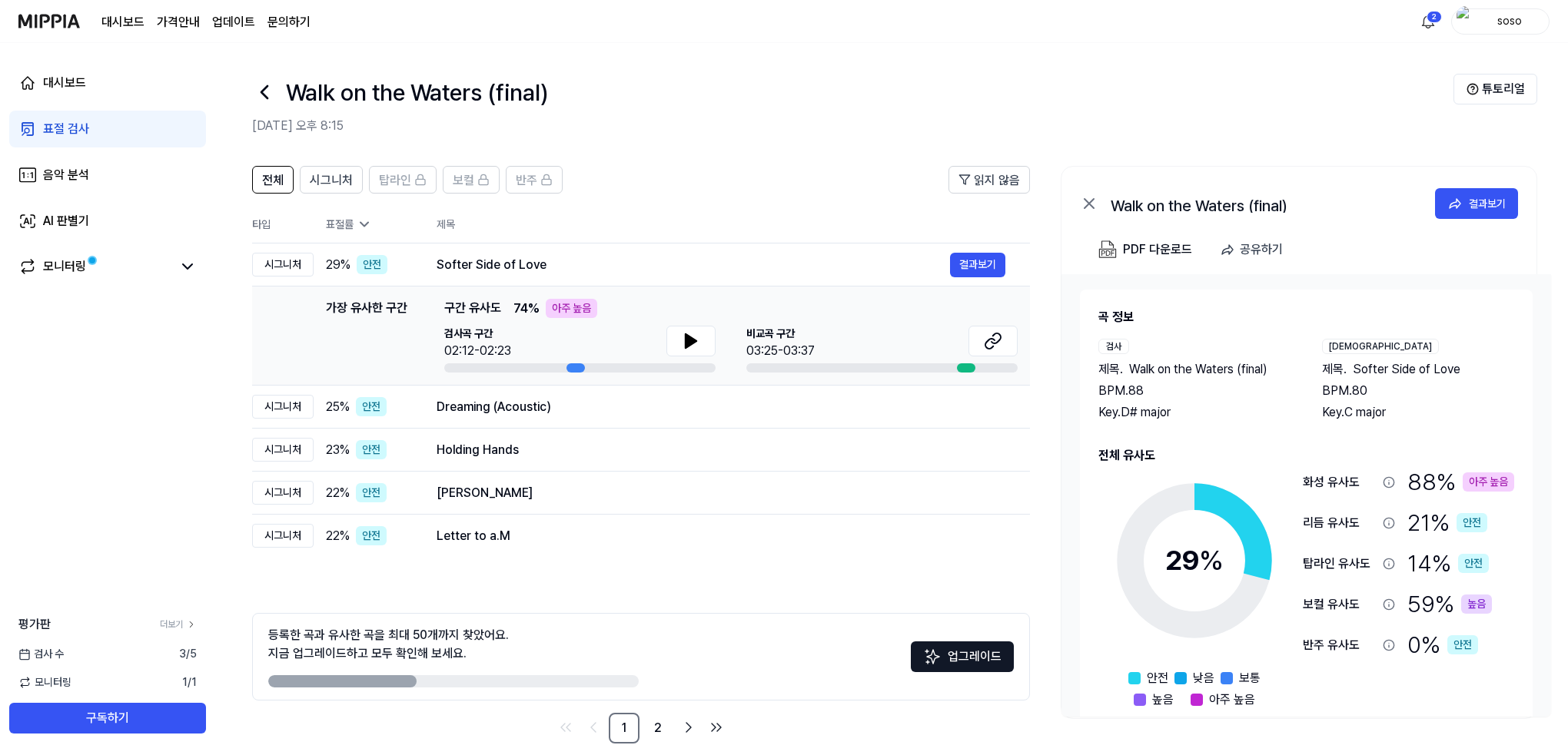
click at [1447, 479] on div "88 % 아주 높음" at bounding box center [1460, 482] width 107 height 34
click at [1473, 204] on div "결과보기" at bounding box center [1487, 203] width 37 height 17
click at [1456, 547] on div "14 % 안전" at bounding box center [1448, 563] width 82 height 34
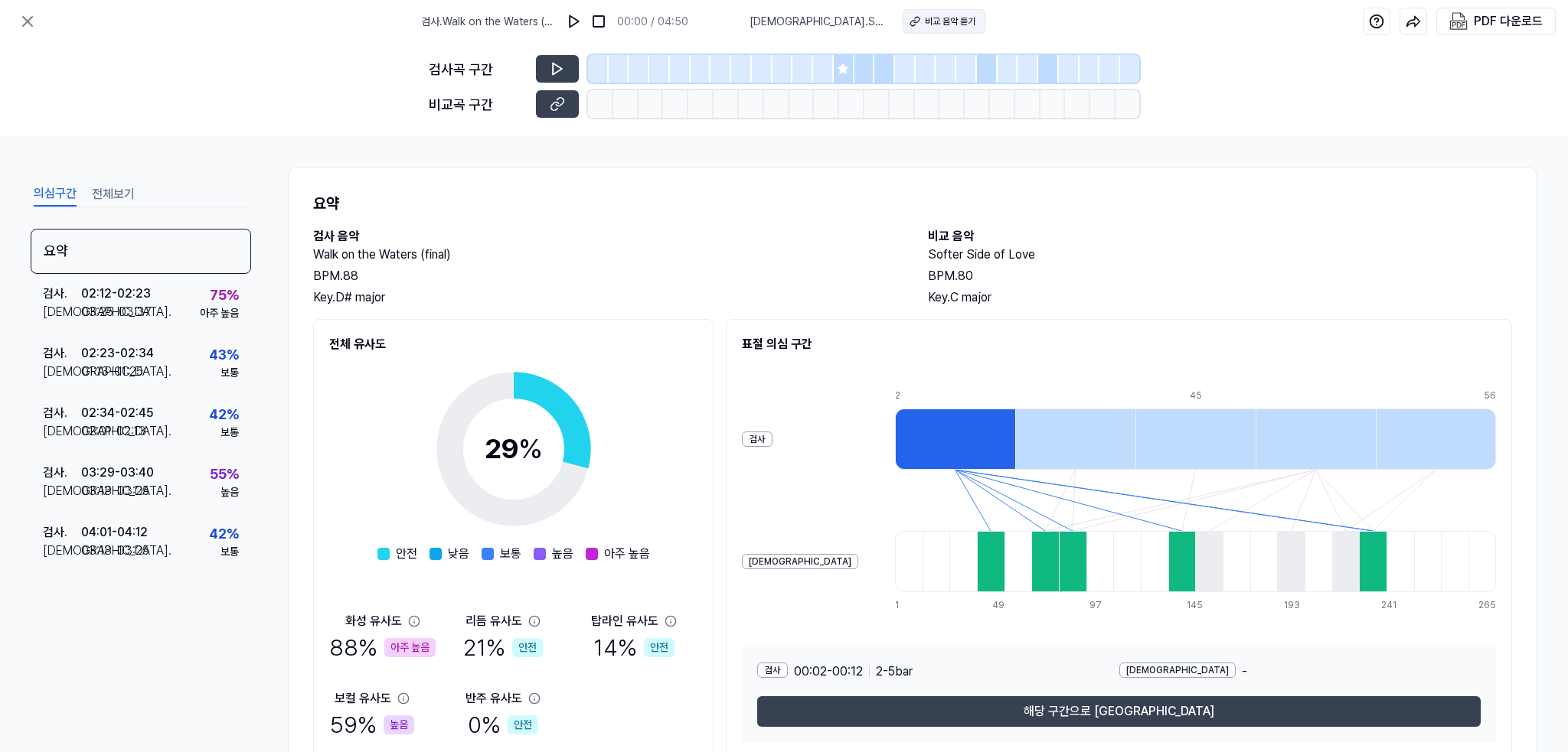
click at [952, 31] on button "비교 음악 듣기" at bounding box center [944, 21] width 82 height 24
click at [117, 197] on button "전체보기" at bounding box center [113, 194] width 43 height 24
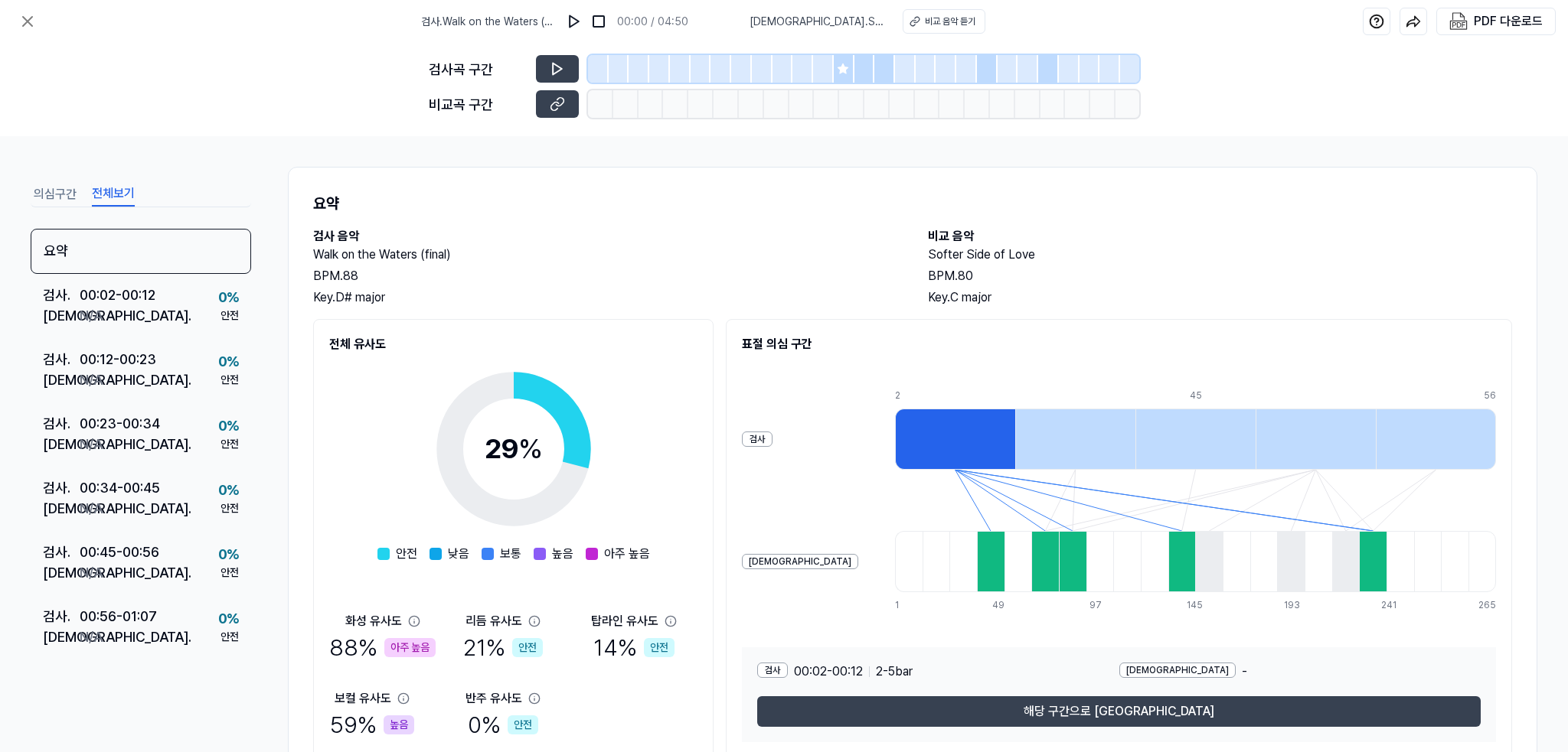
click at [117, 197] on button "전체보기" at bounding box center [113, 194] width 43 height 24
click at [35, 198] on button "의심구간" at bounding box center [55, 194] width 43 height 24
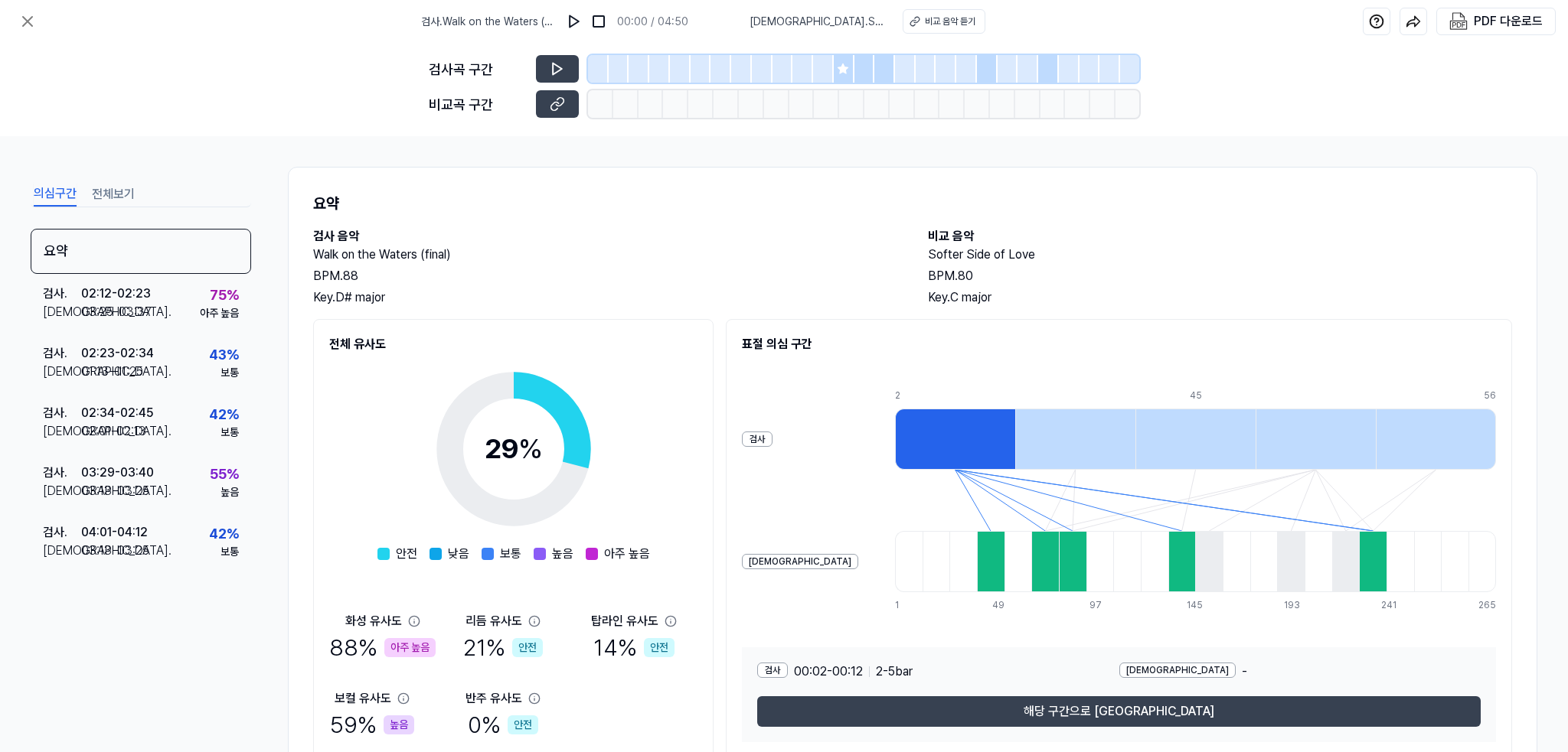
click at [116, 198] on button "전체보기" at bounding box center [113, 194] width 43 height 24
click at [44, 203] on button "의심구간" at bounding box center [55, 194] width 43 height 24
click at [133, 203] on button "전체보기" at bounding box center [113, 194] width 43 height 24
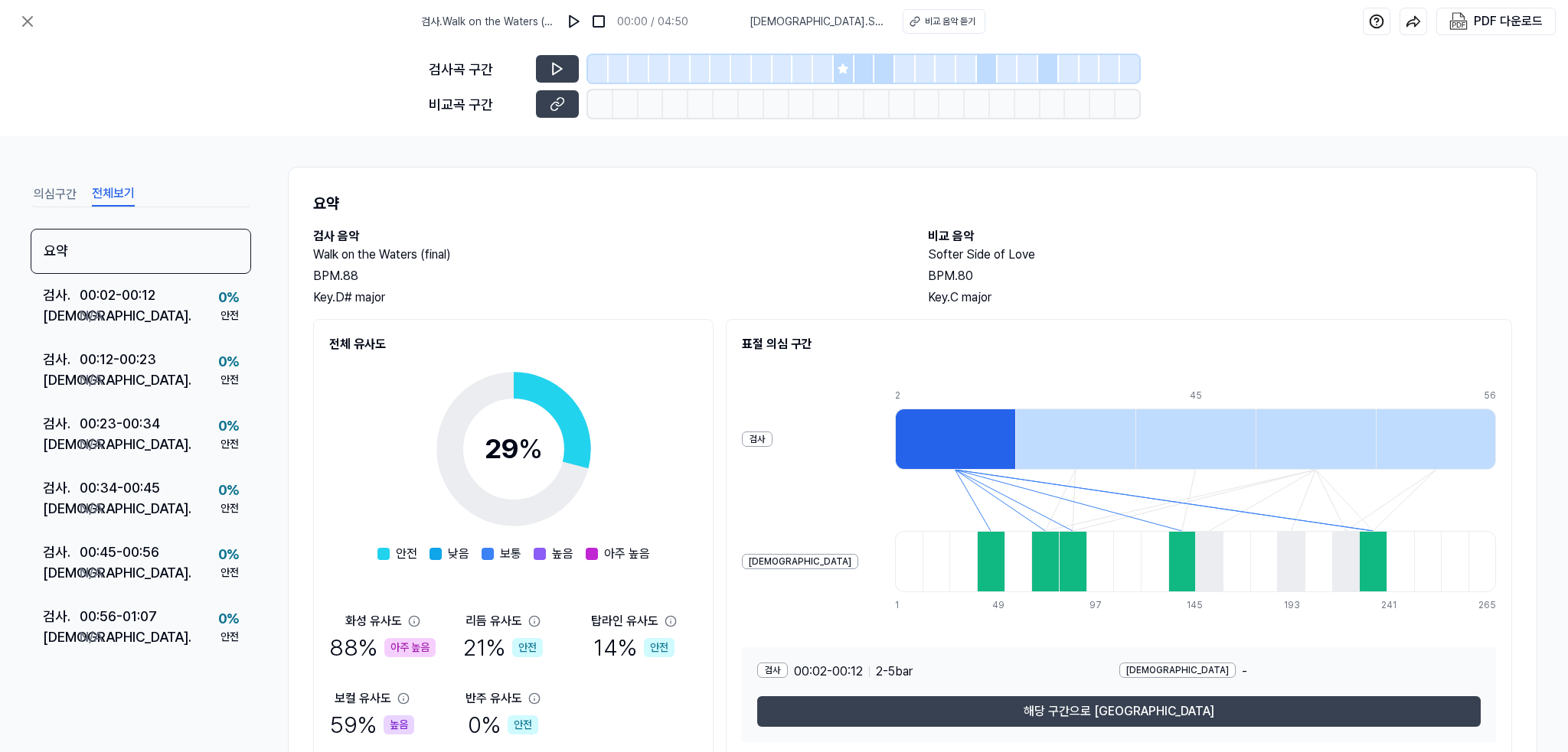
click at [52, 203] on button "의심구간" at bounding box center [55, 194] width 43 height 24
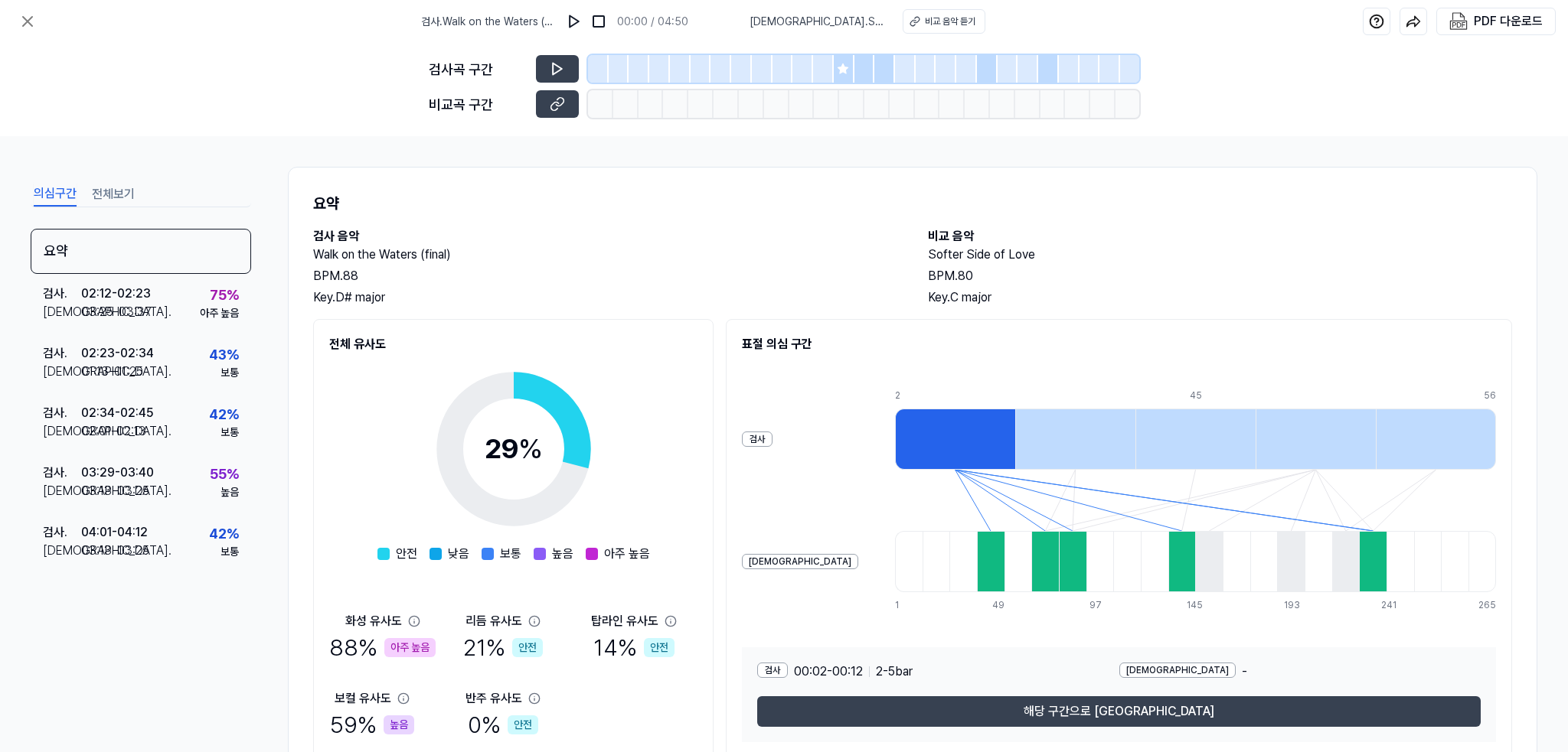
click at [113, 197] on button "전체보기" at bounding box center [113, 194] width 43 height 24
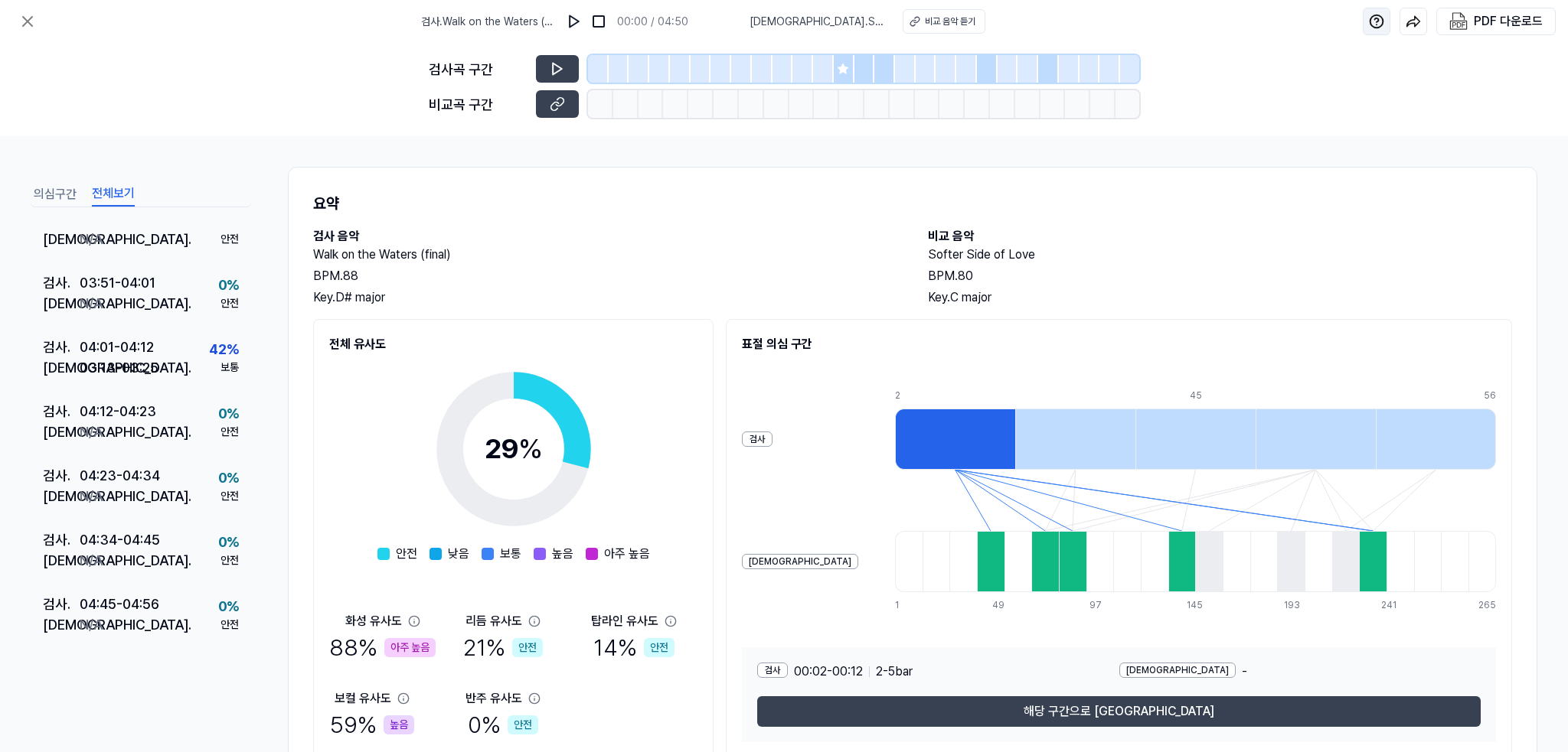
click at [1379, 18] on img at bounding box center [1377, 21] width 16 height 16
